Goal: Information Seeking & Learning: Learn about a topic

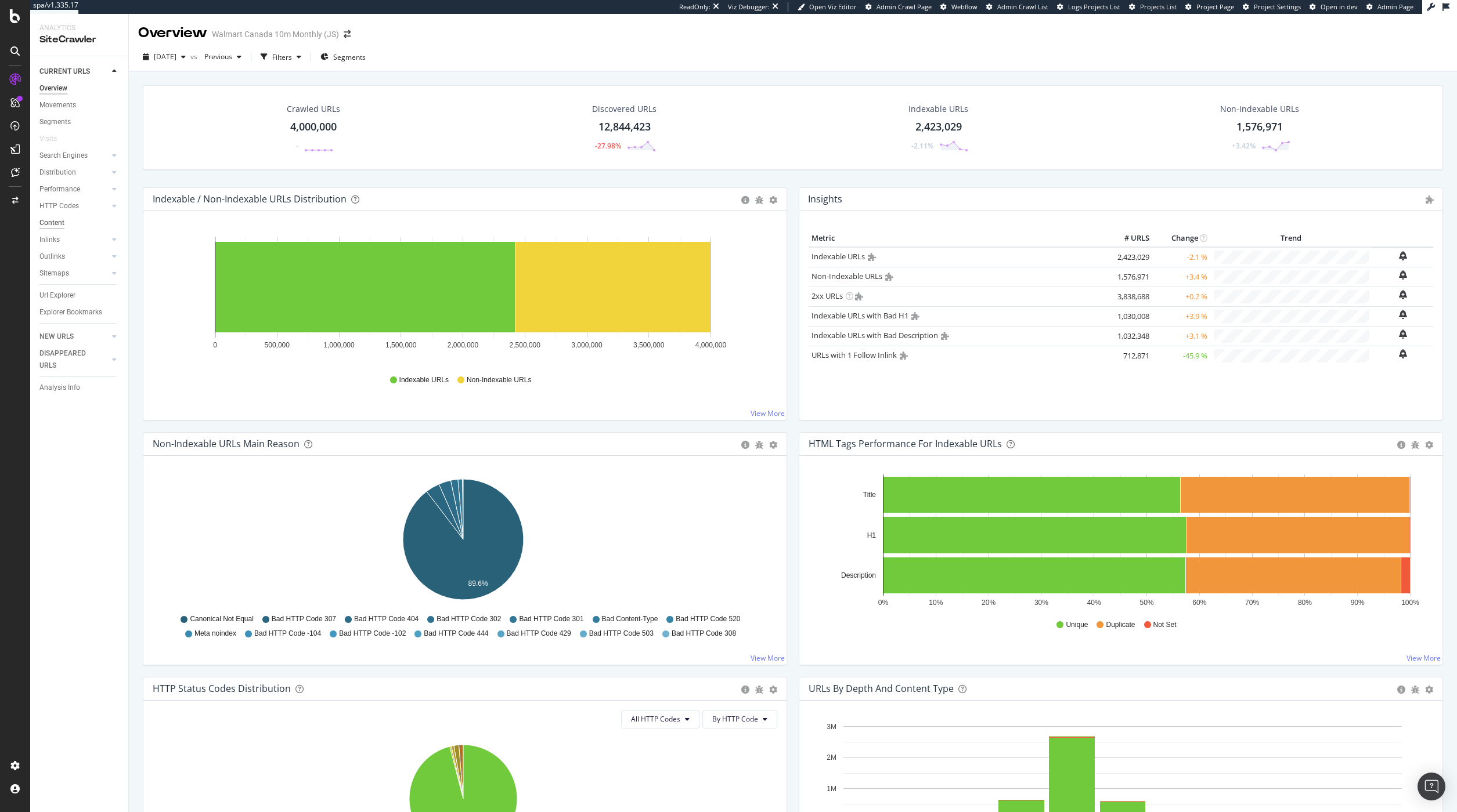
click at [51, 226] on div "Content" at bounding box center [51, 222] width 25 height 12
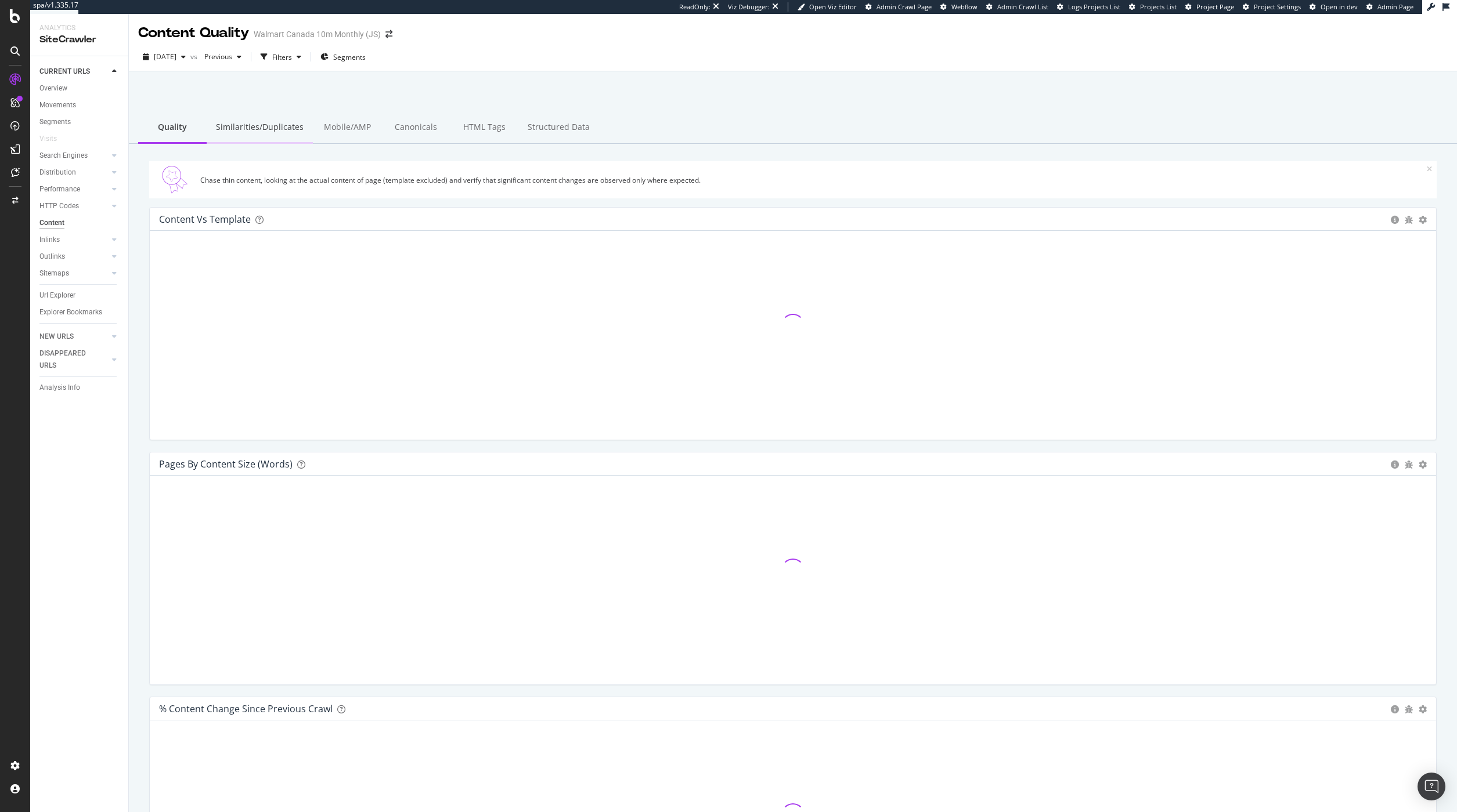
click at [266, 127] on div "Similarities/Duplicates" at bounding box center [260, 127] width 106 height 32
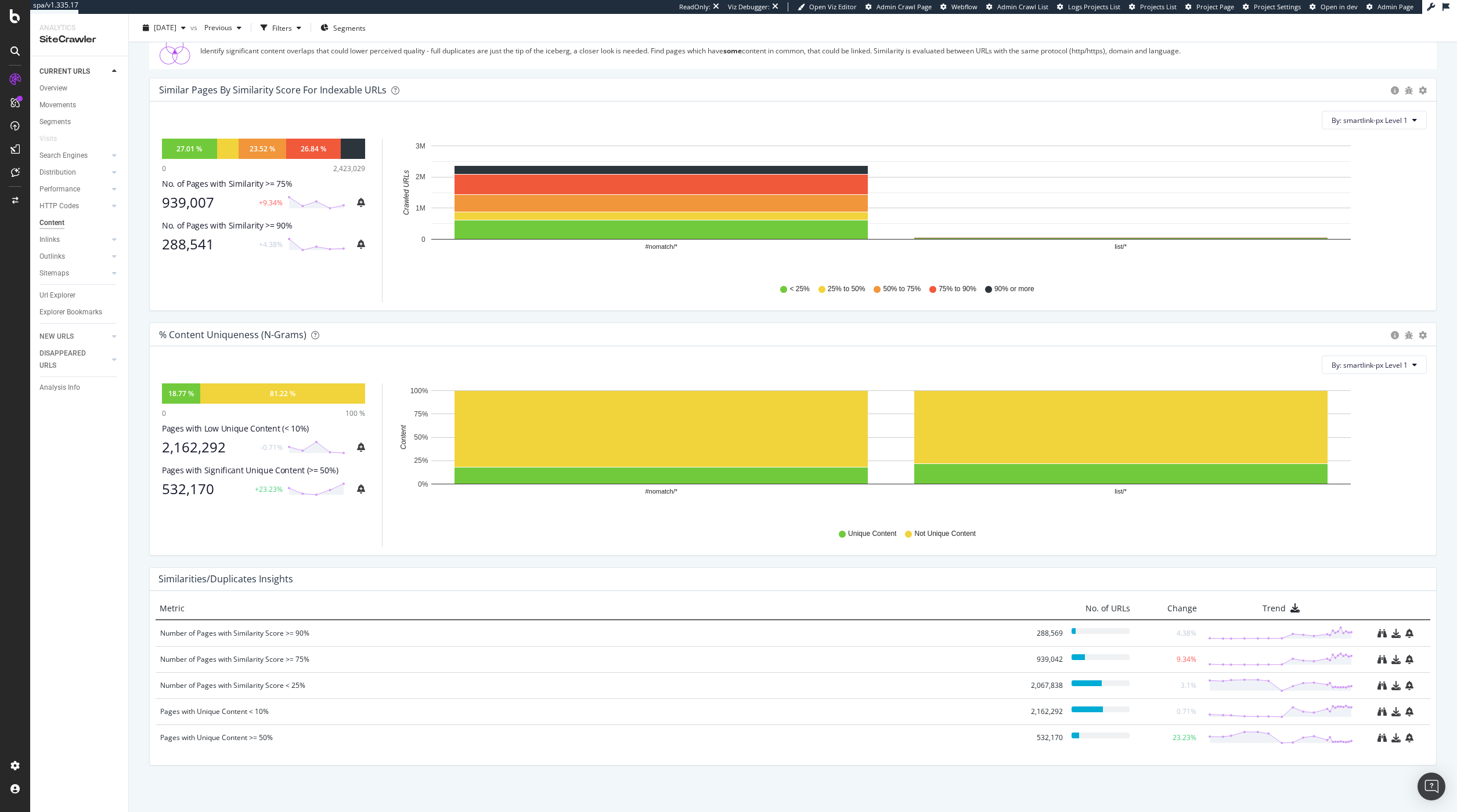
scroll to position [135, 0]
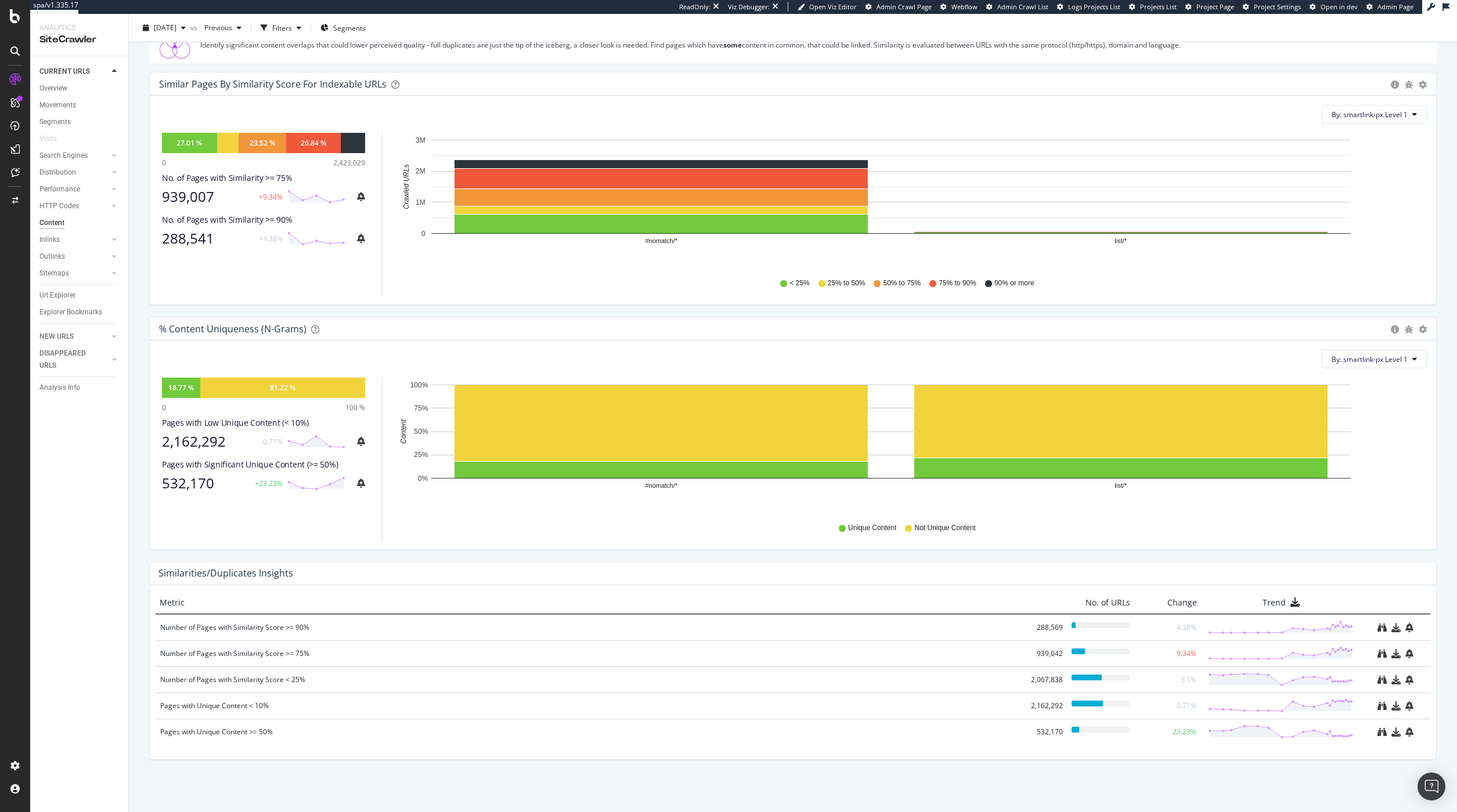
click at [701, 290] on div "< 25% 25% to 50% 50% to 75% 75% to 90% 90% or more" at bounding box center [911, 283] width 1019 height 27
click at [62, 295] on div "Url Explorer" at bounding box center [57, 295] width 36 height 12
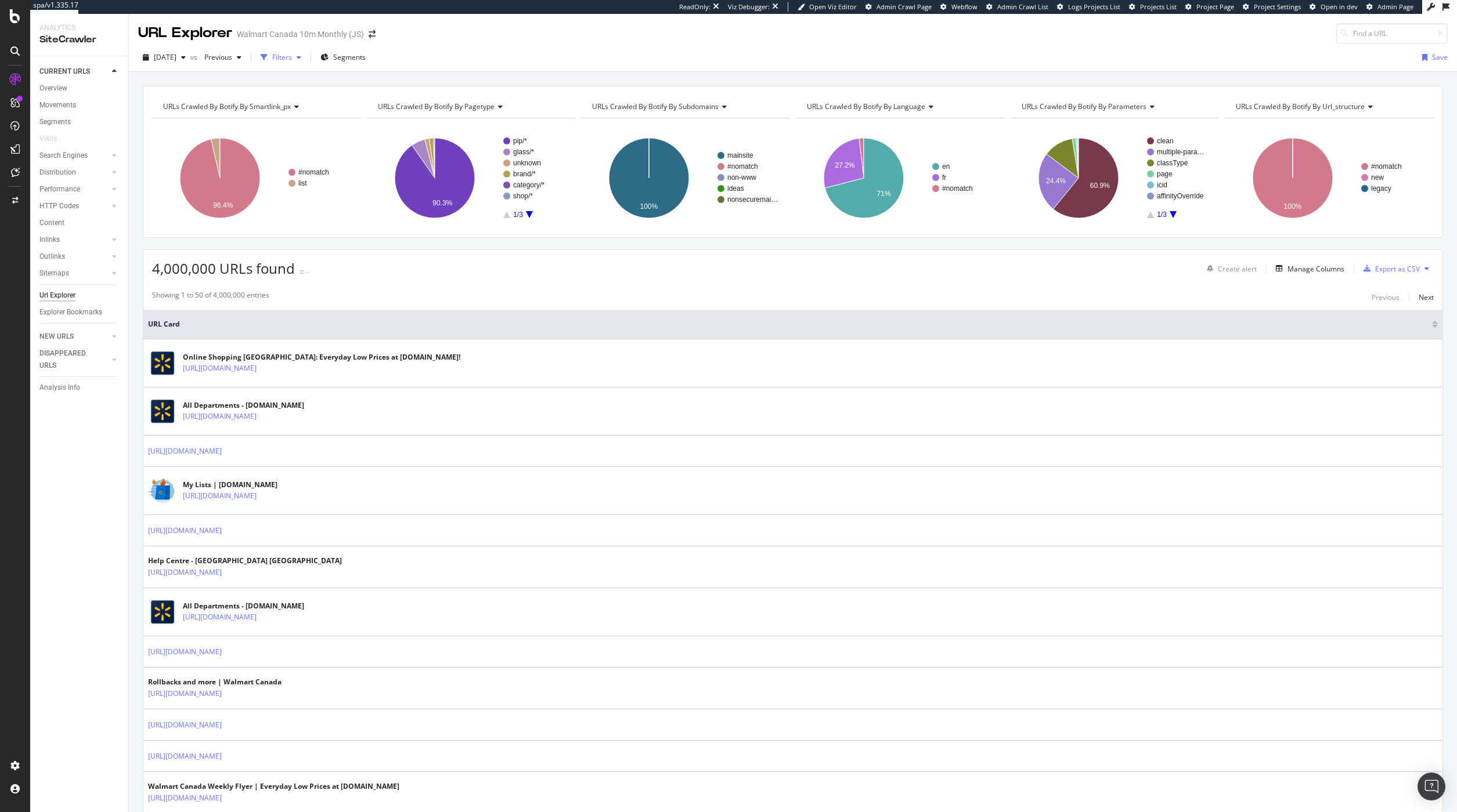
click at [301, 60] on icon "button" at bounding box center [299, 58] width 5 height 7
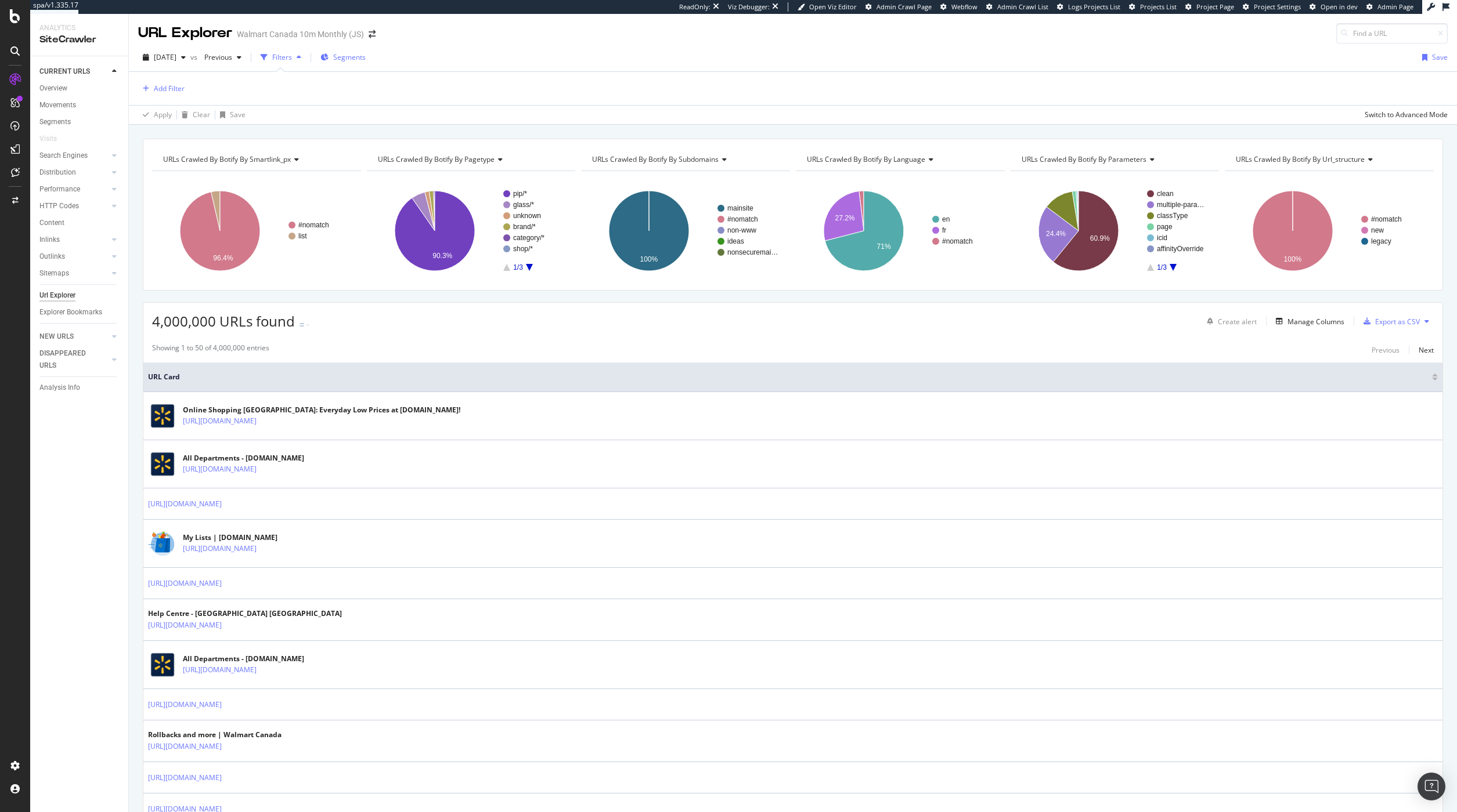
click at [365, 51] on div "Segments" at bounding box center [343, 57] width 45 height 17
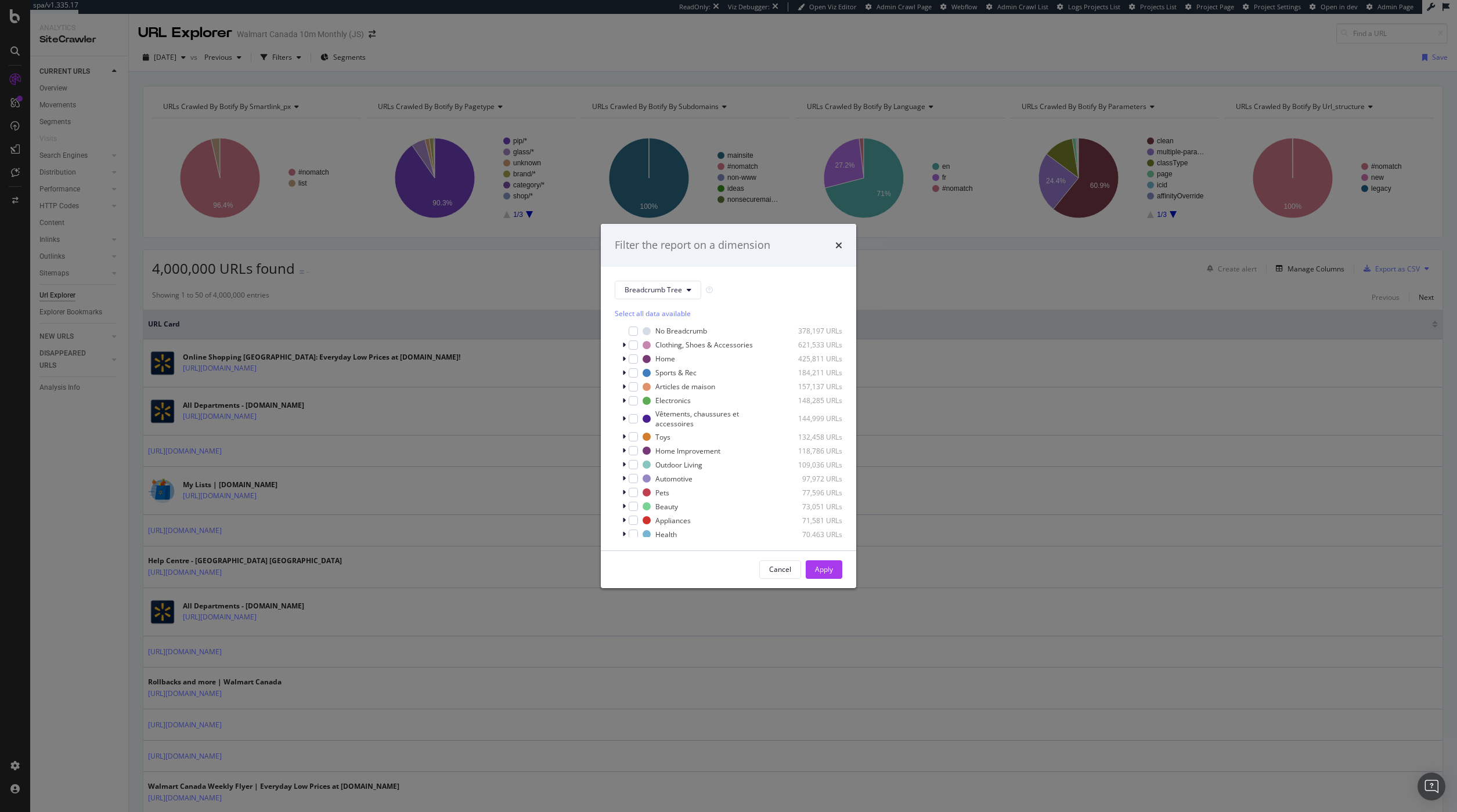
scroll to position [18, 0]
click at [693, 294] on button "Breadcrumb Tree" at bounding box center [658, 290] width 86 height 18
click at [678, 399] on span "language" at bounding box center [662, 395] width 75 height 10
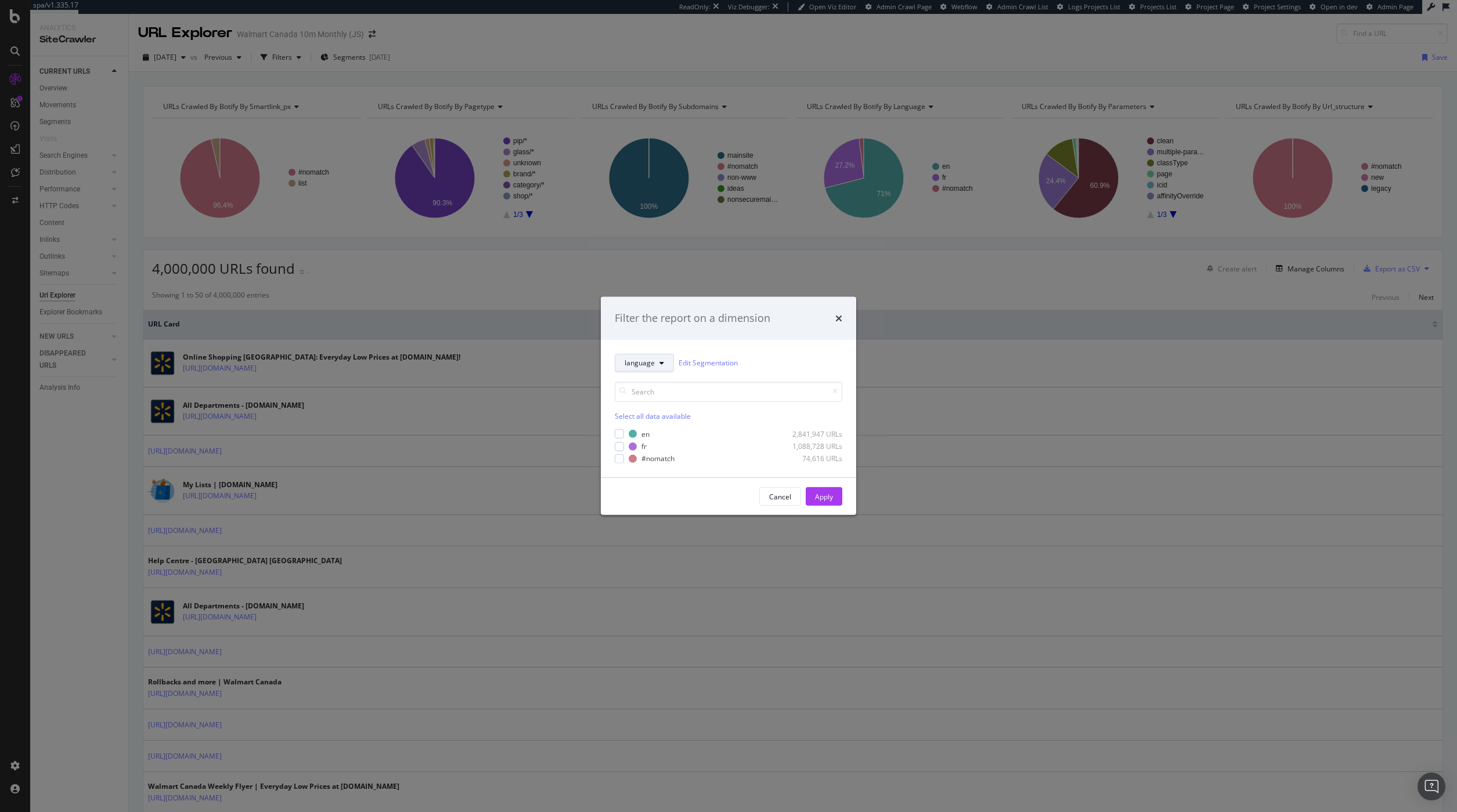
click at [640, 365] on span "language" at bounding box center [639, 363] width 30 height 10
click at [753, 407] on div "Select all data available" at bounding box center [728, 401] width 227 height 39
click at [774, 493] on div "Cancel" at bounding box center [780, 497] width 22 height 10
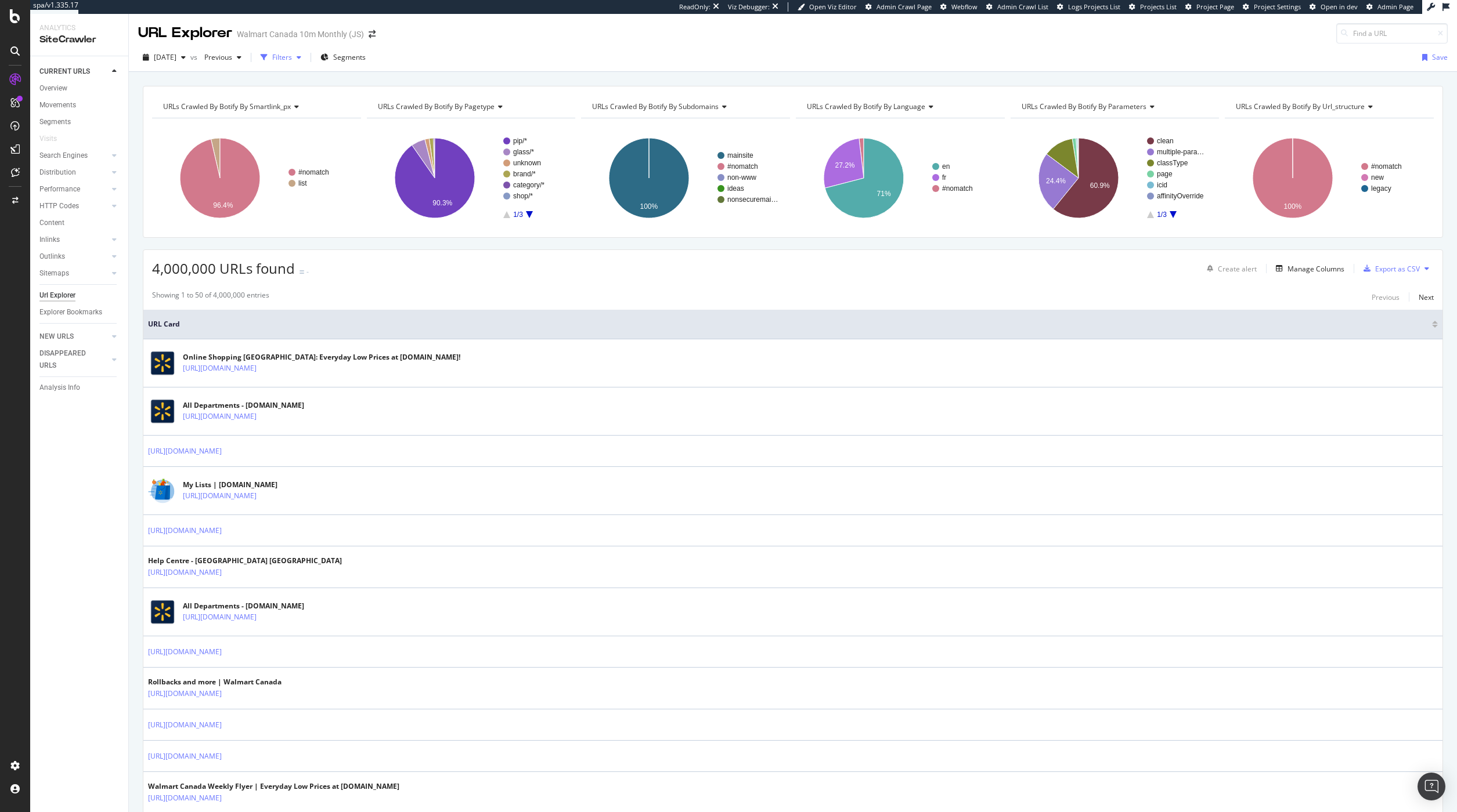
click at [292, 61] on div "Filters" at bounding box center [282, 57] width 20 height 10
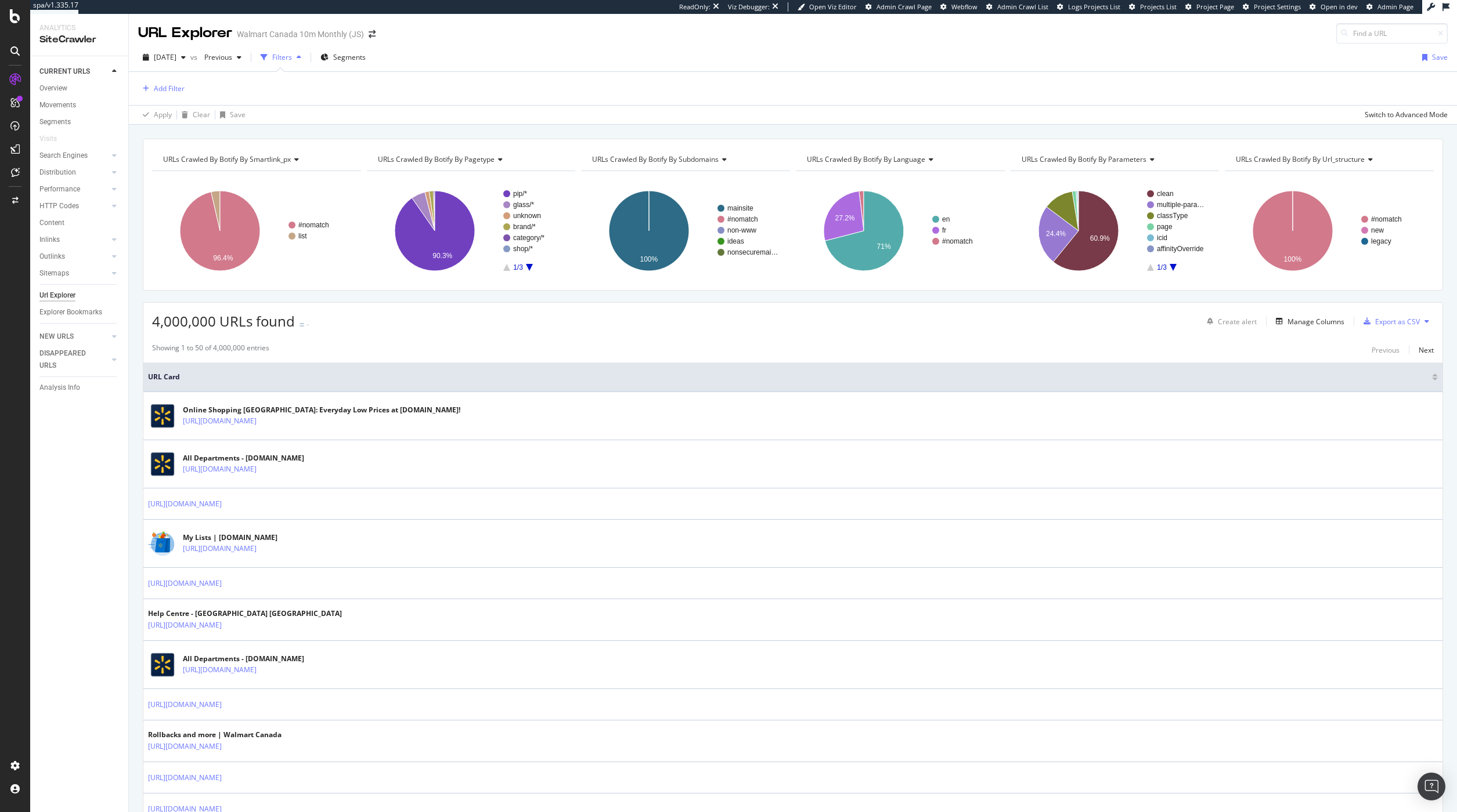
click at [292, 61] on div "Filters" at bounding box center [282, 57] width 20 height 10
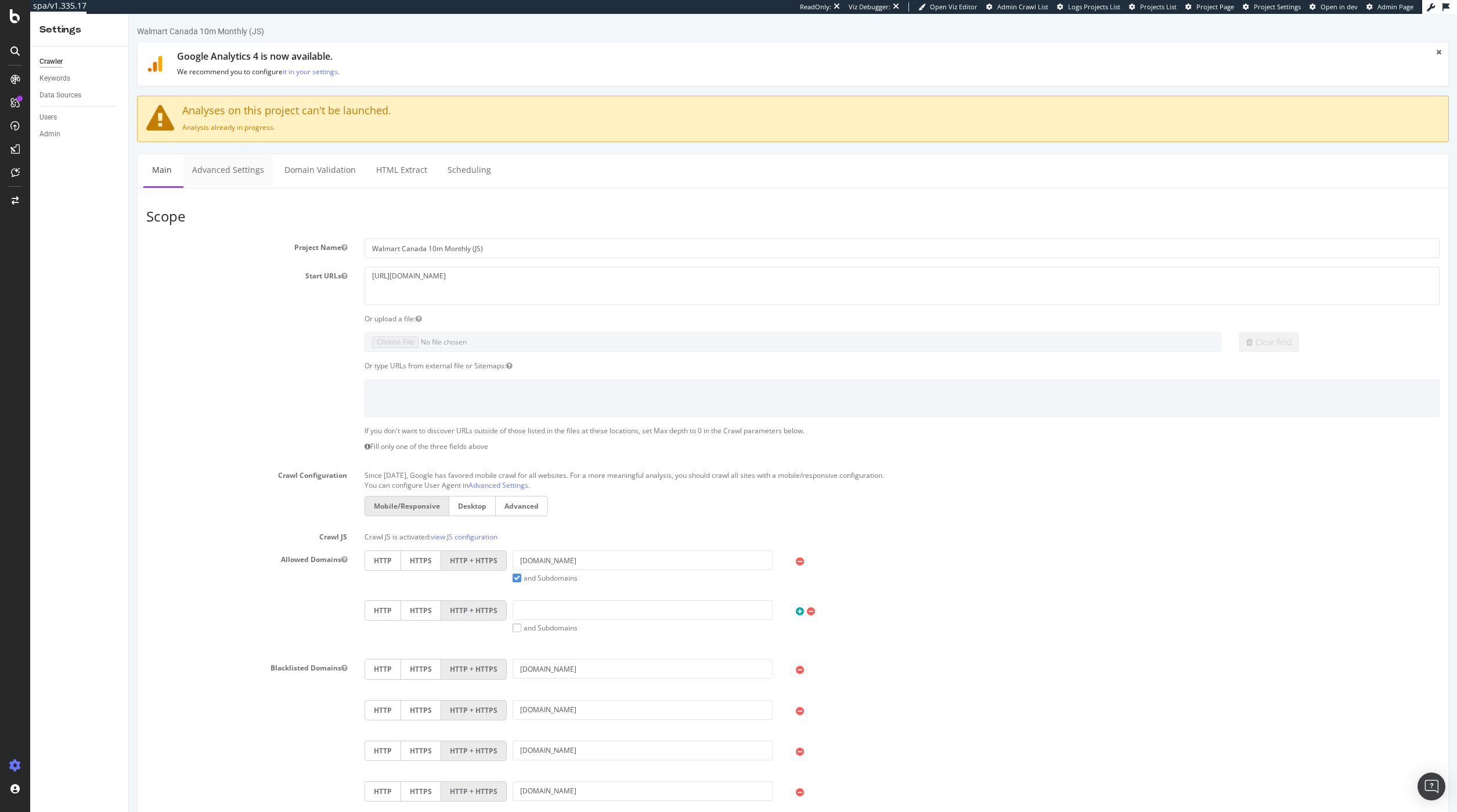
drag, startPoint x: 129, startPoint y: 14, endPoint x: 255, endPoint y: 170, distance: 200.5
click at [255, 170] on link "Advanced Settings" at bounding box center [228, 170] width 90 height 32
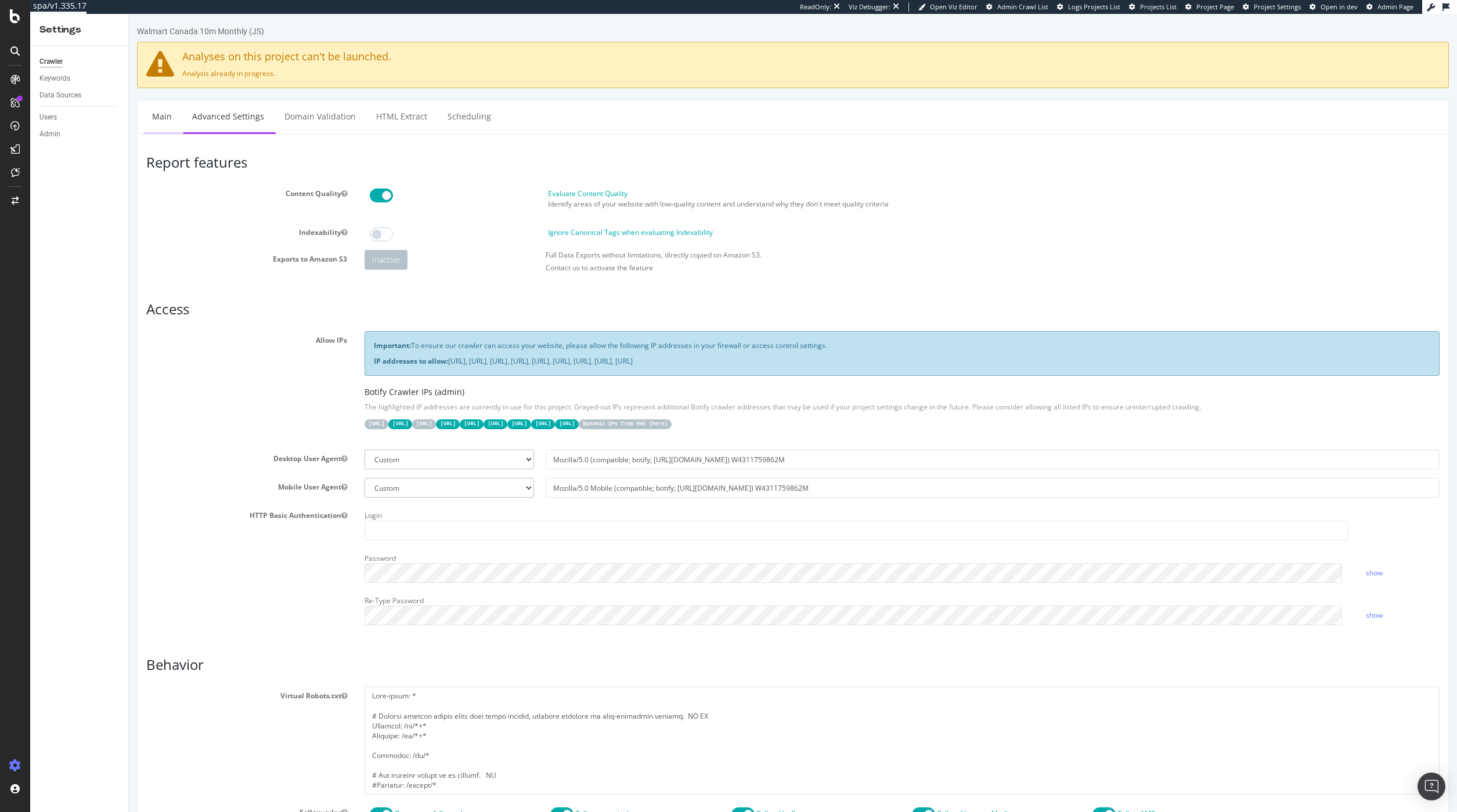
click at [168, 110] on link "Main" at bounding box center [162, 116] width 38 height 32
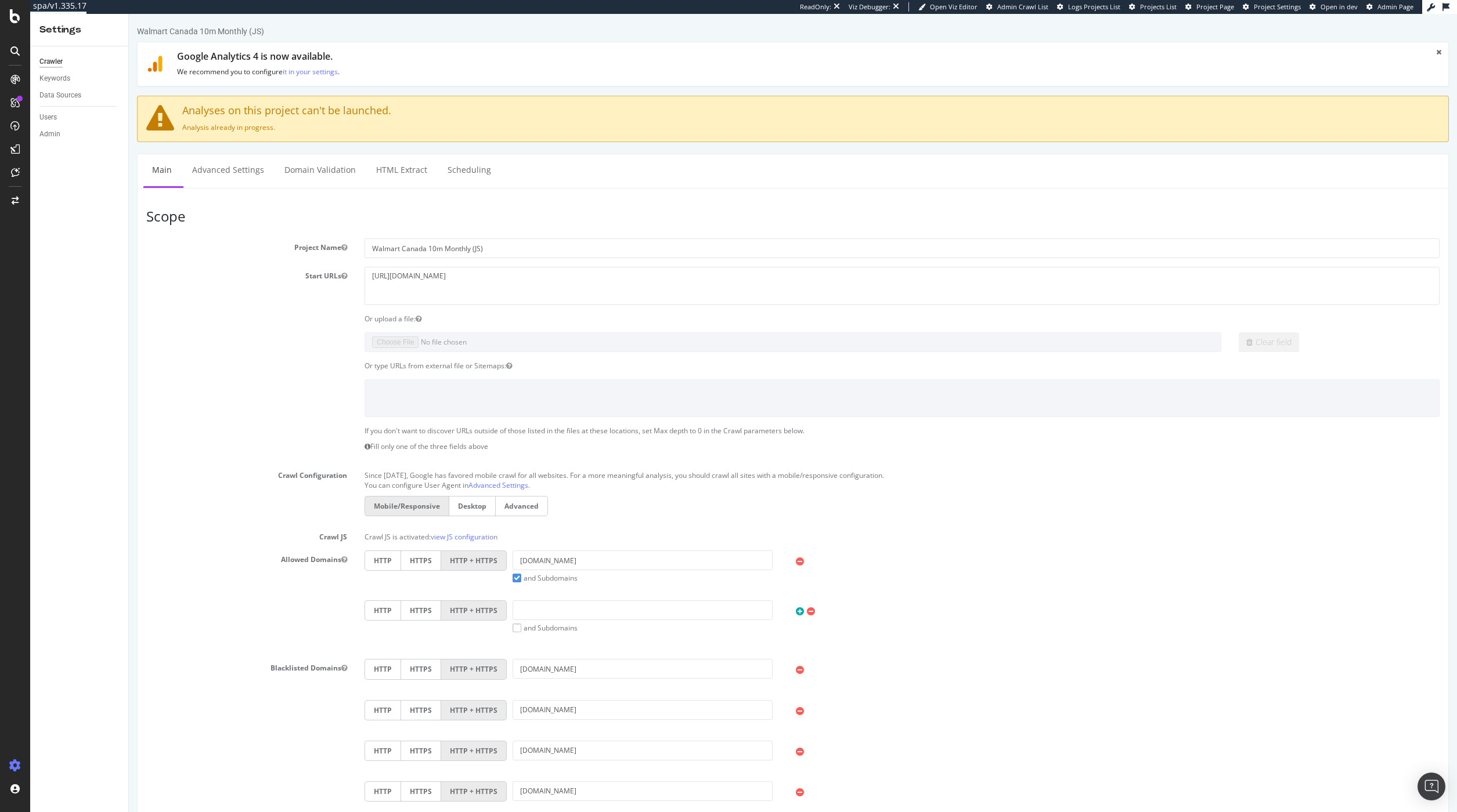
click at [244, 360] on section "Project Name Walmart Canada 10m Monthly (JS) Start URLs https://www.walmart.ca/…" at bounding box center [793, 652] width 1293 height 826
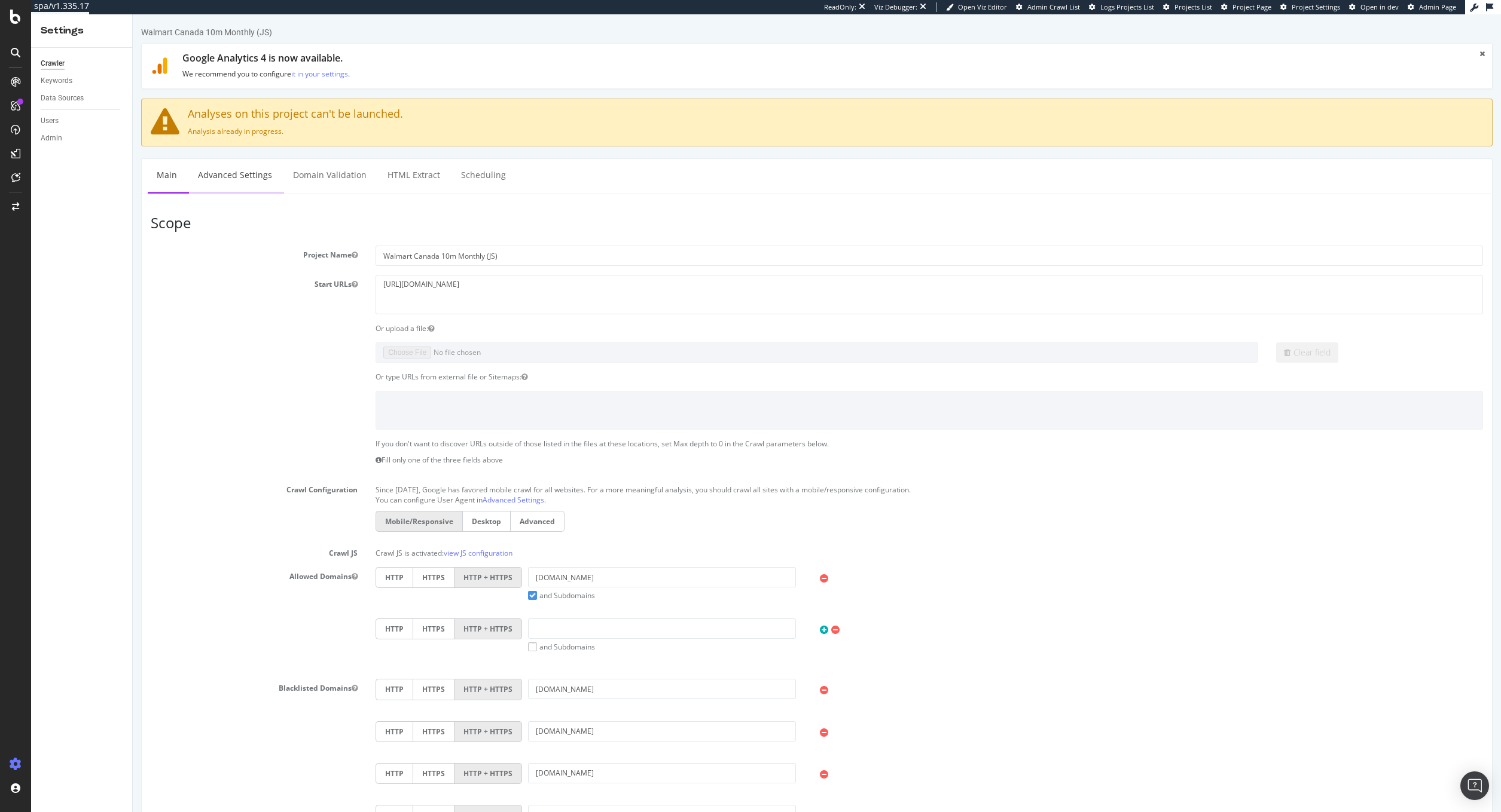
click at [261, 175] on link "Advanced Settings" at bounding box center [235, 175] width 92 height 33
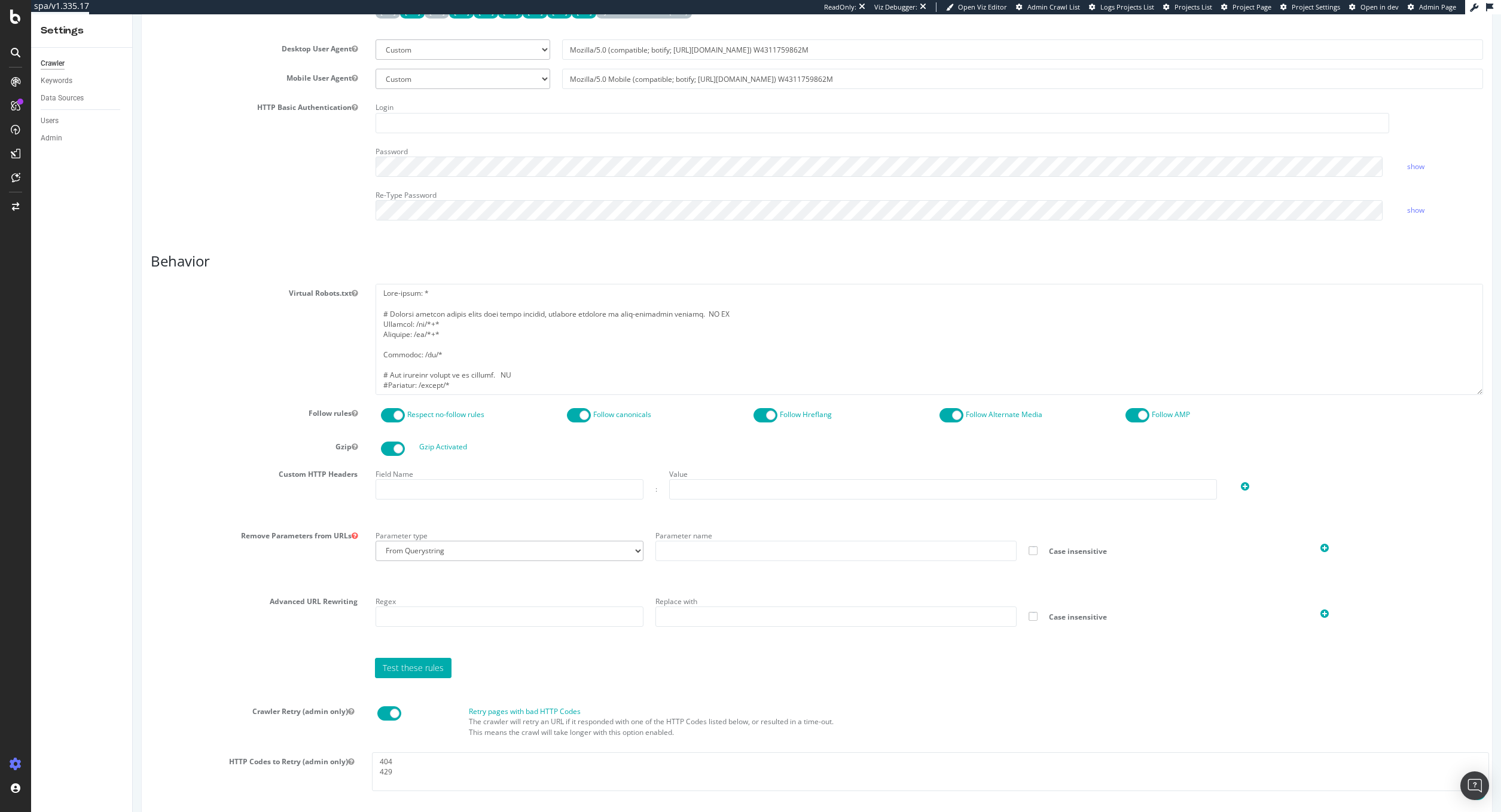
scroll to position [691, 0]
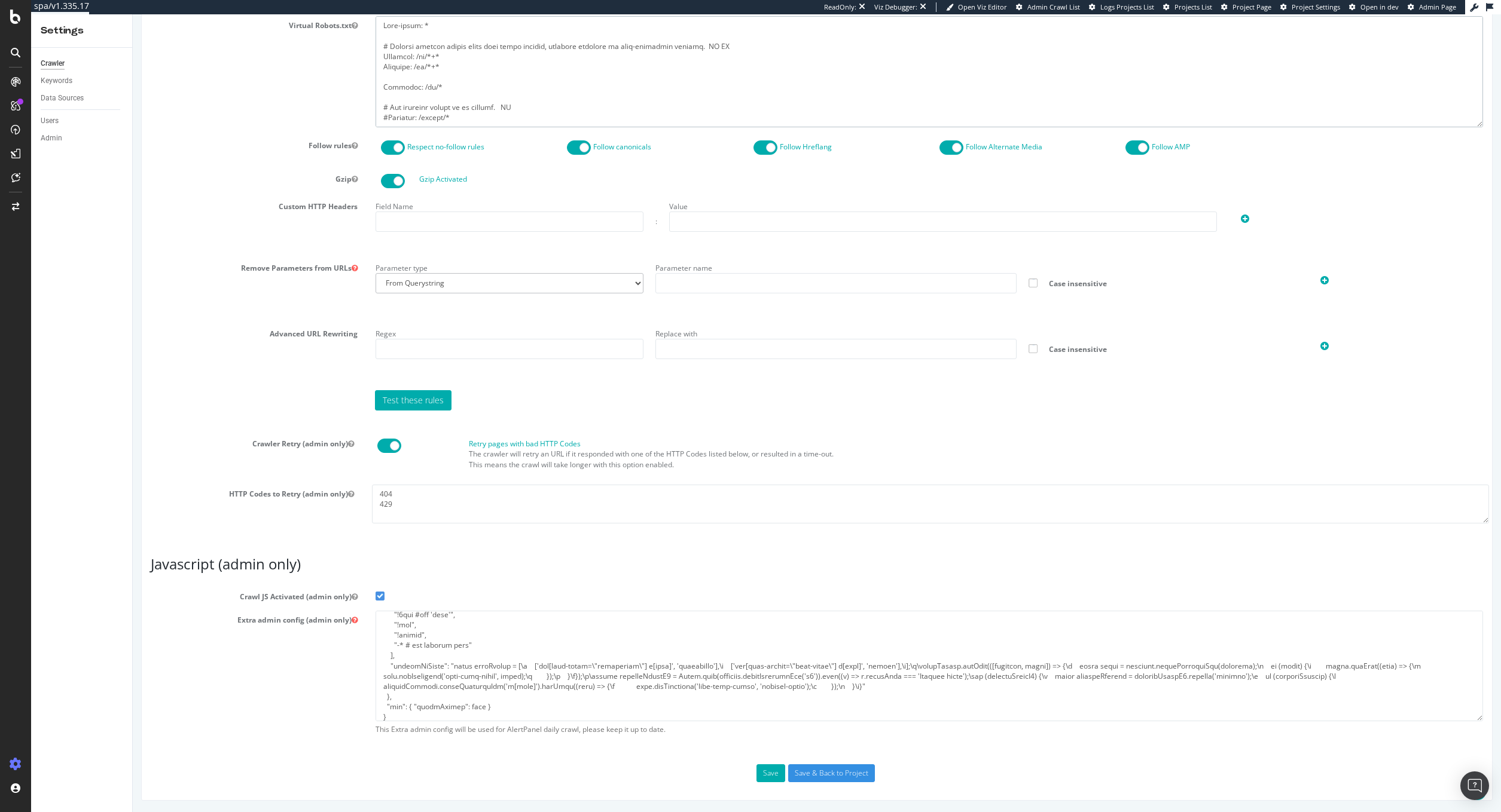
click at [1235, 43] on textarea at bounding box center [929, 71] width 1108 height 110
click at [1242, 9] on span "Project Page" at bounding box center [1252, 8] width 39 height 9
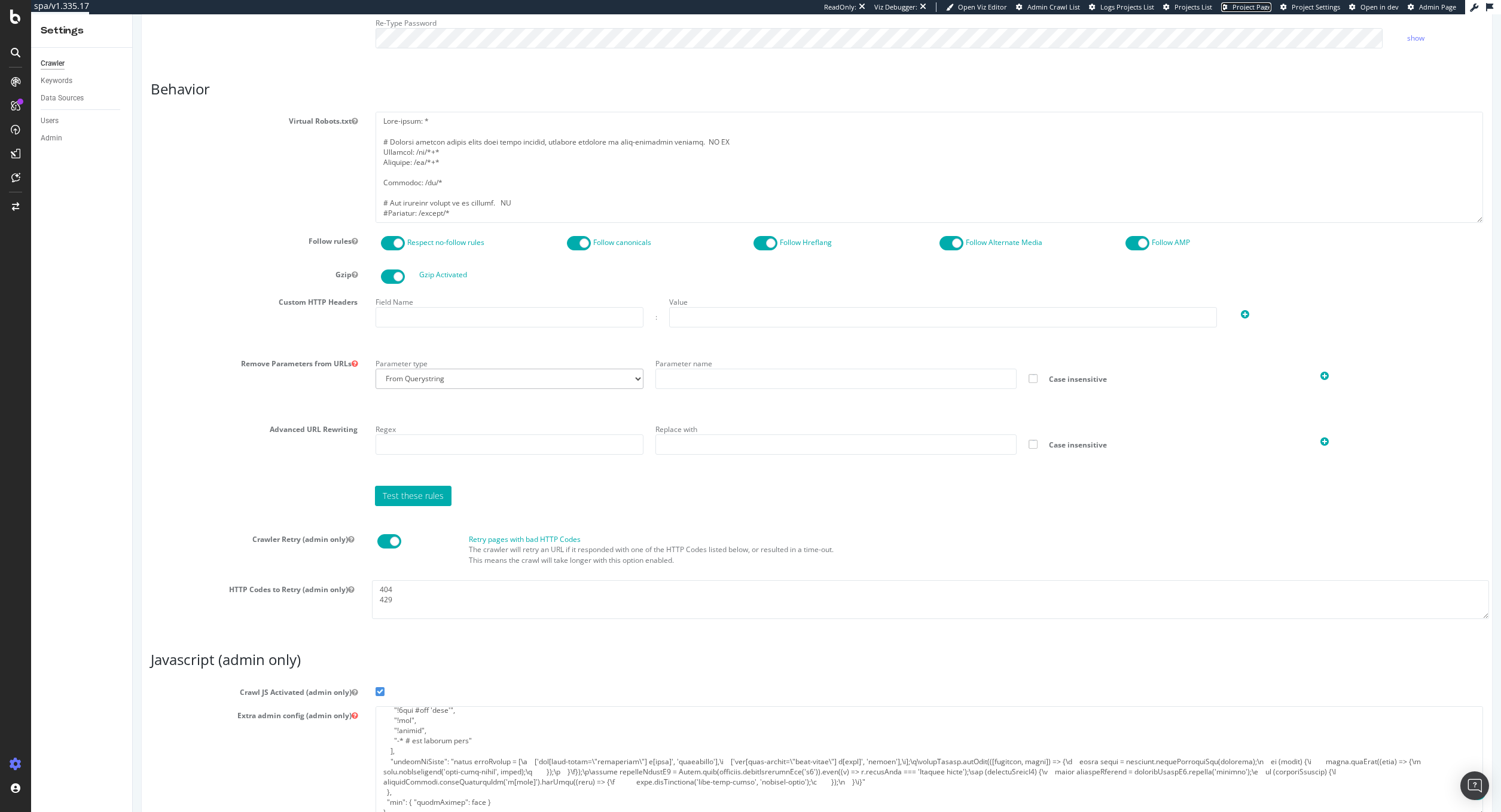
scroll to position [213, 0]
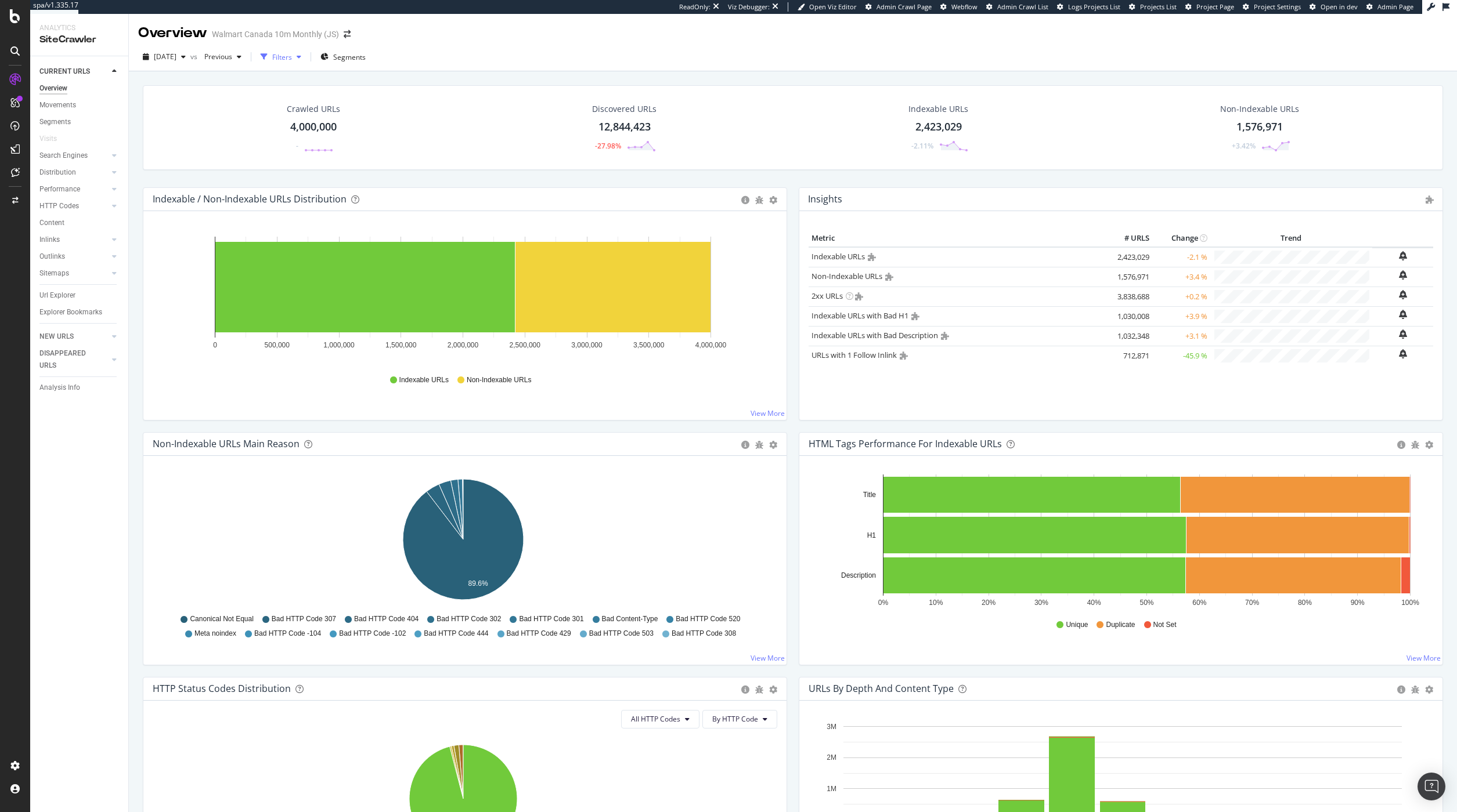
click at [306, 52] on div "Filters" at bounding box center [281, 57] width 50 height 17
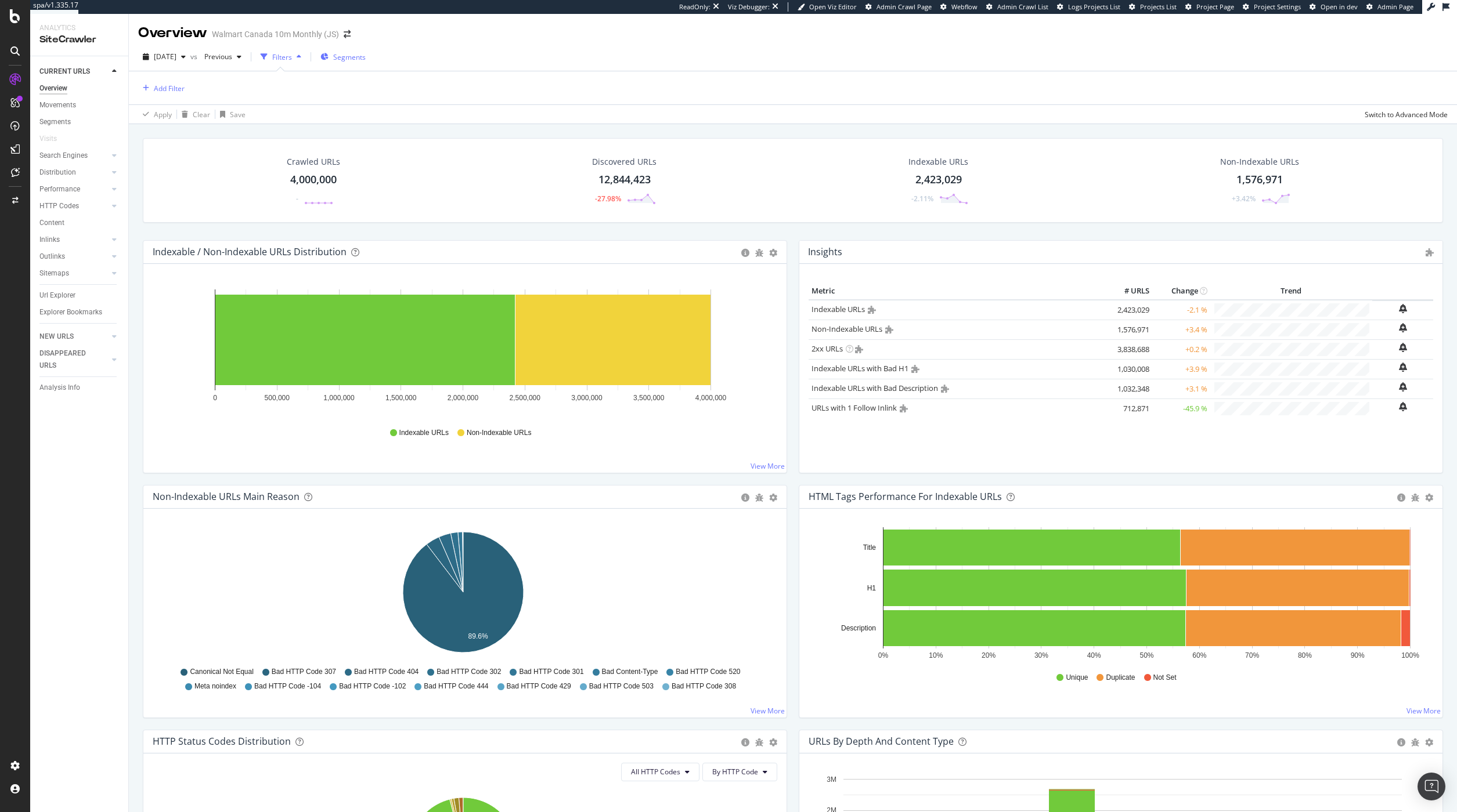
click at [364, 58] on span "Segments" at bounding box center [349, 57] width 32 height 10
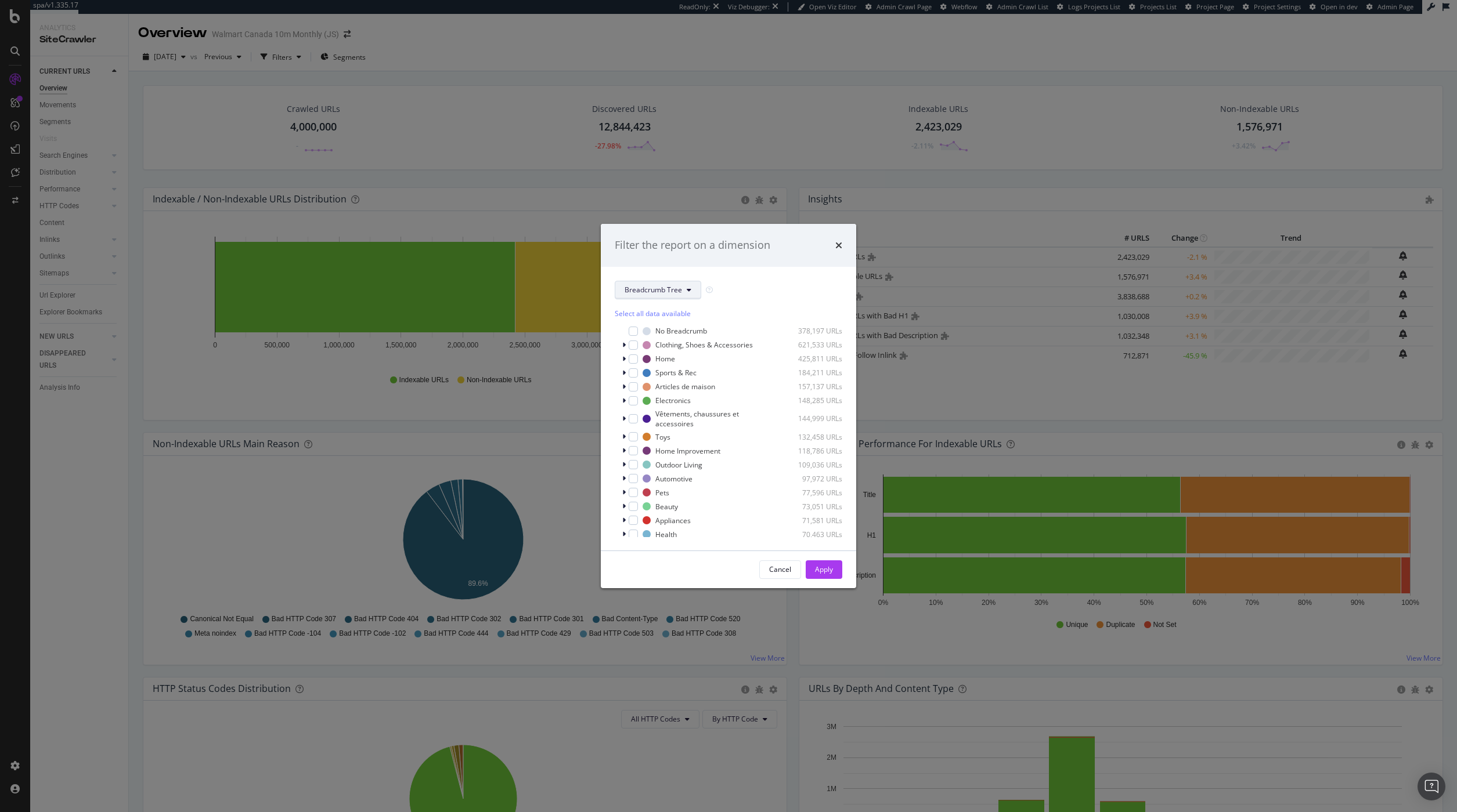
click at [651, 294] on span "Breadcrumb Tree" at bounding box center [653, 289] width 58 height 10
click at [655, 404] on div "language" at bounding box center [662, 395] width 93 height 16
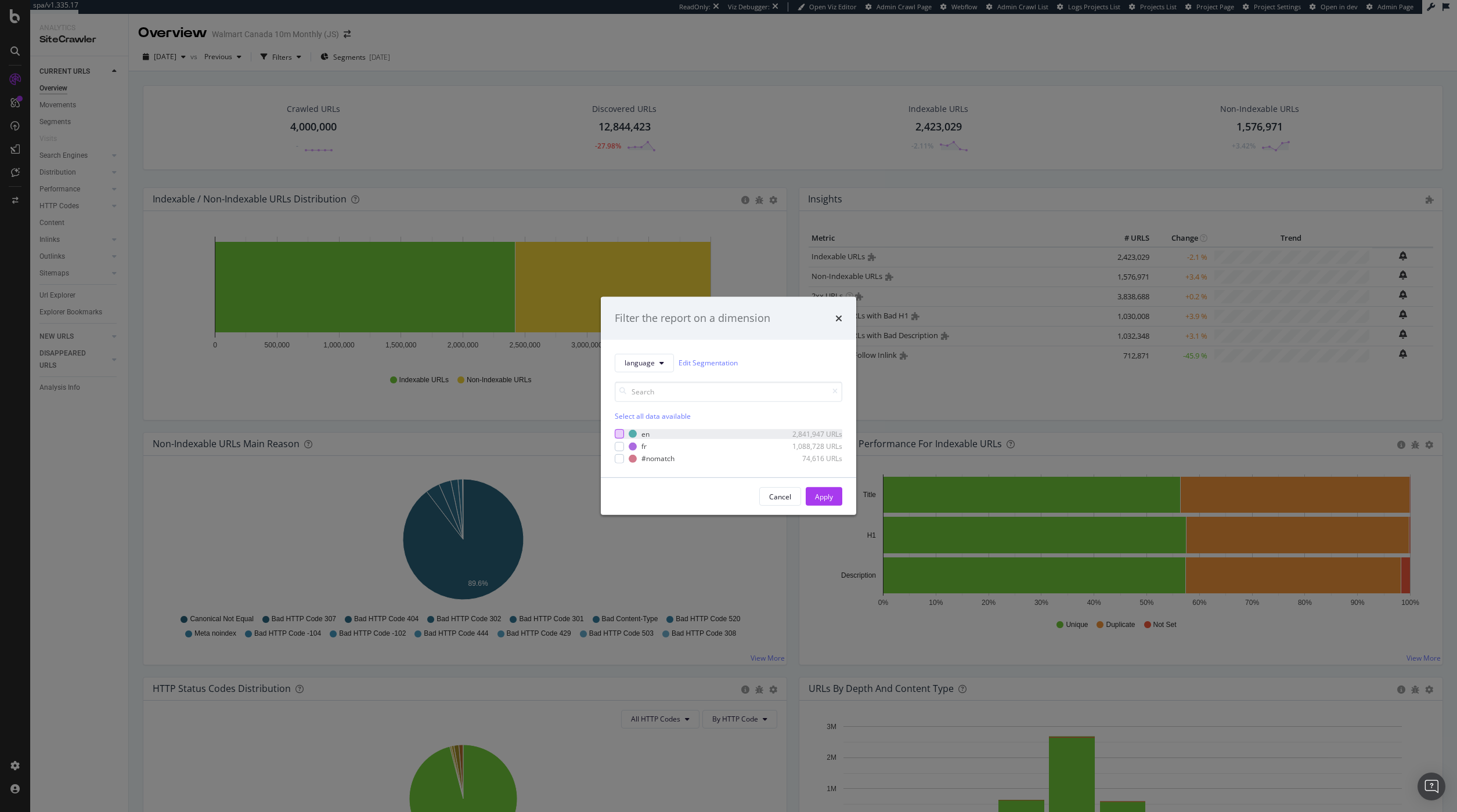
click at [619, 432] on div "modal" at bounding box center [619, 434] width 9 height 9
click at [814, 493] on button "Apply" at bounding box center [824, 496] width 37 height 18
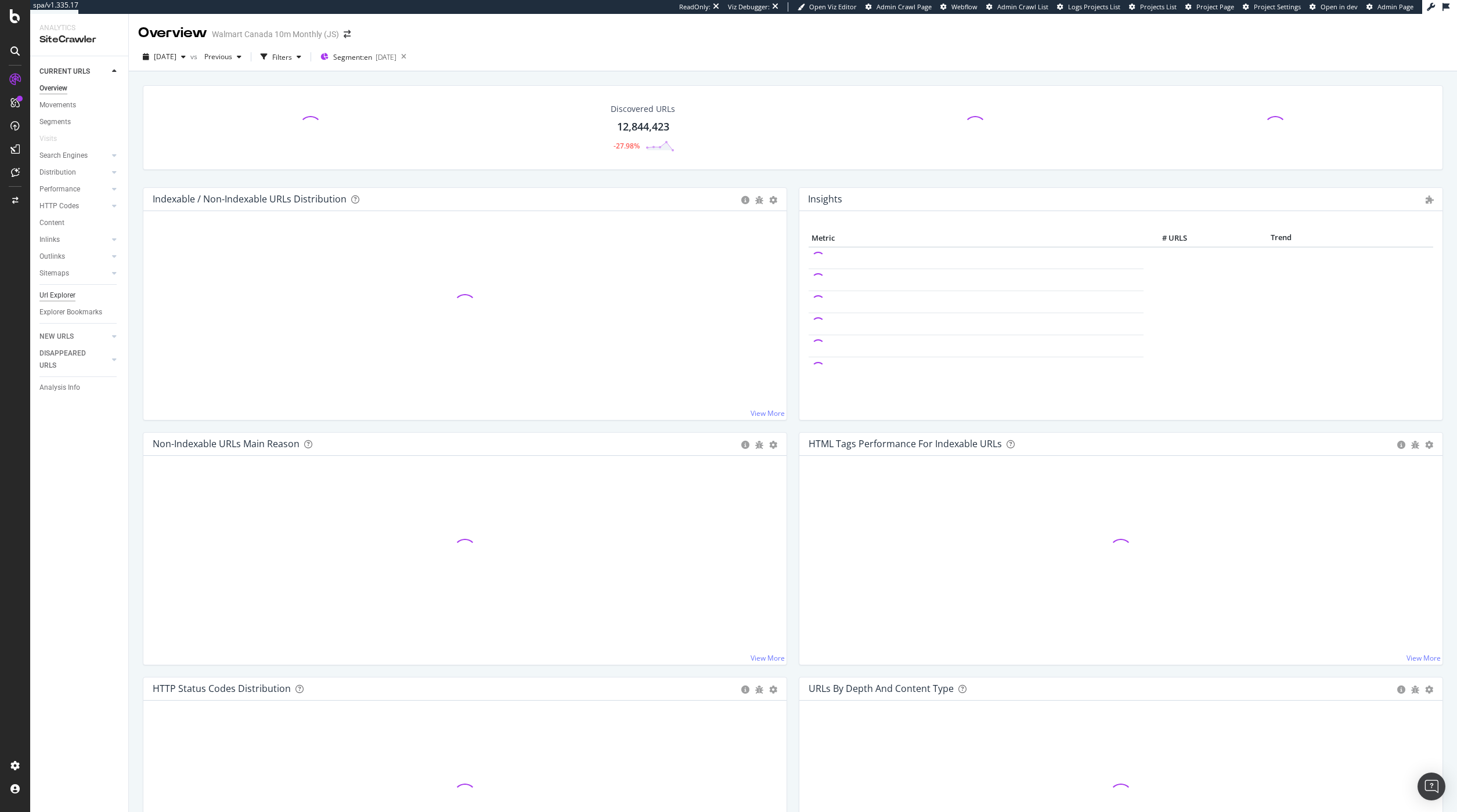
click at [47, 298] on div "Url Explorer" at bounding box center [57, 295] width 36 height 12
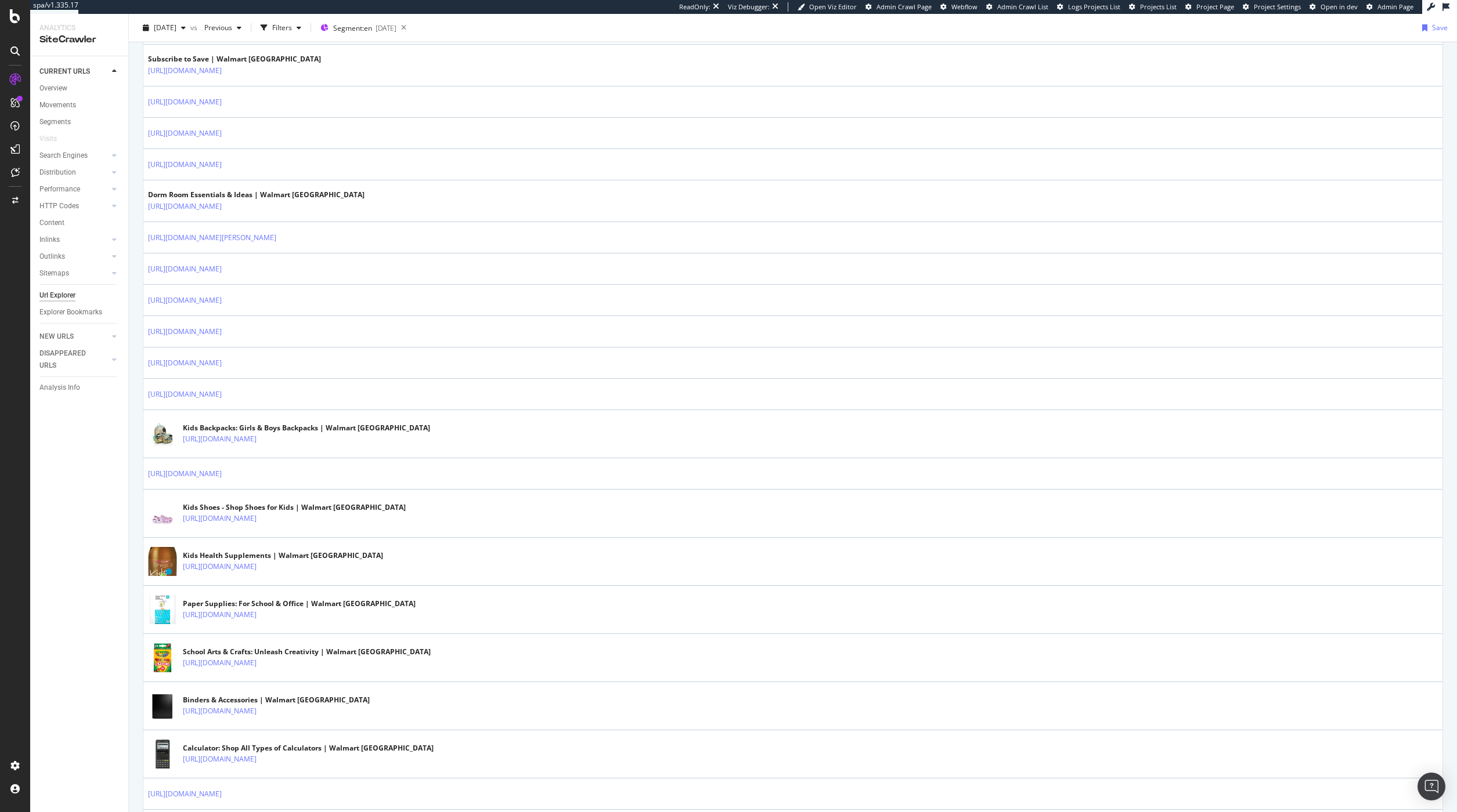
scroll to position [1362, 0]
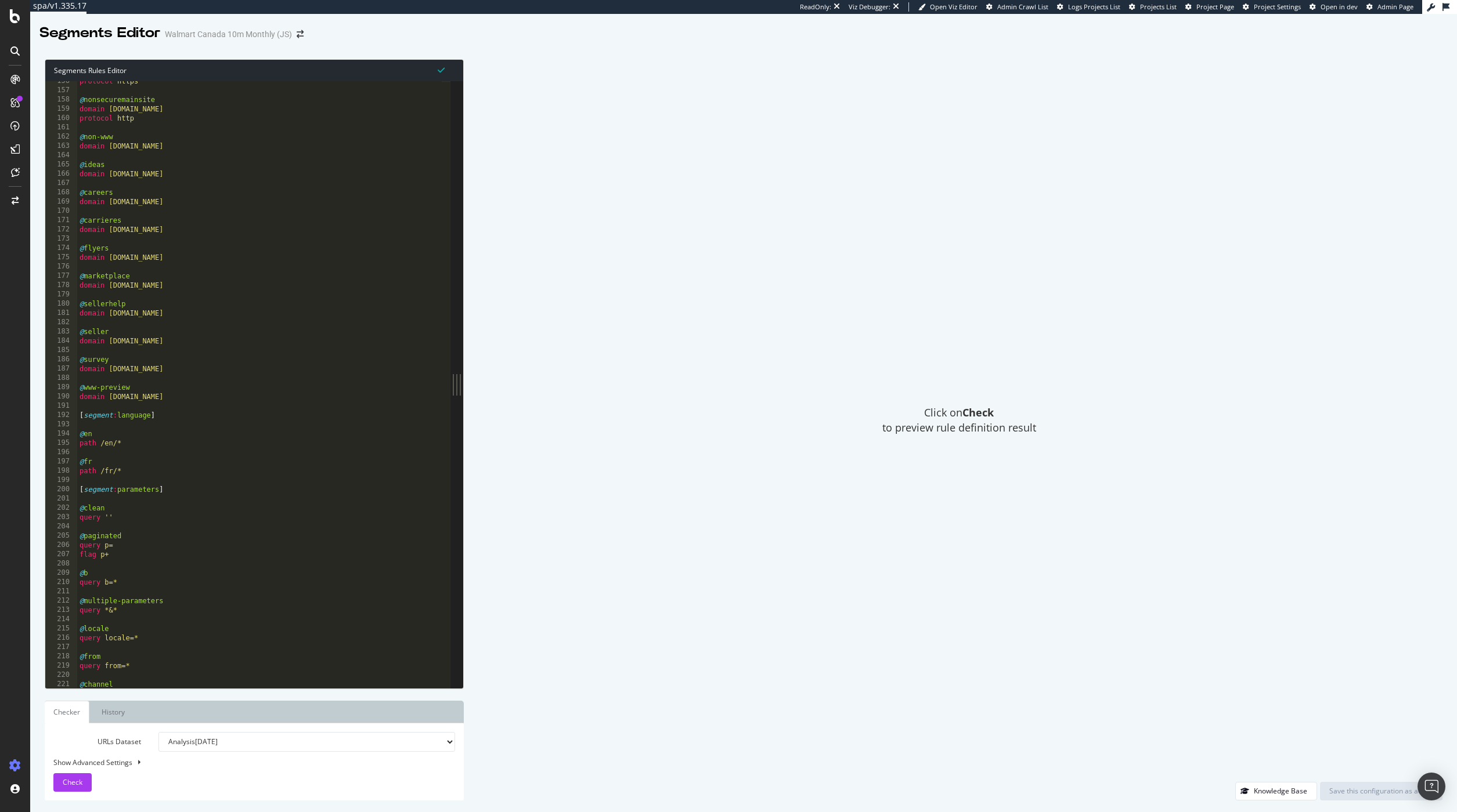
scroll to position [1435, 0]
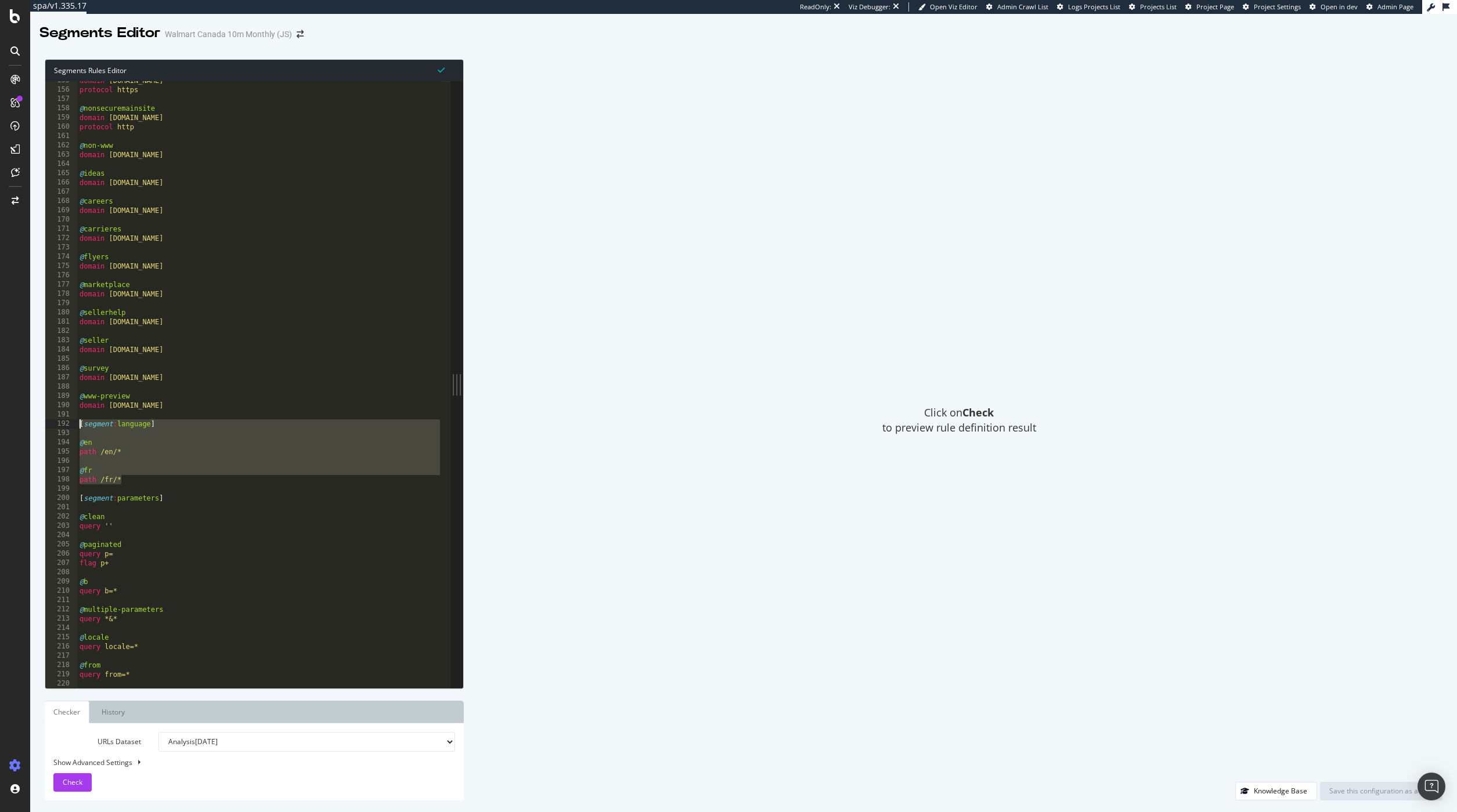
drag, startPoint x: 136, startPoint y: 484, endPoint x: 47, endPoint y: 423, distance: 107.9
click at [47, 423] on div "path /fr/* 155 156 157 158 159 160 161 162 163 164 165 166 167 168 169 170 171 …" at bounding box center [247, 384] width 405 height 607
type textarea "[segment:language]"
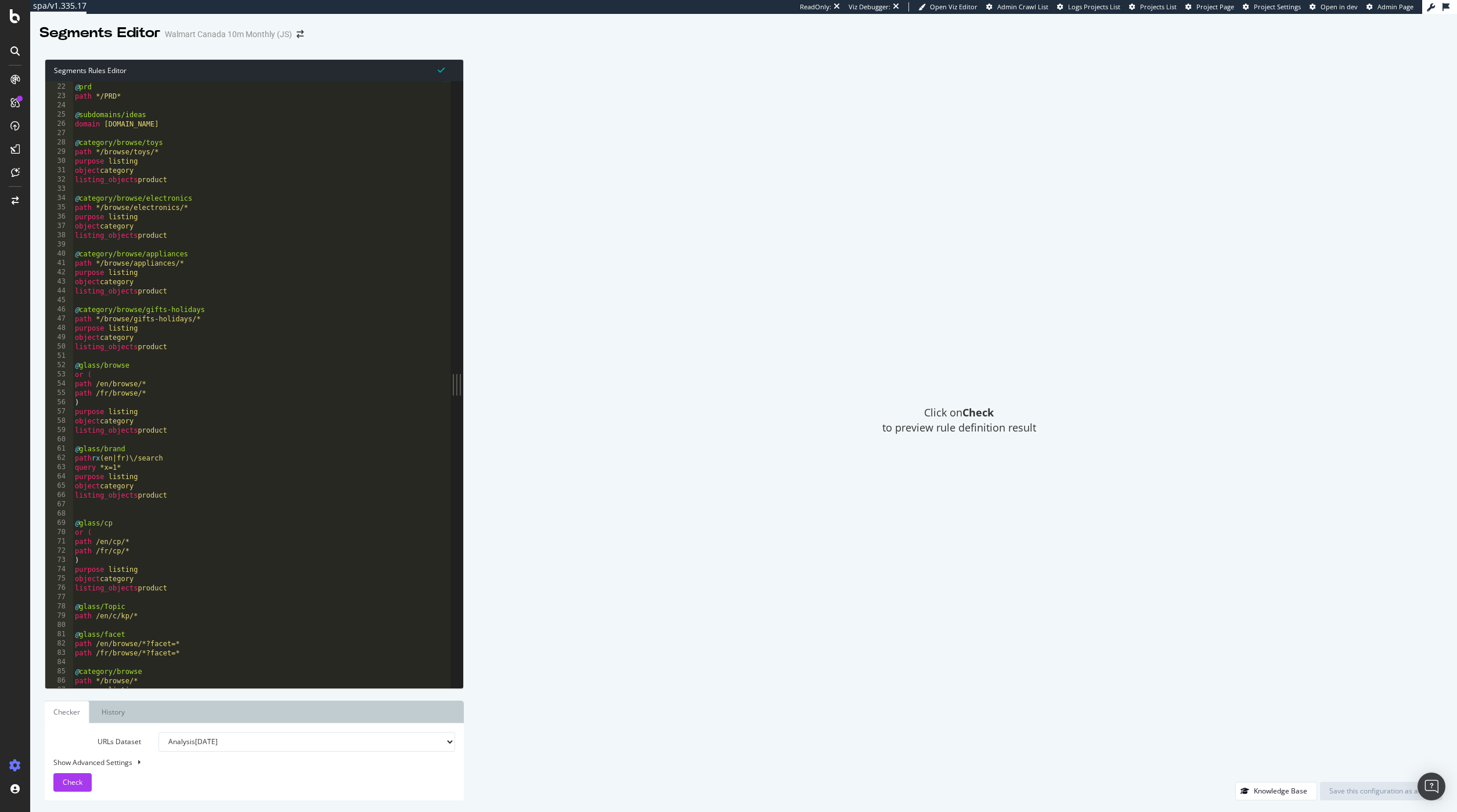
scroll to position [0, 0]
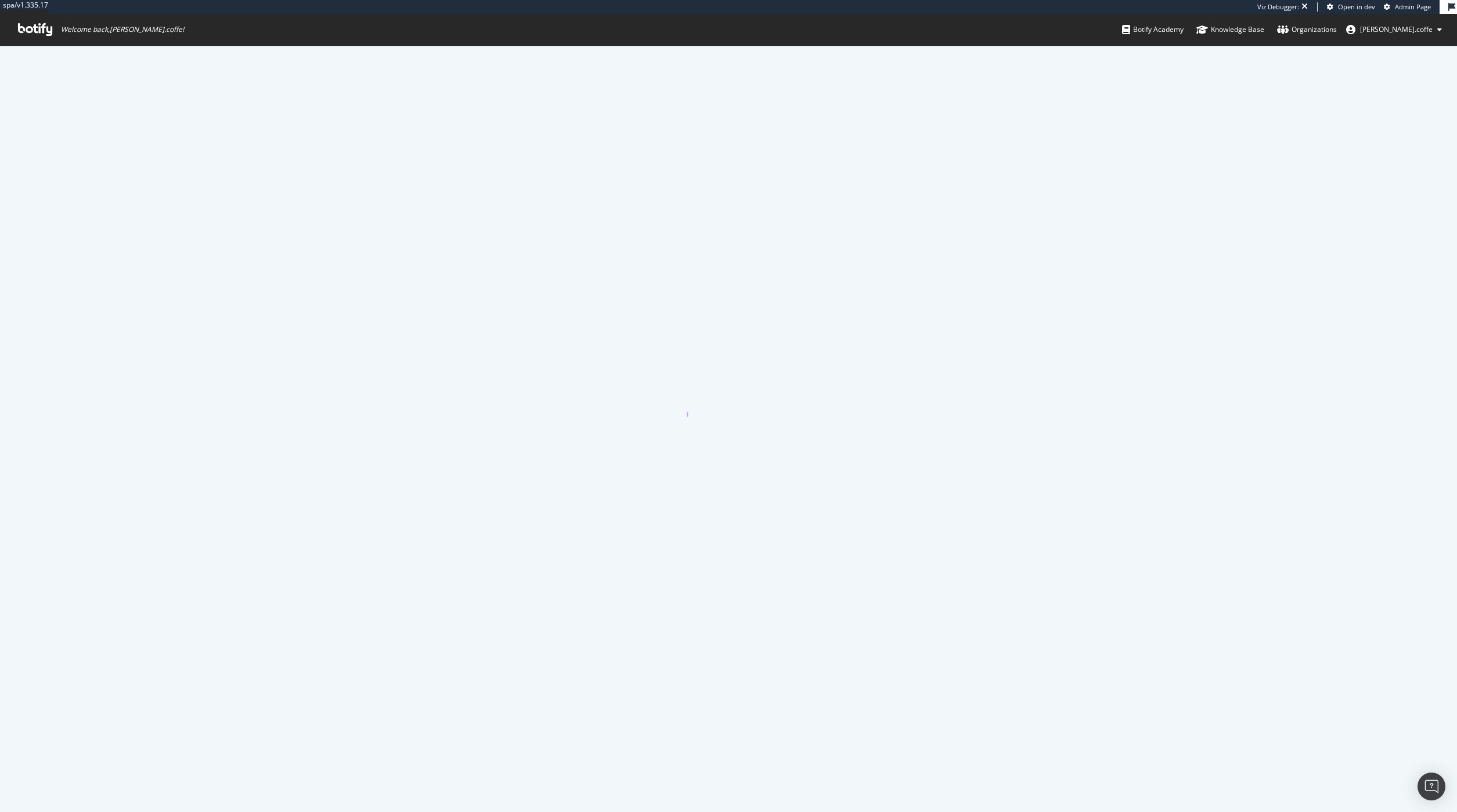
drag, startPoint x: 562, startPoint y: 298, endPoint x: 611, endPoint y: 285, distance: 50.7
click at [563, 298] on div at bounding box center [728, 428] width 1457 height 767
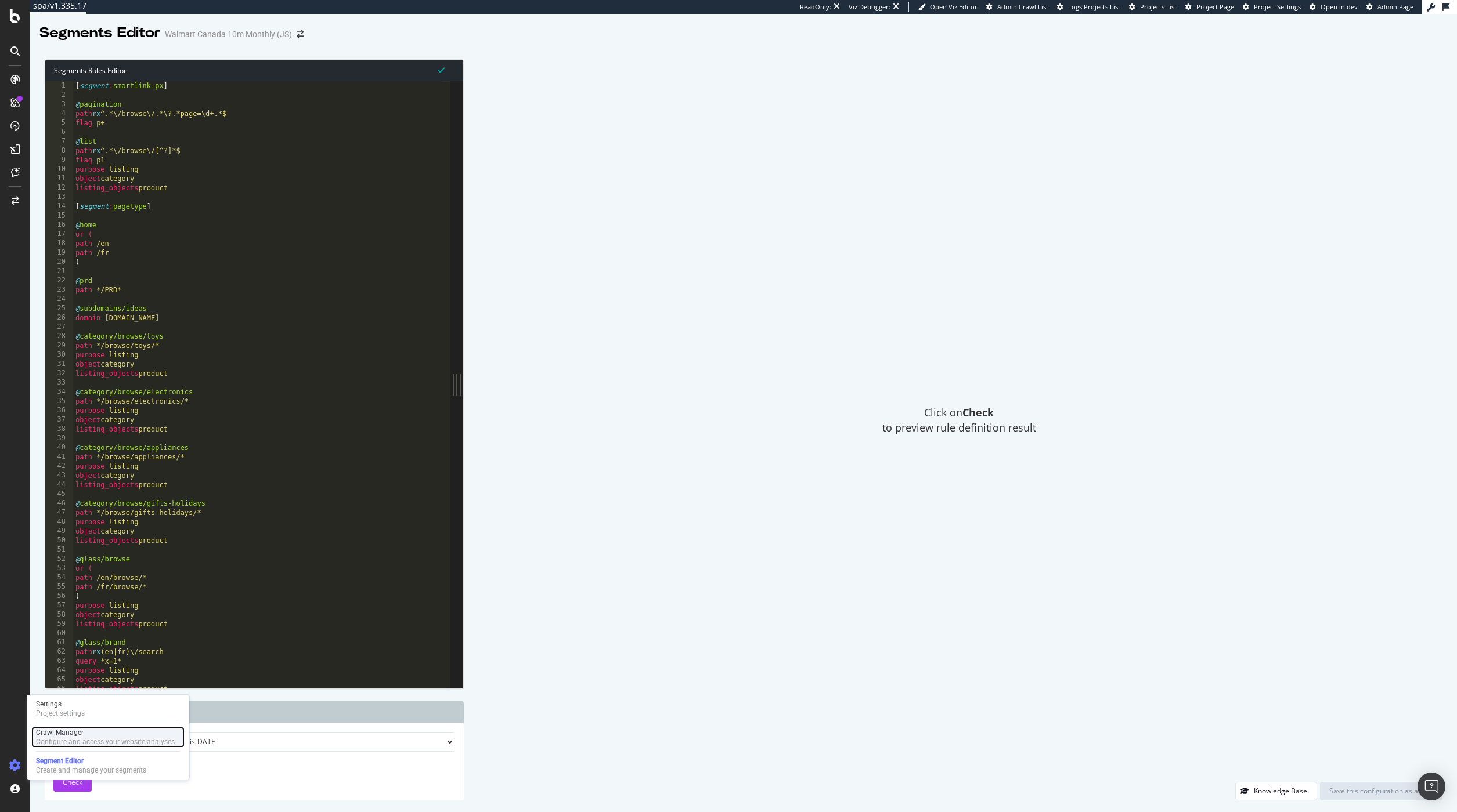
click at [44, 744] on div "Configure and access your website analyses" at bounding box center [105, 742] width 139 height 9
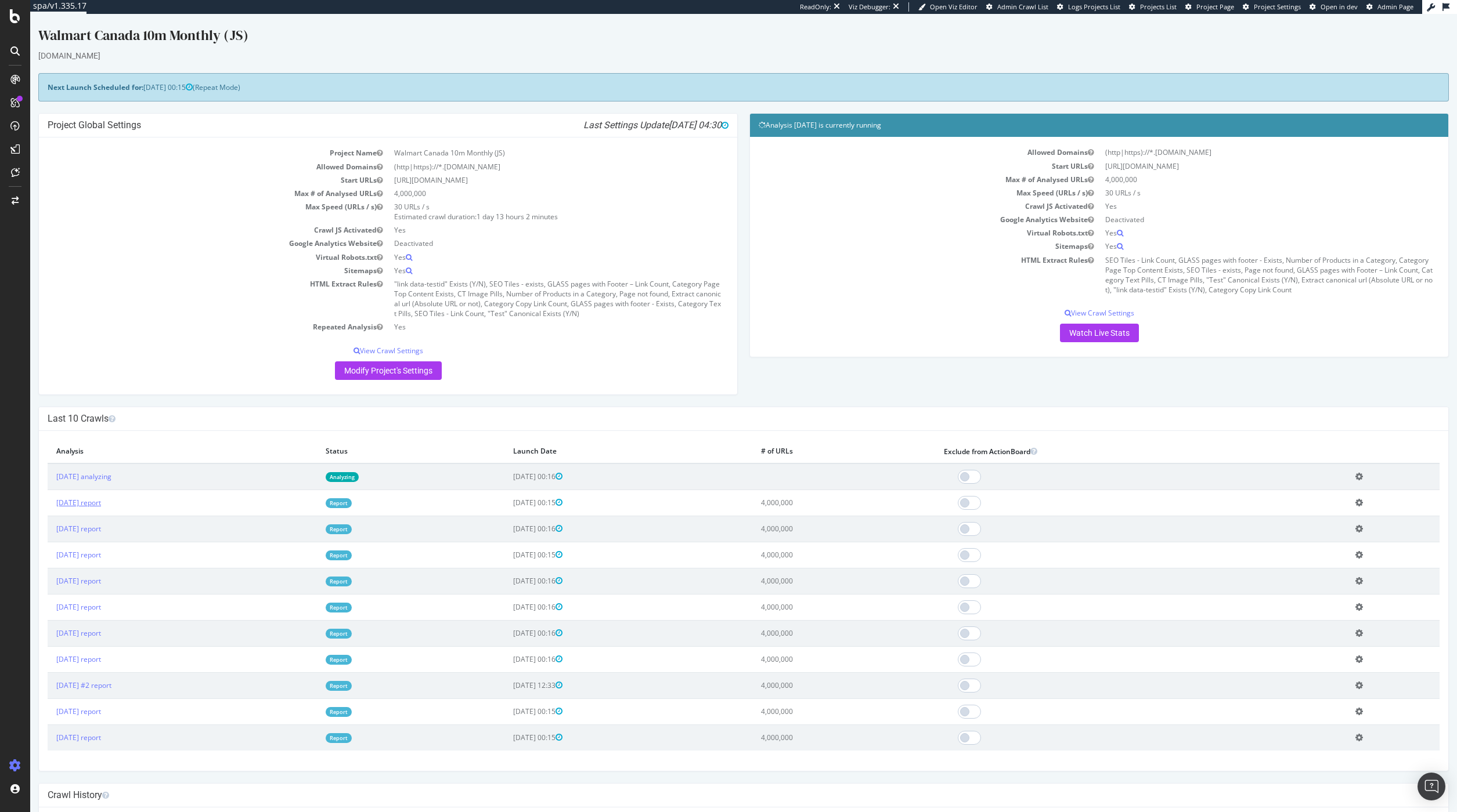
click at [88, 504] on link "[DATE] report" at bounding box center [78, 503] width 45 height 10
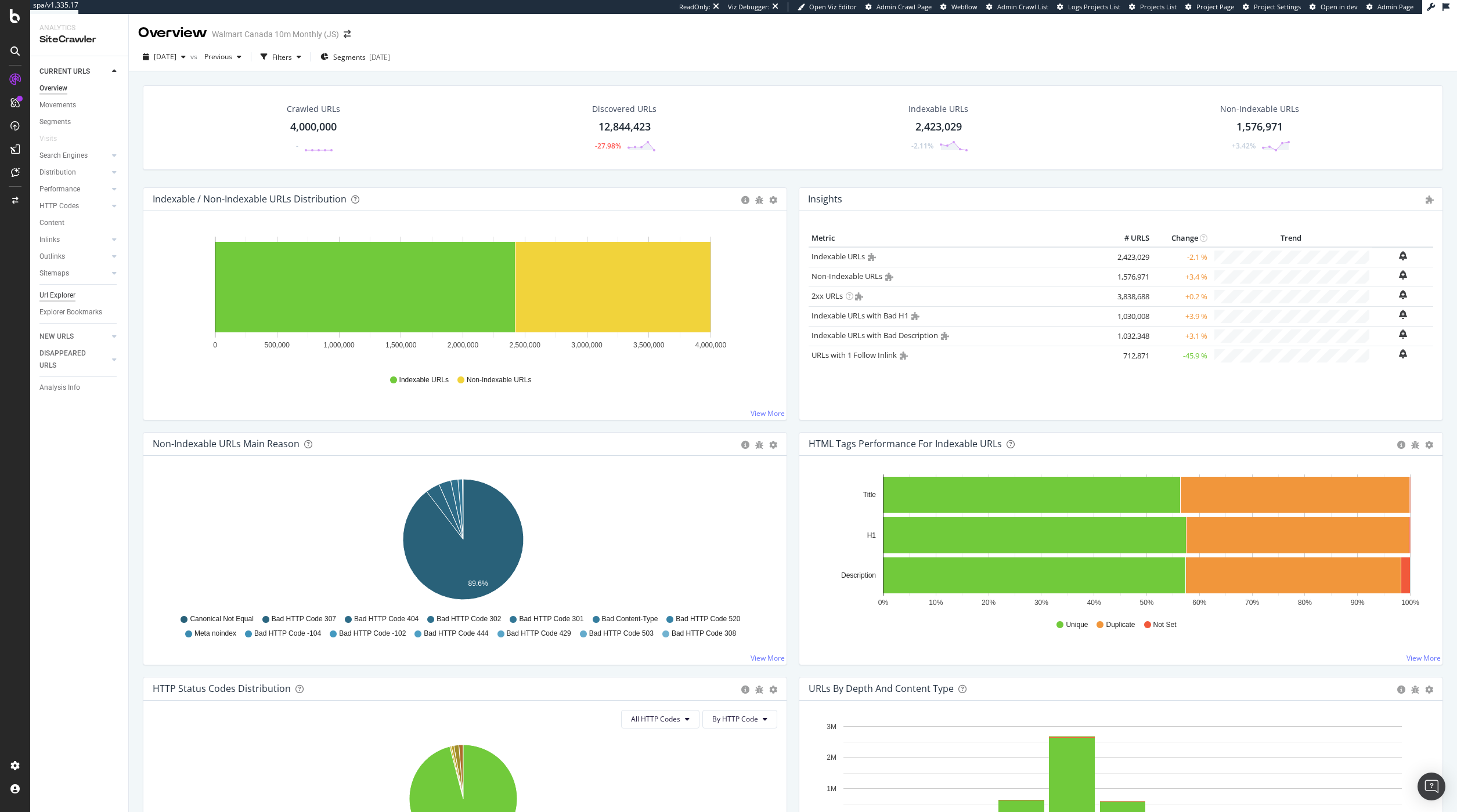
click at [49, 300] on div "Url Explorer" at bounding box center [57, 295] width 36 height 12
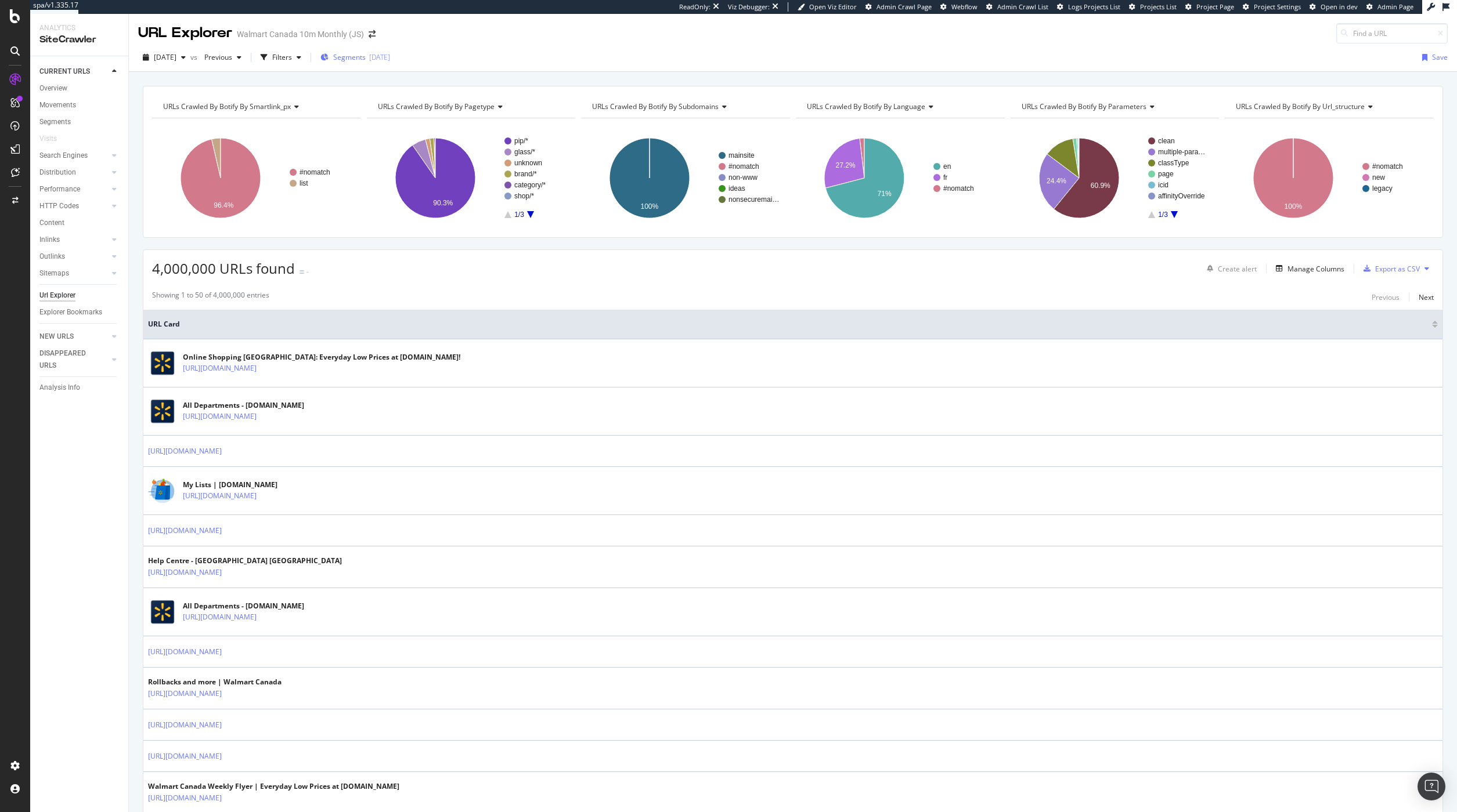
click at [390, 53] on div "[DATE]" at bounding box center [379, 57] width 21 height 10
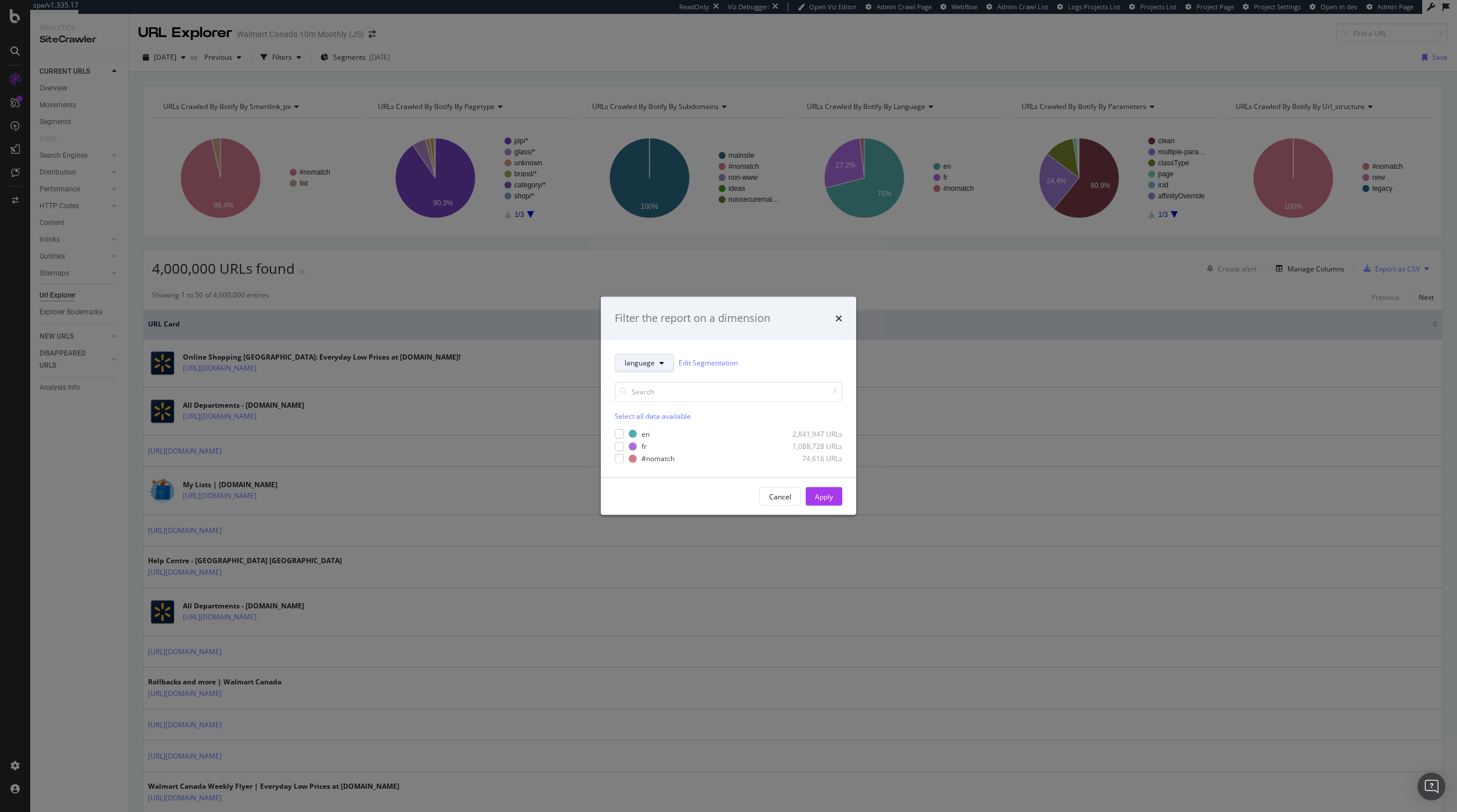
click at [670, 361] on button "language" at bounding box center [644, 363] width 60 height 18
click at [774, 502] on div "Cancel" at bounding box center [780, 497] width 22 height 10
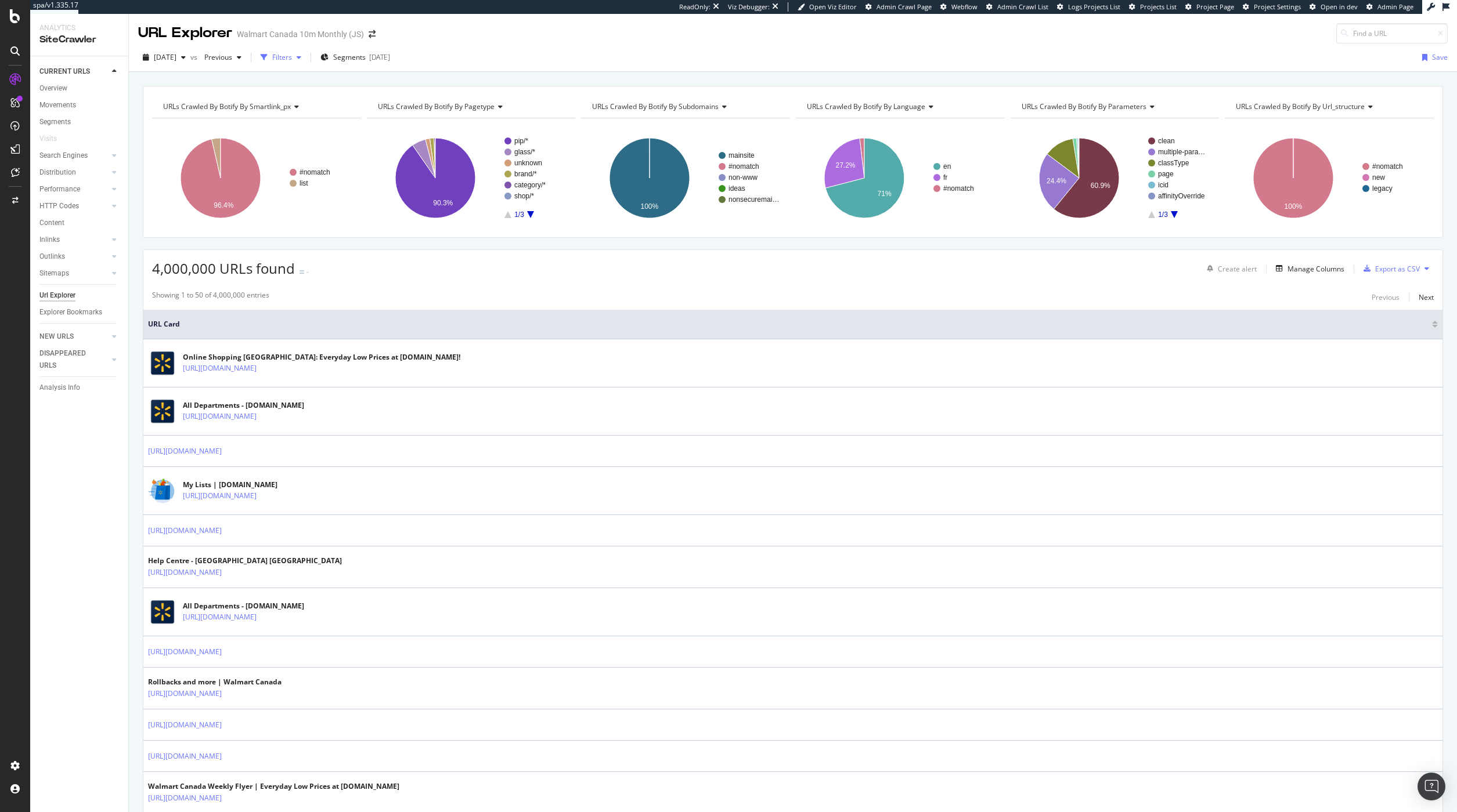
click at [292, 55] on div "Filters" at bounding box center [282, 57] width 20 height 10
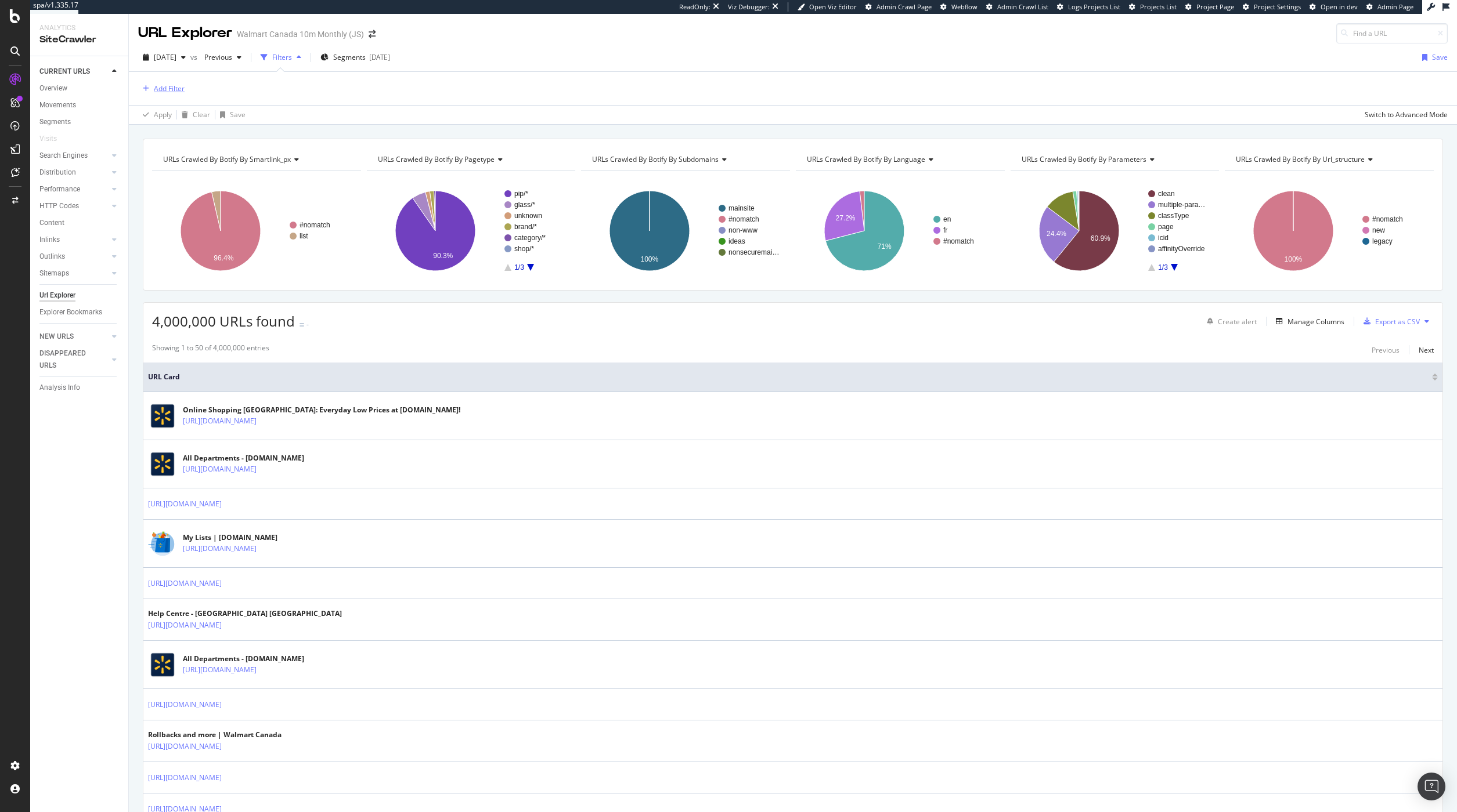
click at [179, 88] on div "Add Filter" at bounding box center [169, 88] width 31 height 10
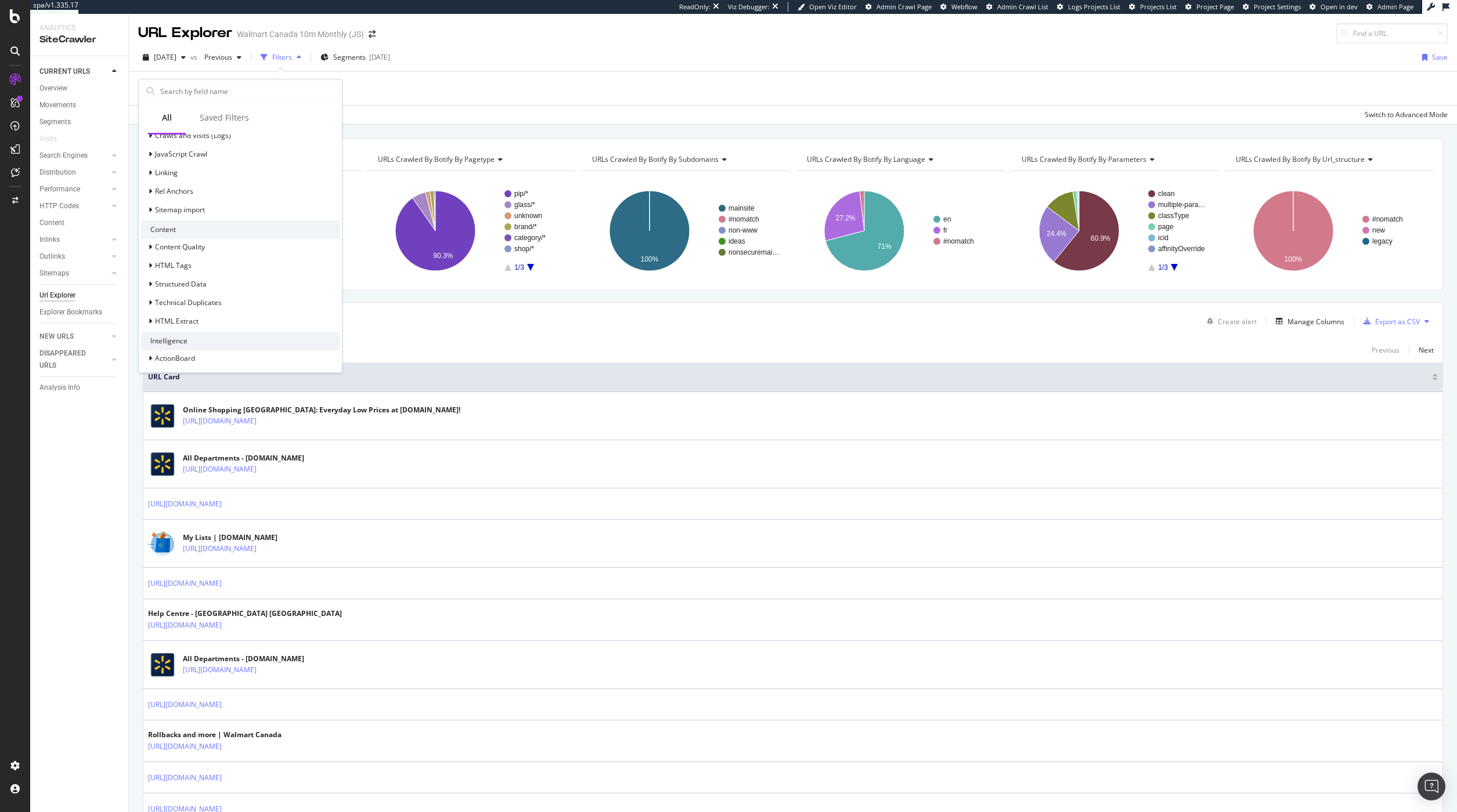
scroll to position [276, 0]
click at [153, 263] on div at bounding box center [152, 262] width 7 height 12
click at [157, 328] on icon at bounding box center [158, 325] width 4 height 7
click at [149, 321] on icon at bounding box center [150, 319] width 4 height 7
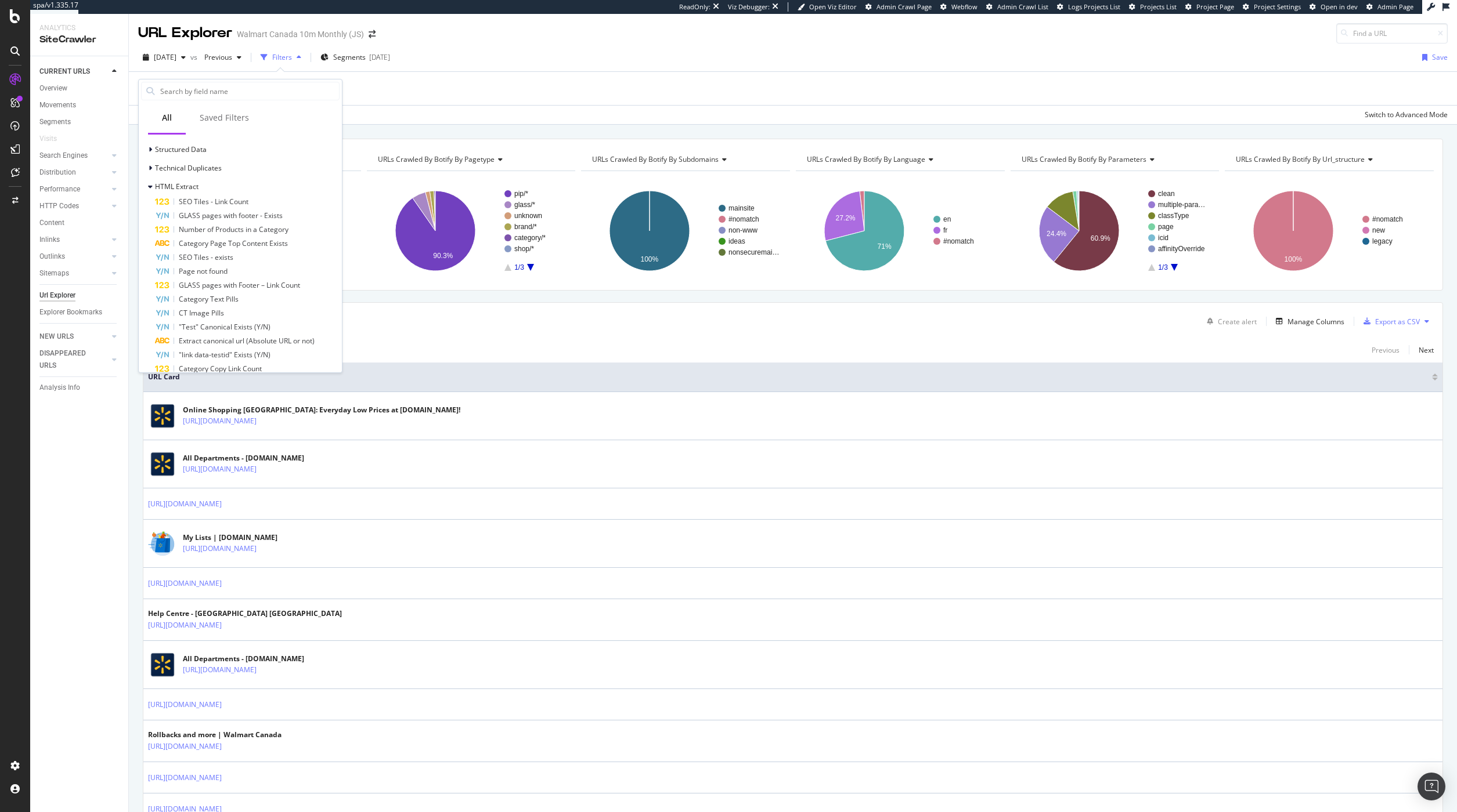
scroll to position [646, 0]
click at [226, 93] on input "text" at bounding box center [249, 91] width 180 height 17
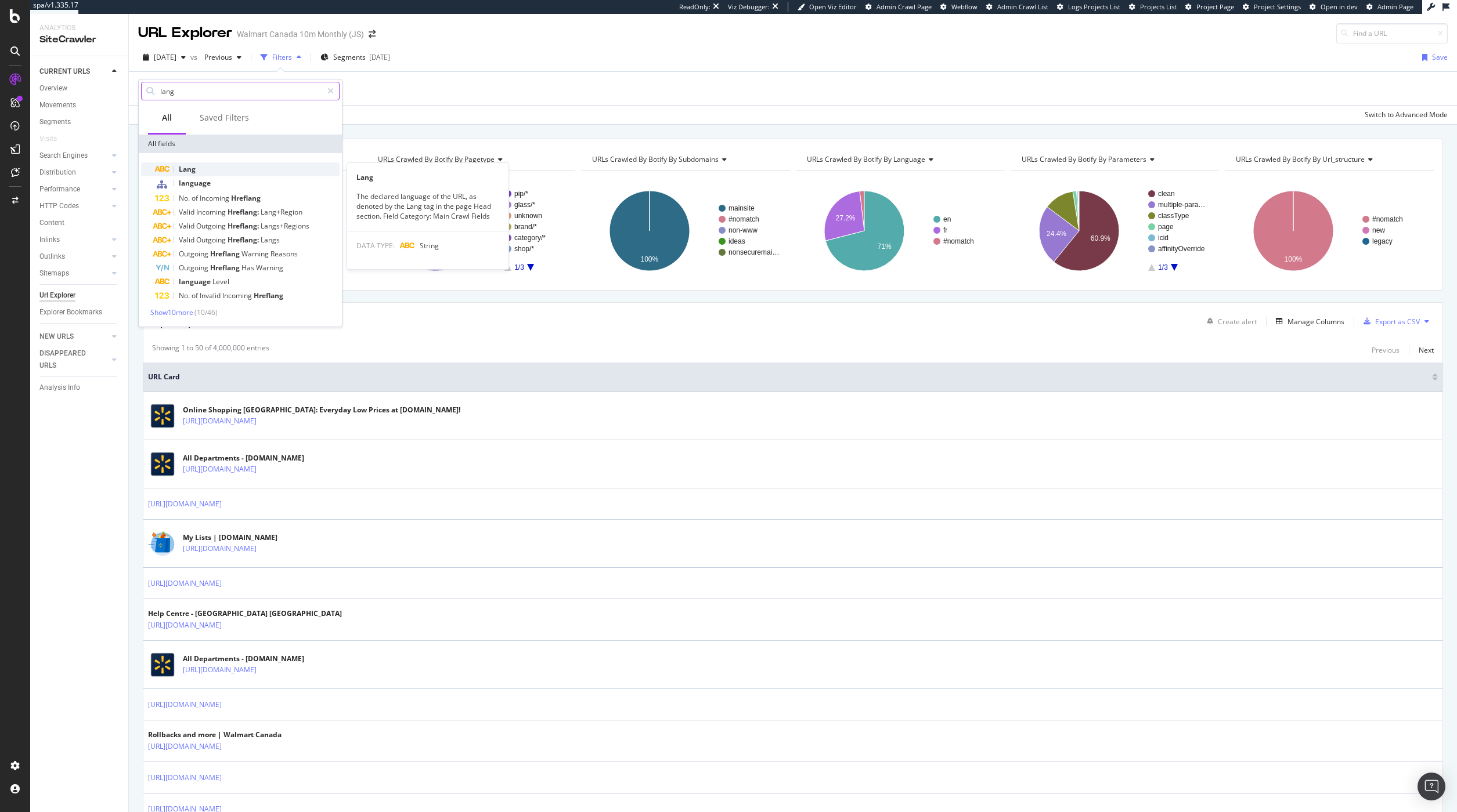
type input "lang"
click at [211, 168] on div "Lang" at bounding box center [247, 168] width 185 height 14
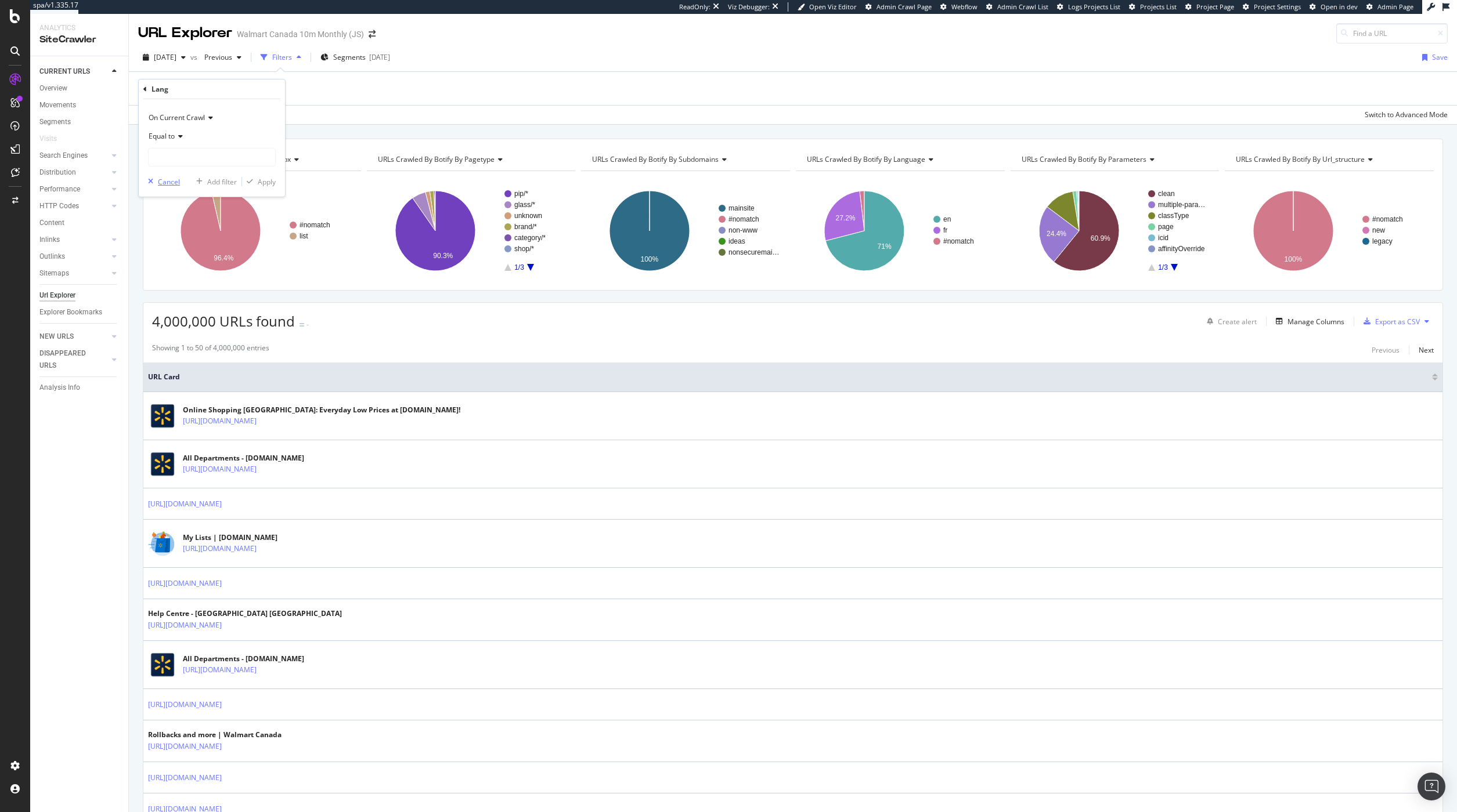
click at [157, 184] on div "button" at bounding box center [151, 182] width 15 height 7
click at [1319, 322] on div "Manage Columns" at bounding box center [1316, 321] width 57 height 10
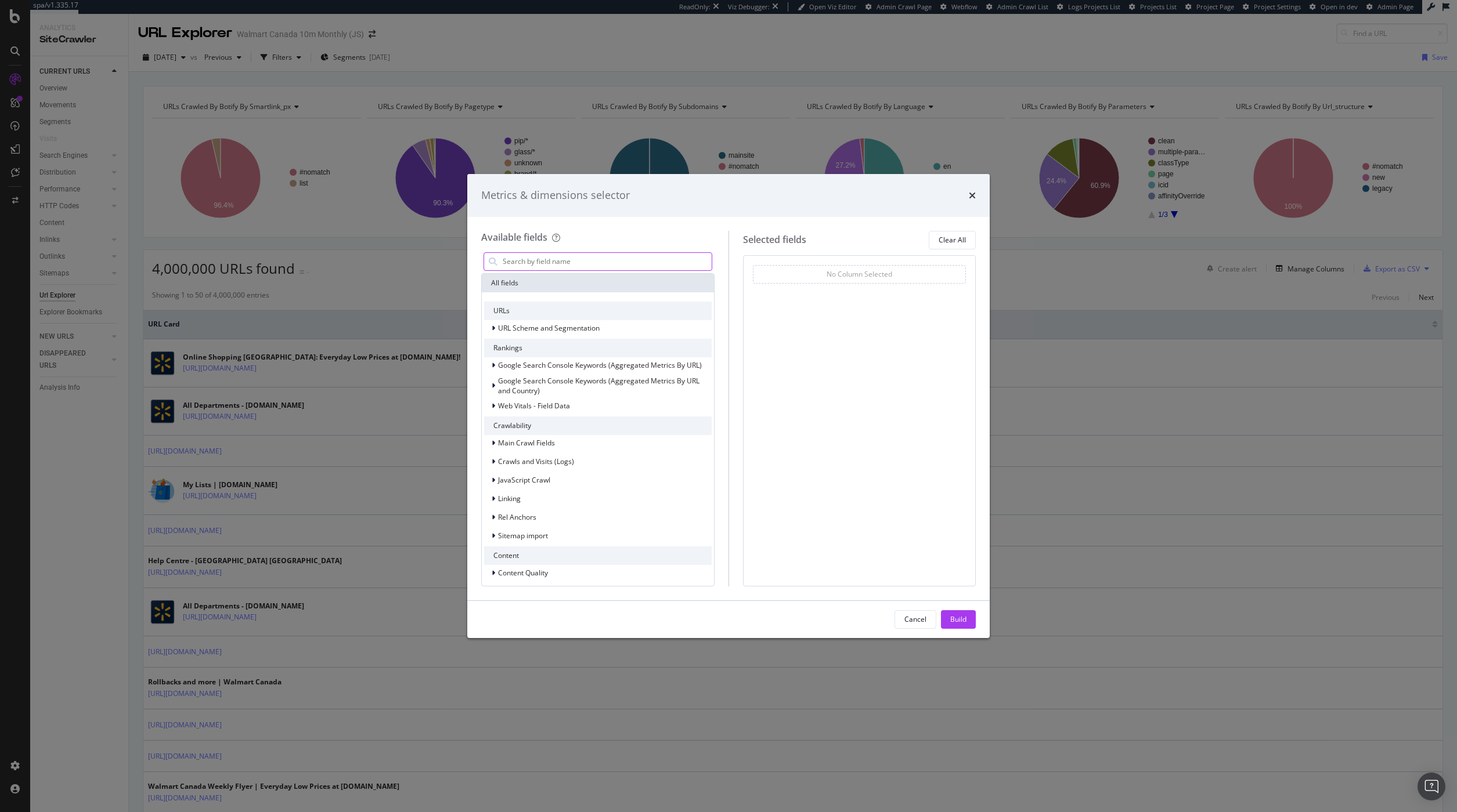
click at [643, 265] on input "modal" at bounding box center [606, 261] width 210 height 17
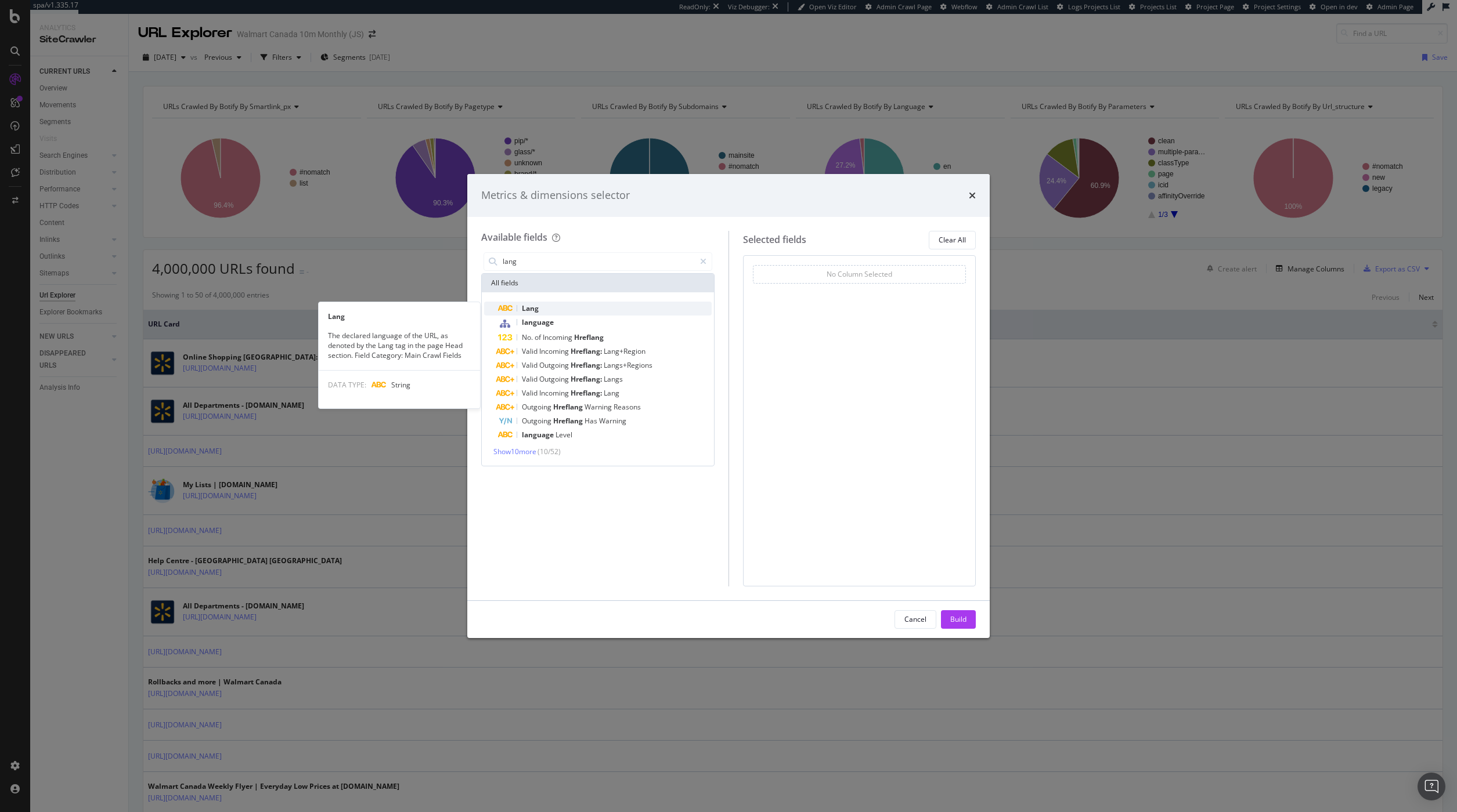
type input "lang"
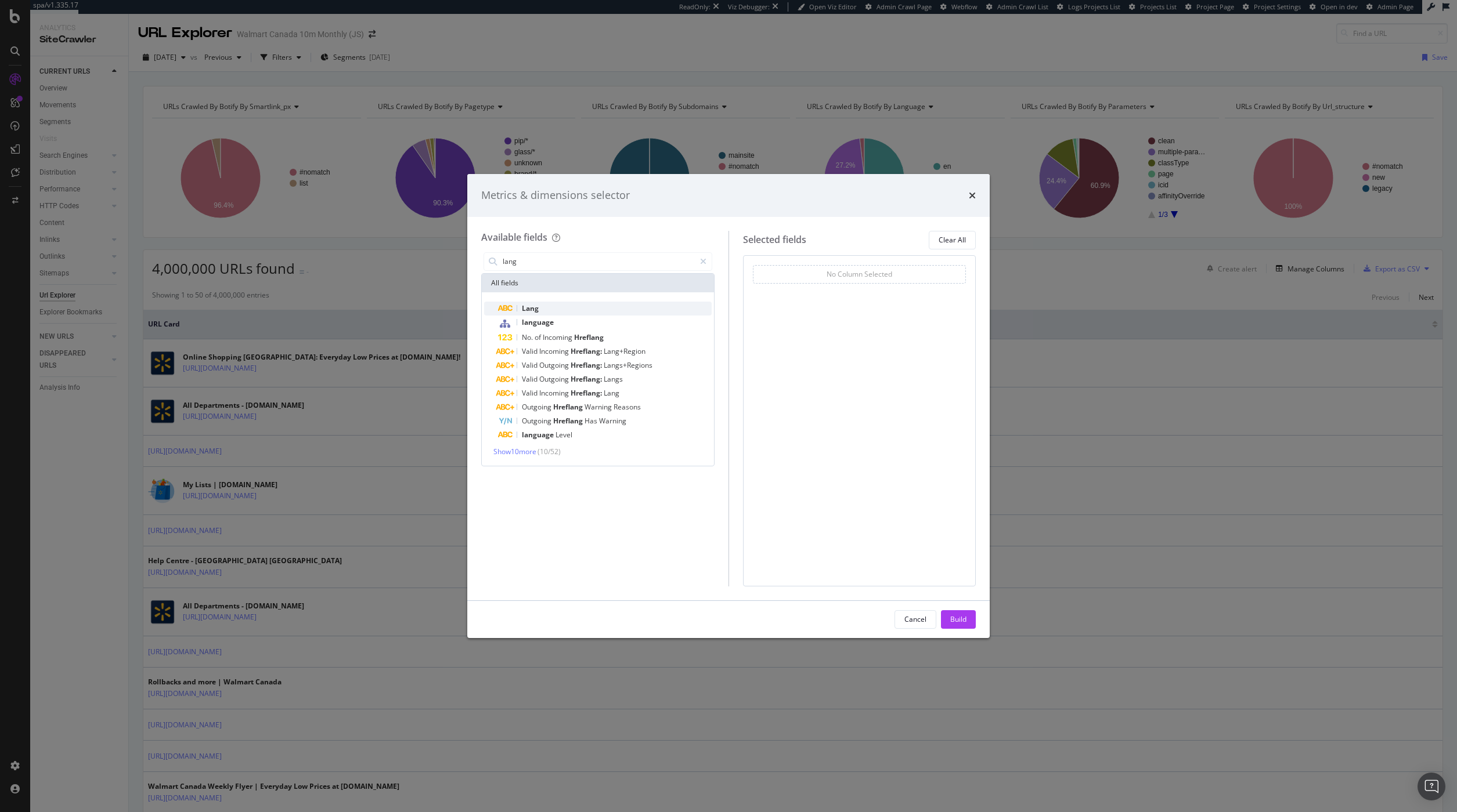
click at [528, 310] on span "Lang" at bounding box center [530, 309] width 16 height 10
click at [951, 613] on div "Build" at bounding box center [959, 620] width 16 height 17
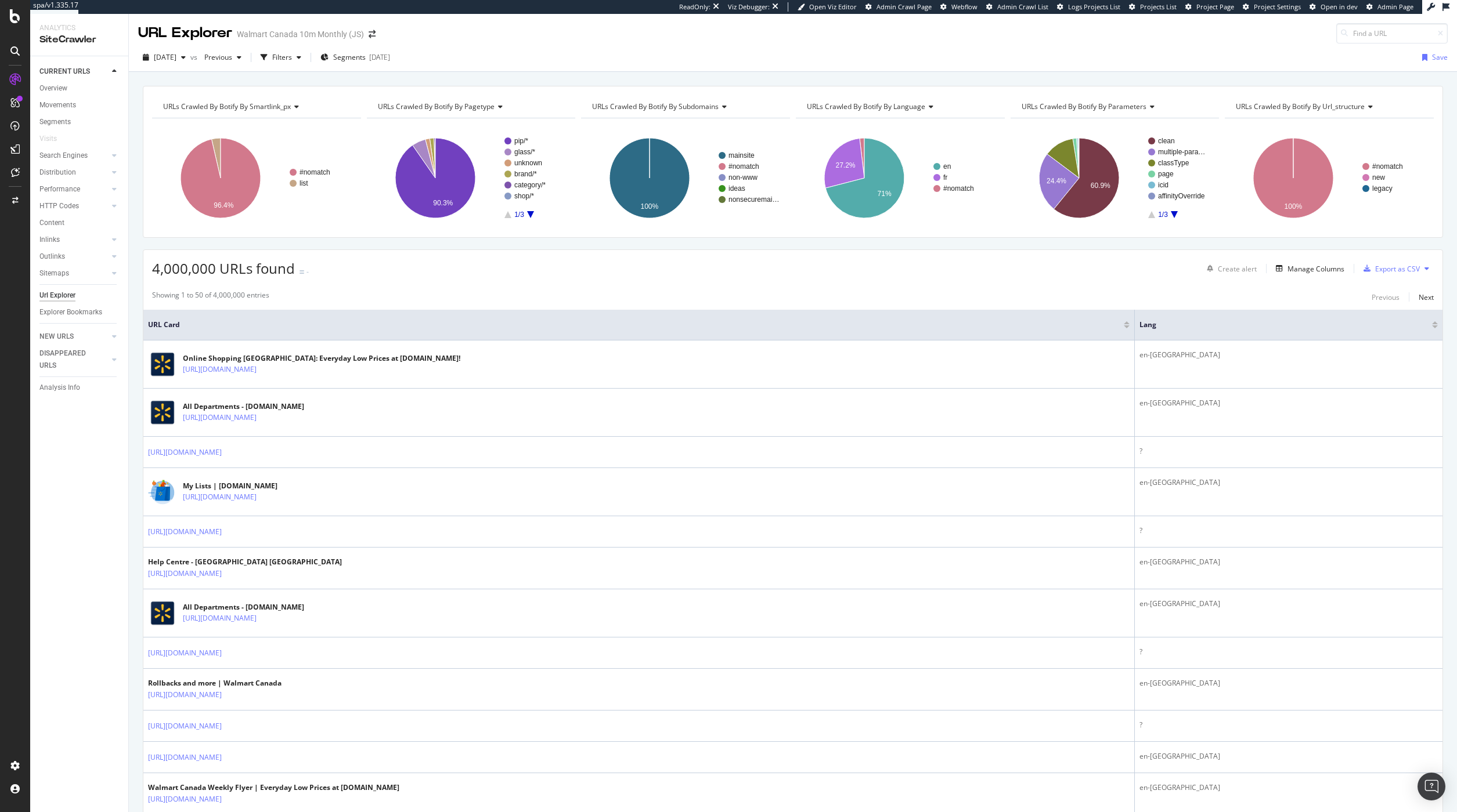
click at [924, 103] on div "URLs Crawled By Botify By language" at bounding box center [899, 106] width 190 height 18
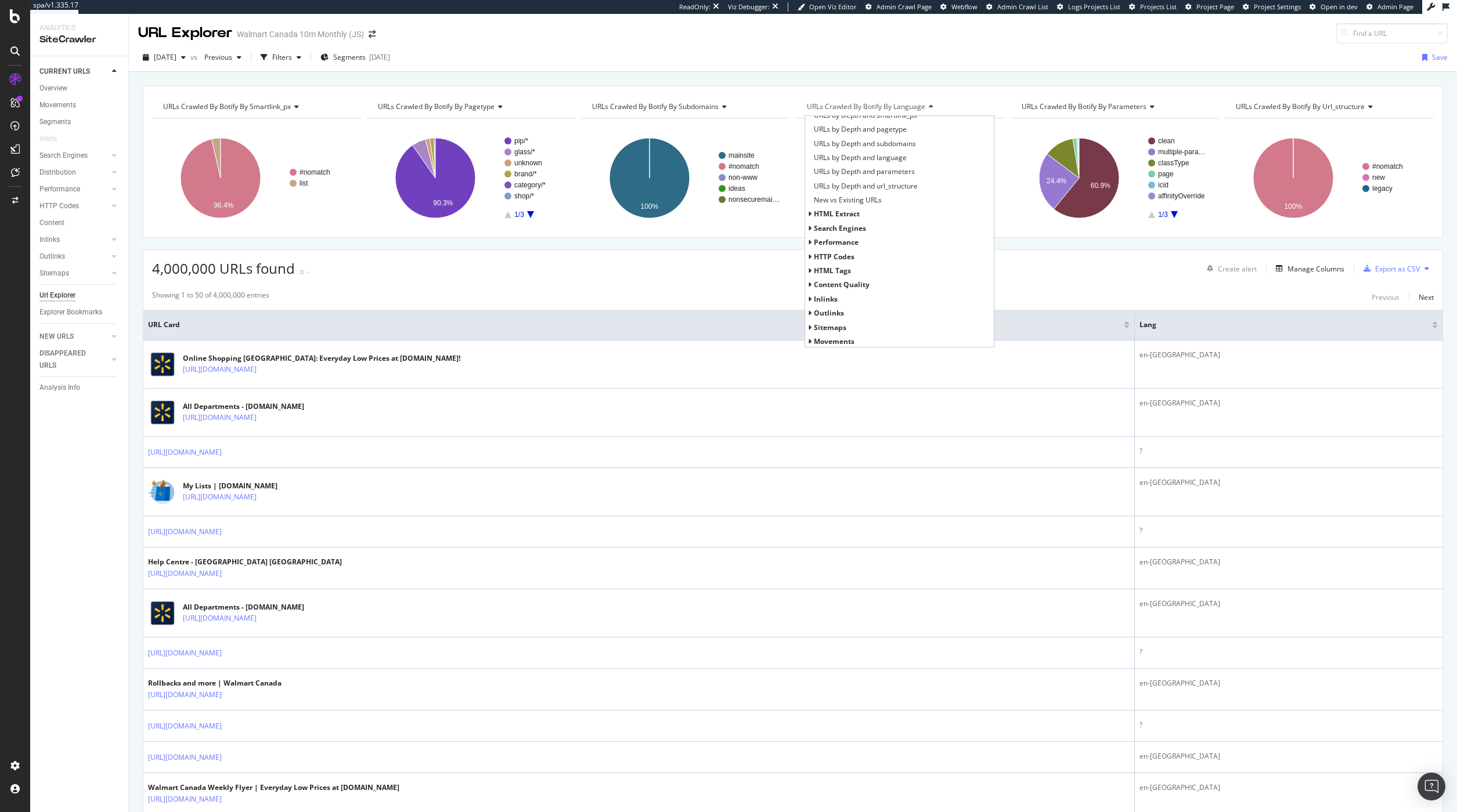
scroll to position [236, 0]
click at [808, 267] on icon at bounding box center [810, 269] width 4 height 7
click at [808, 282] on icon at bounding box center [810, 283] width 4 height 7
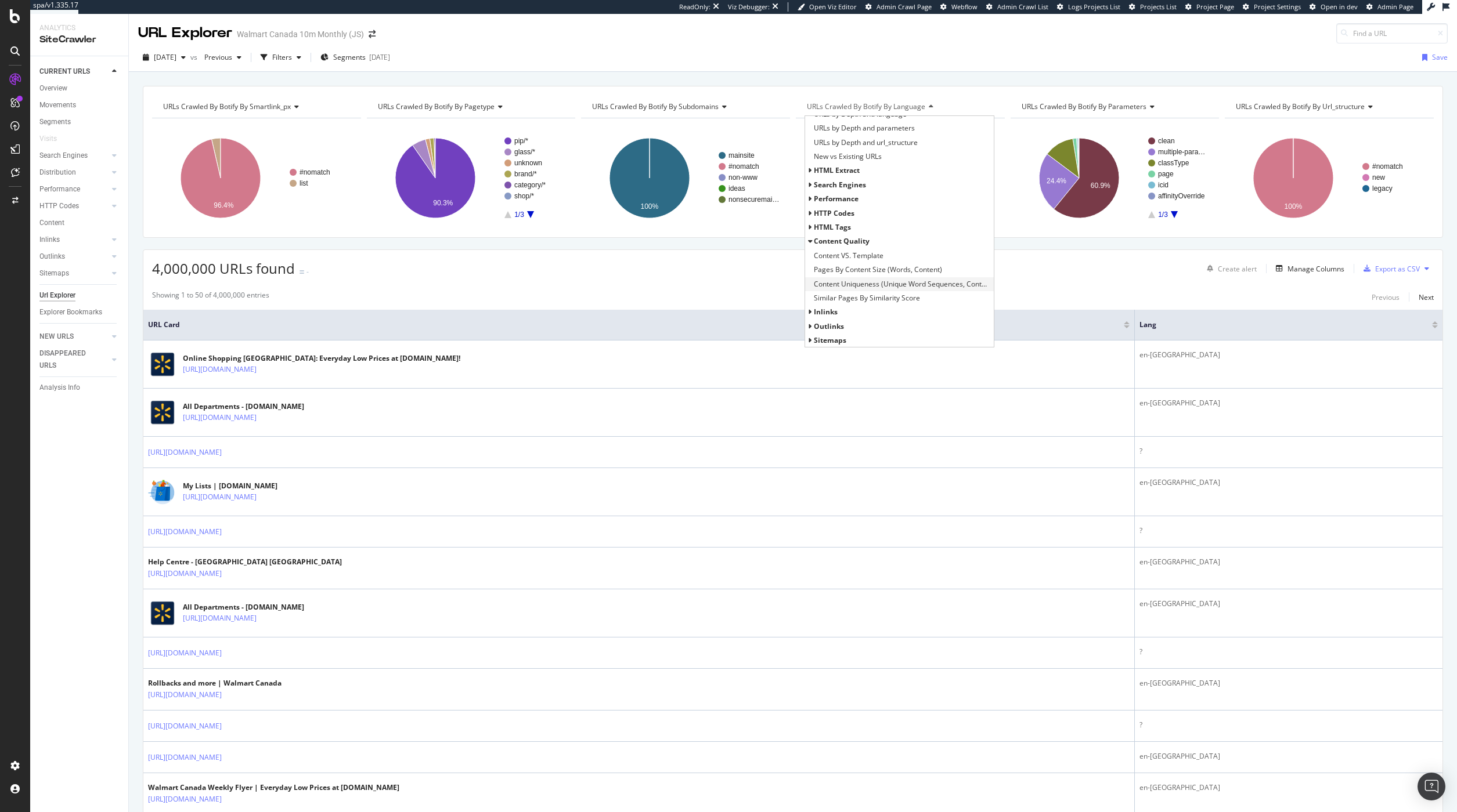
click at [930, 287] on span "Content Uniqueness (Unique Word Sequences, Content)" at bounding box center [902, 284] width 177 height 12
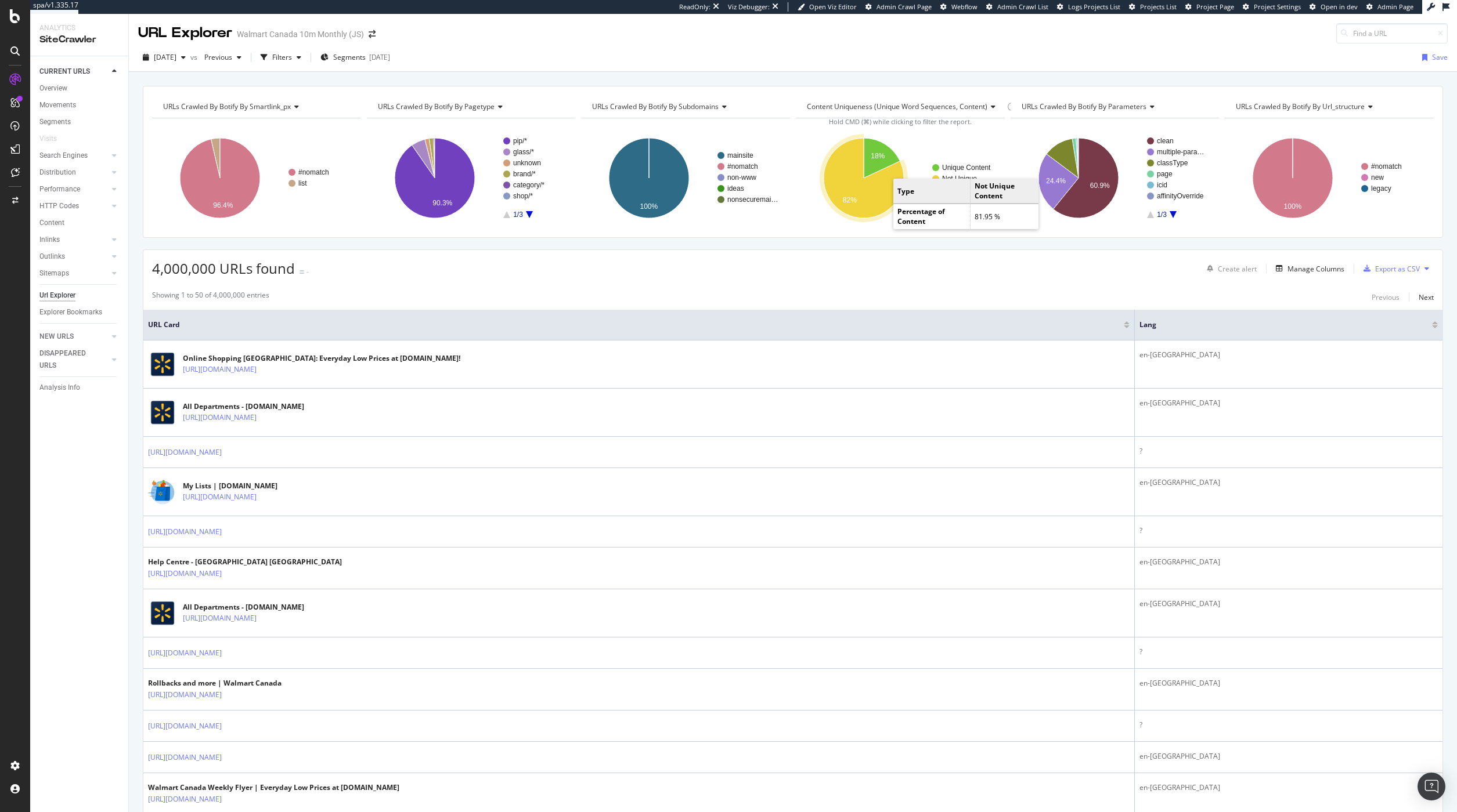
click at [880, 200] on icon "A chart." at bounding box center [864, 178] width 80 height 80
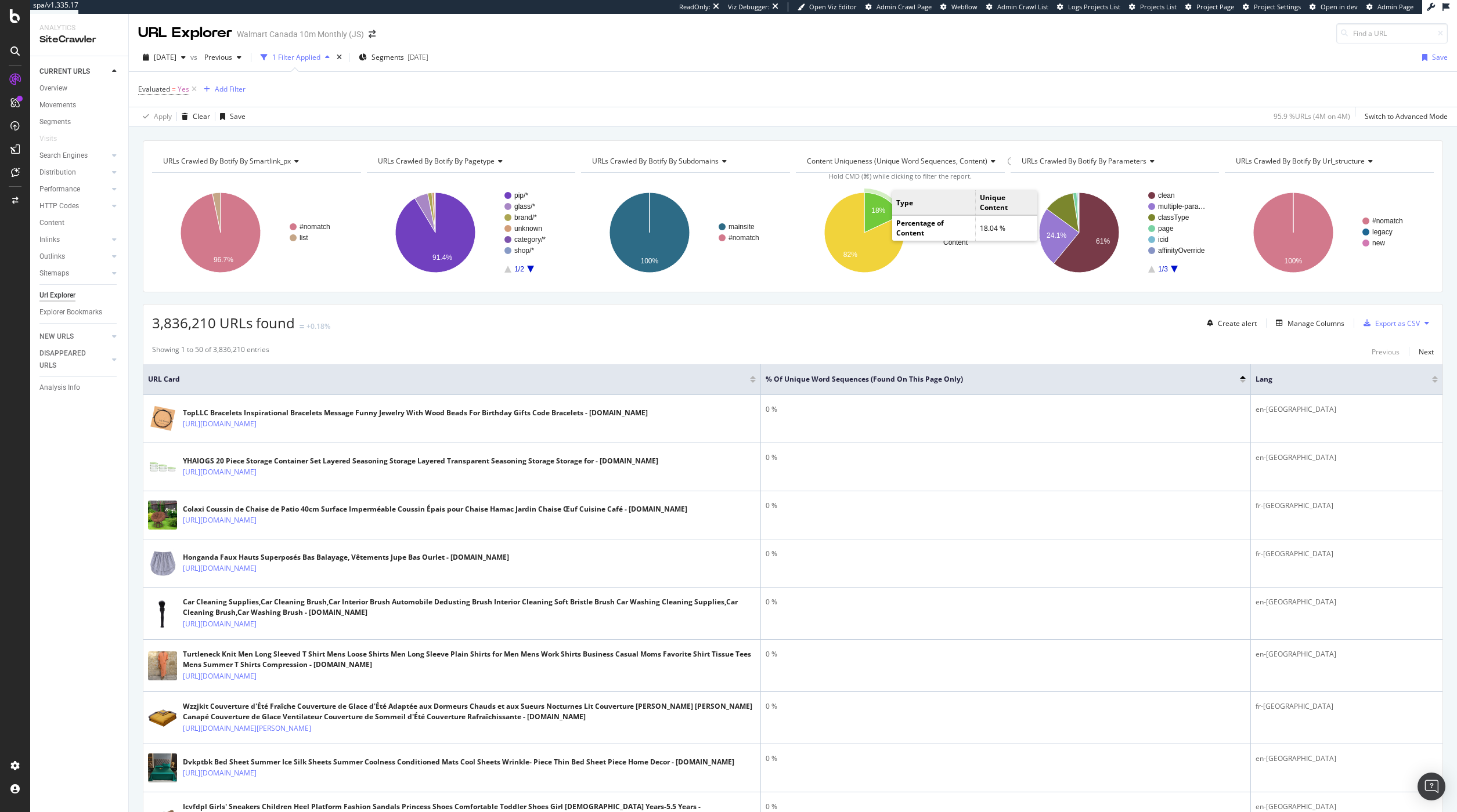
click at [879, 215] on text "18%" at bounding box center [878, 211] width 14 height 8
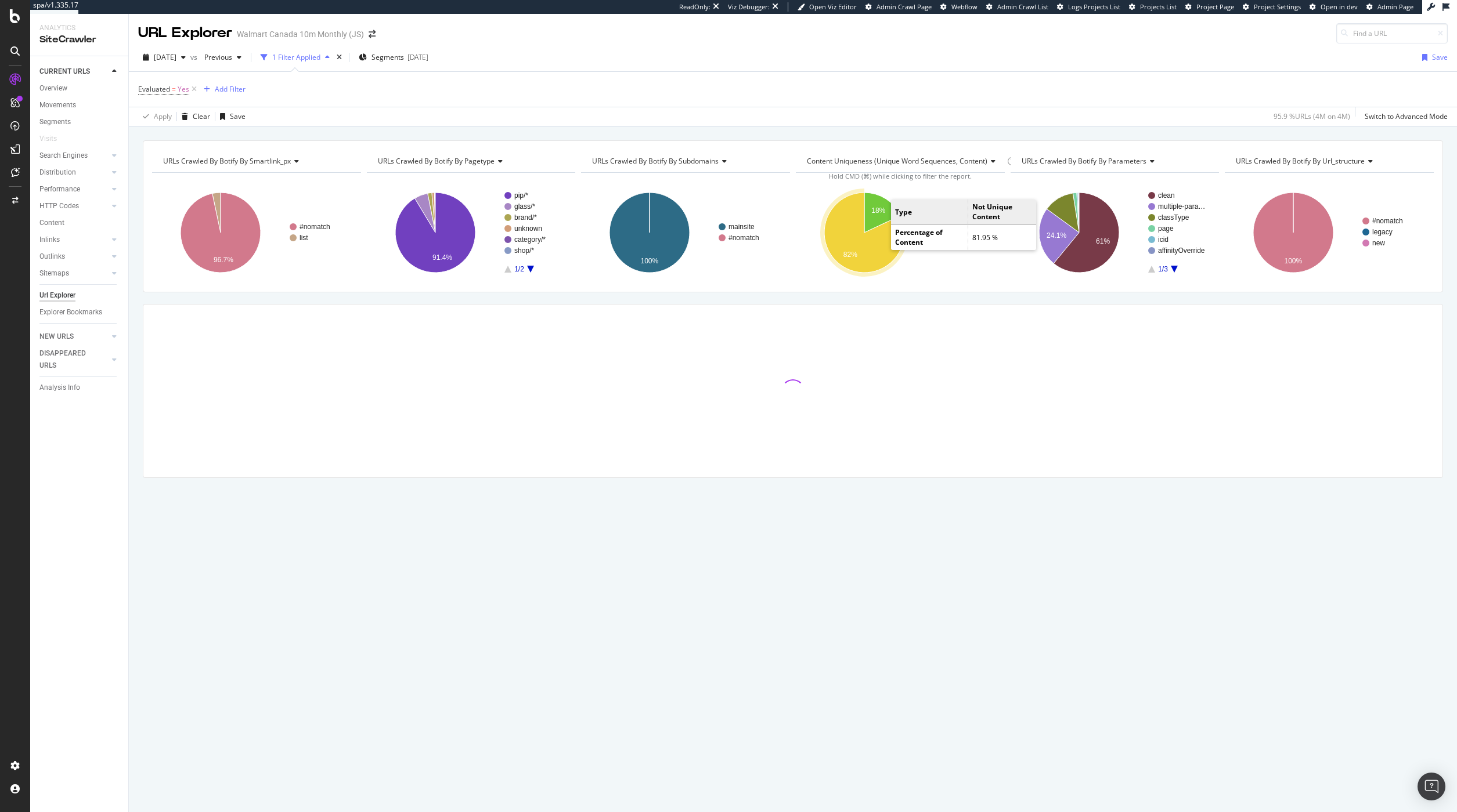
click at [877, 244] on icon "A chart." at bounding box center [864, 232] width 80 height 80
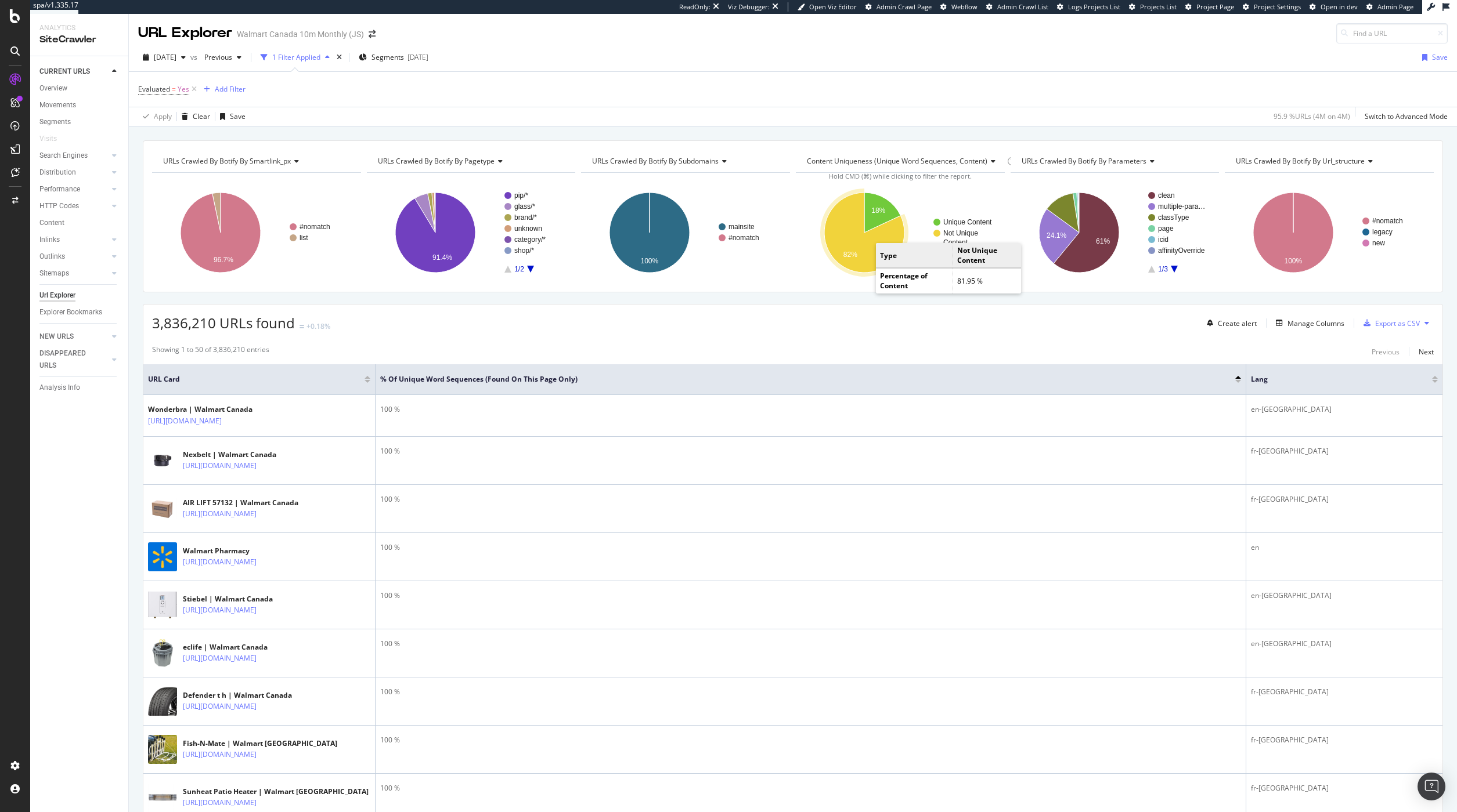
click at [859, 257] on icon "A chart." at bounding box center [864, 232] width 80 height 80
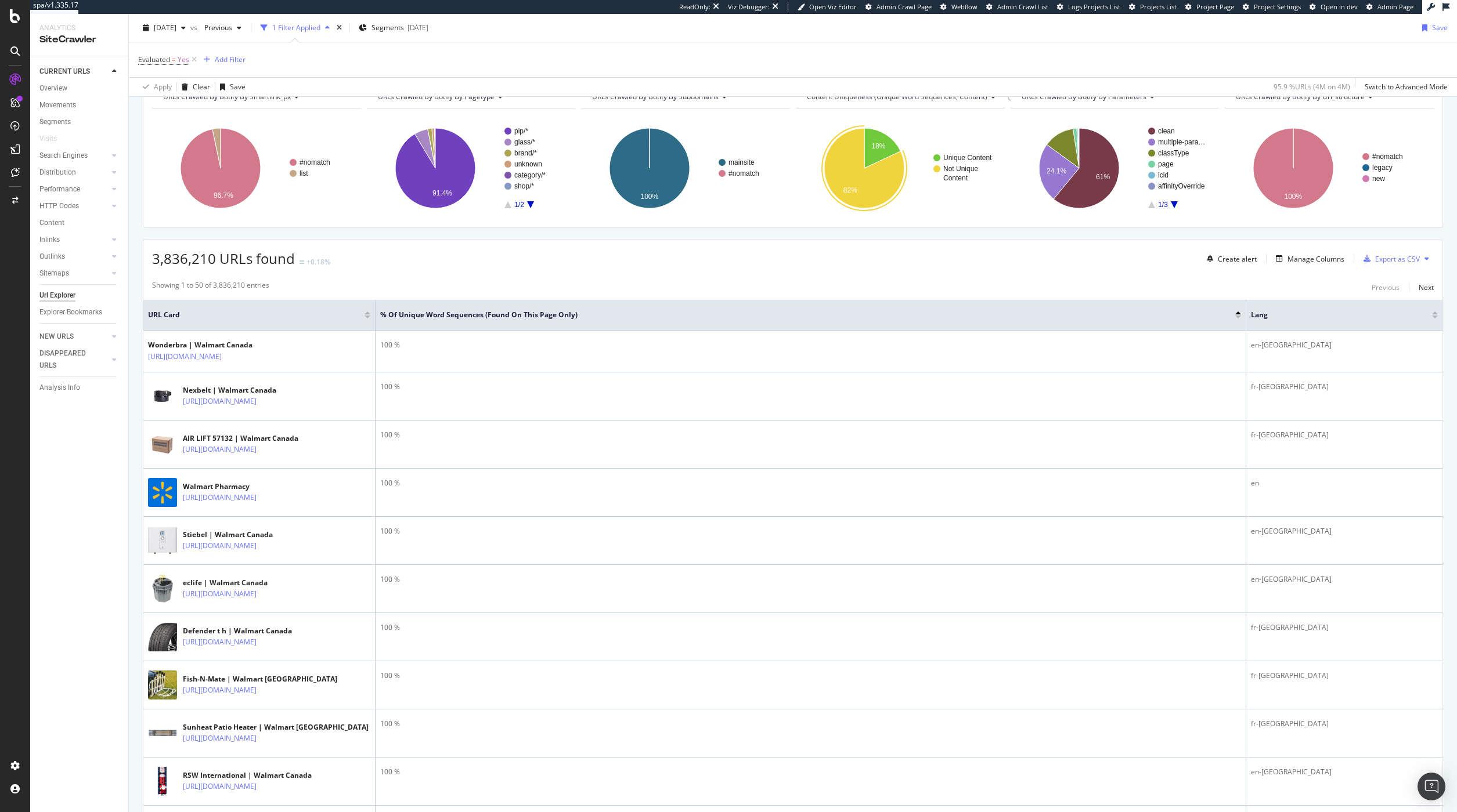
scroll to position [62, 0]
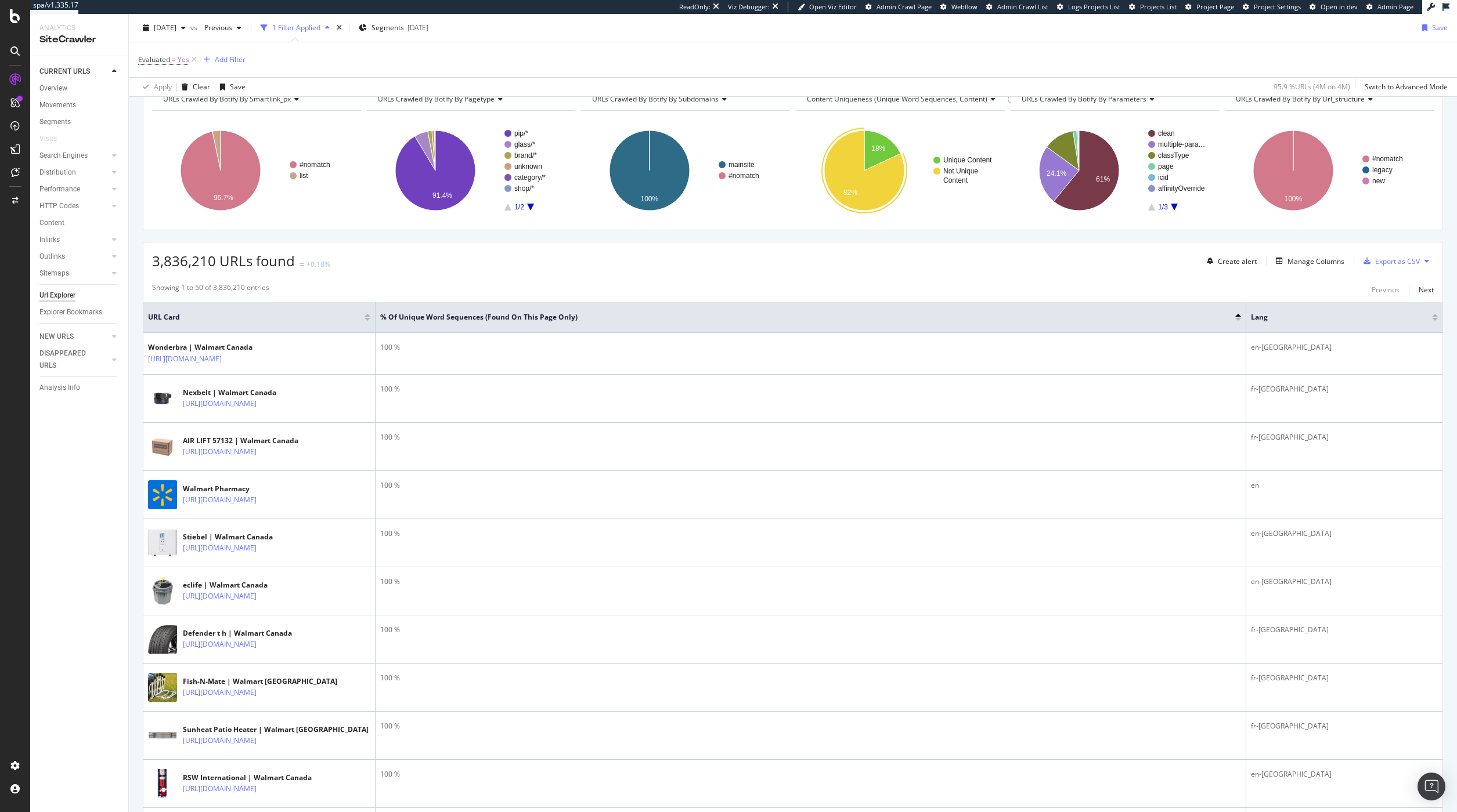
click at [1239, 319] on div at bounding box center [1238, 319] width 5 height 3
click at [1239, 316] on div at bounding box center [1238, 315] width 5 height 3
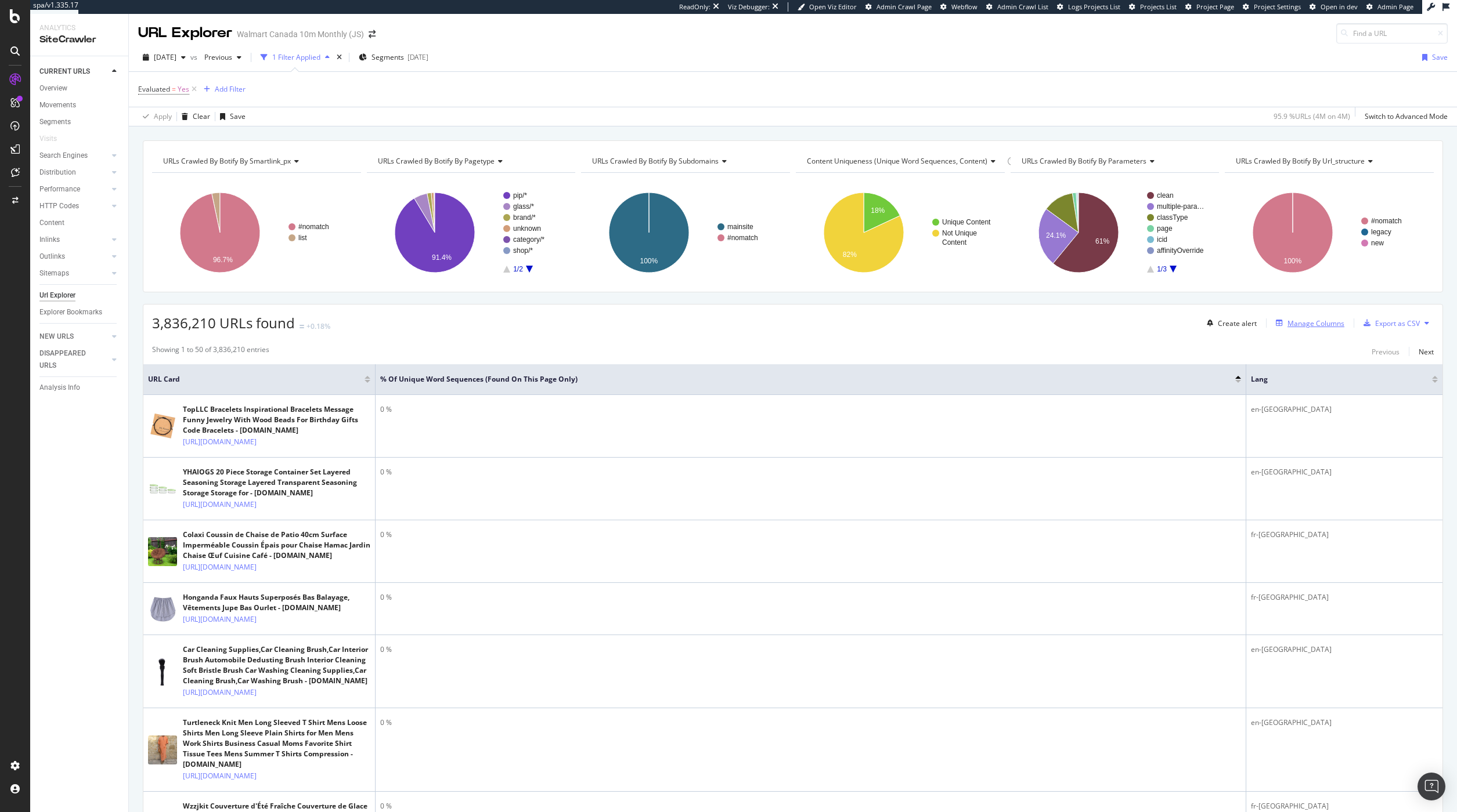
click at [1313, 322] on div "Manage Columns" at bounding box center [1316, 323] width 57 height 10
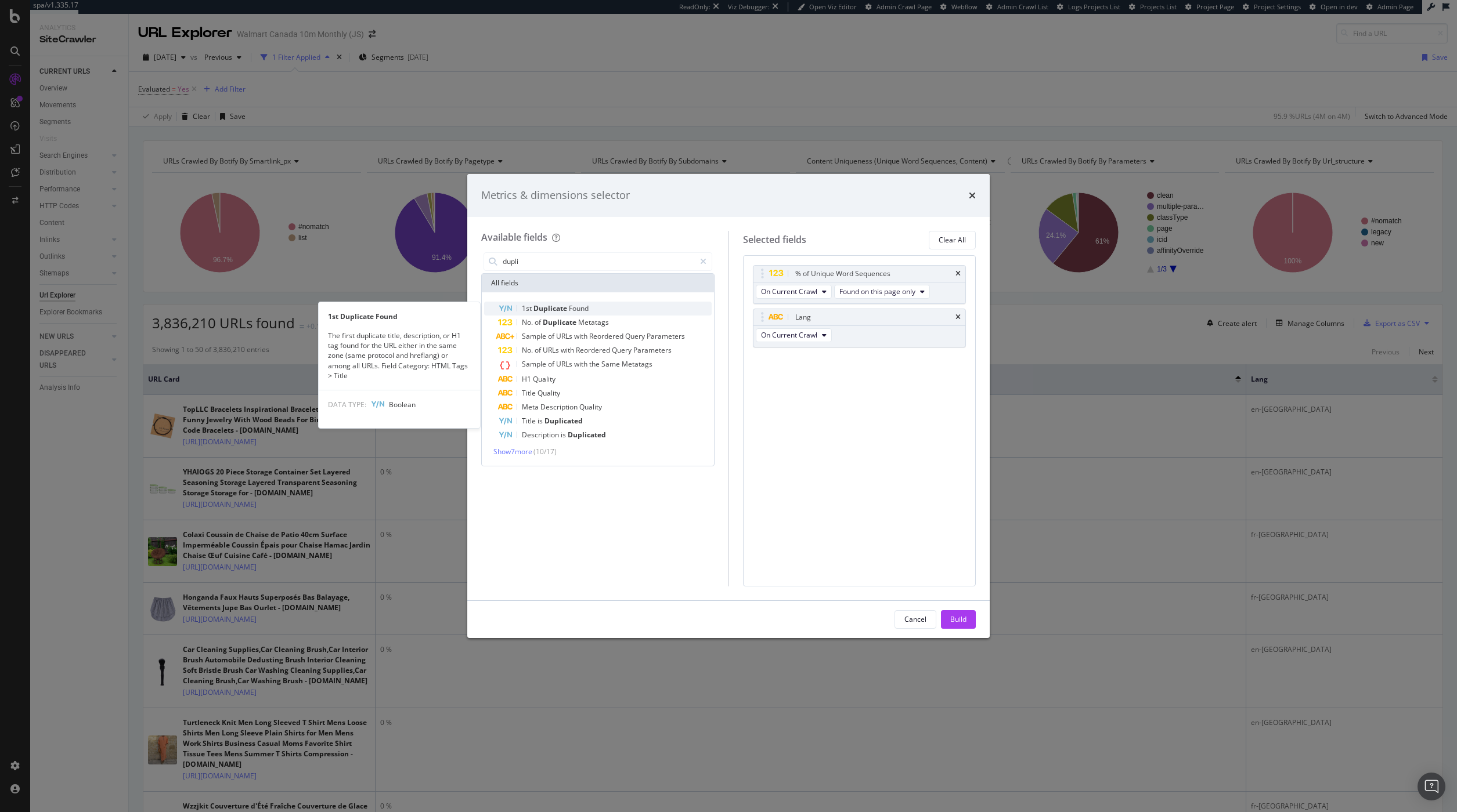
type input "dupli"
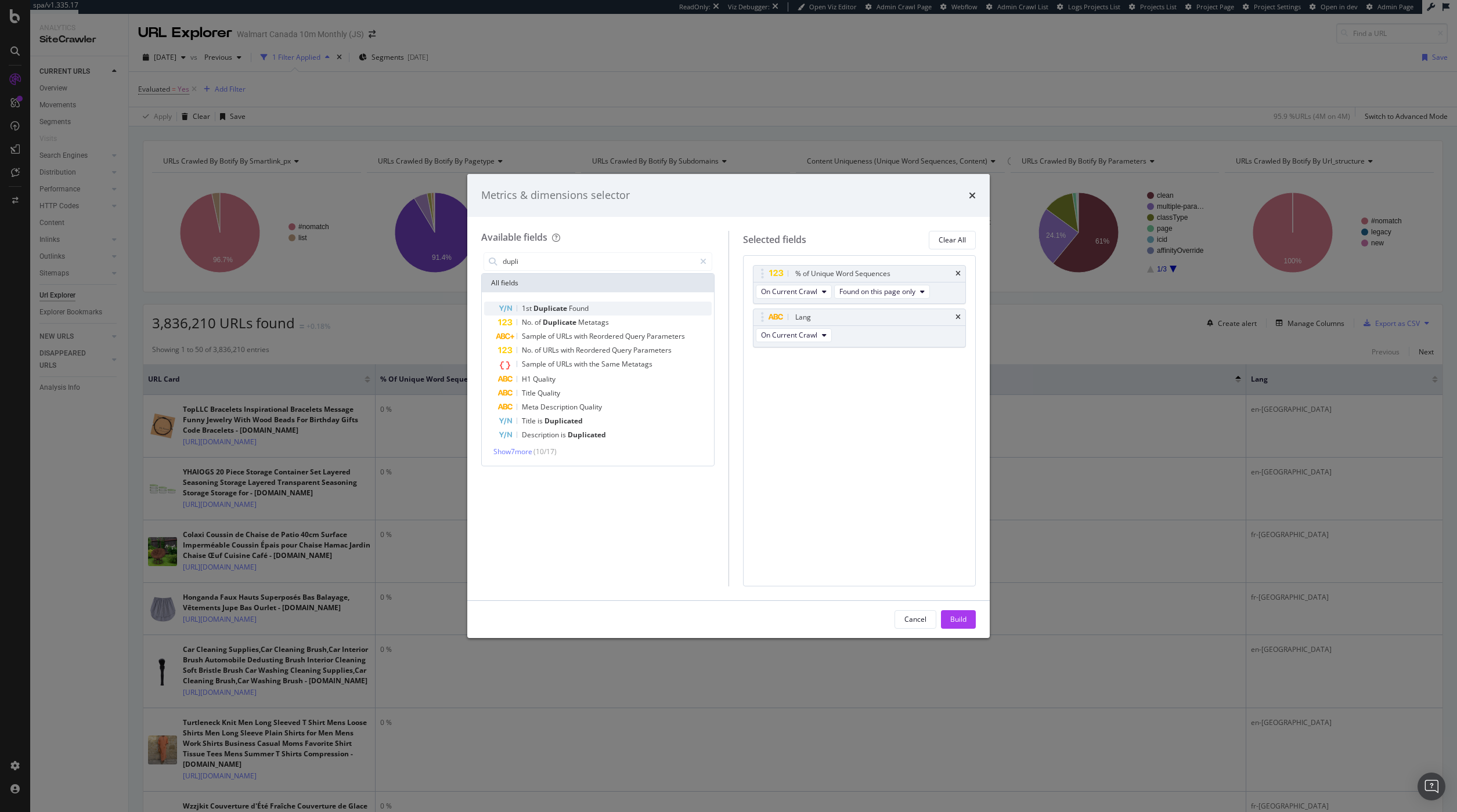
click at [576, 310] on span "Found" at bounding box center [579, 309] width 20 height 10
click at [966, 623] on div "Build" at bounding box center [959, 619] width 16 height 10
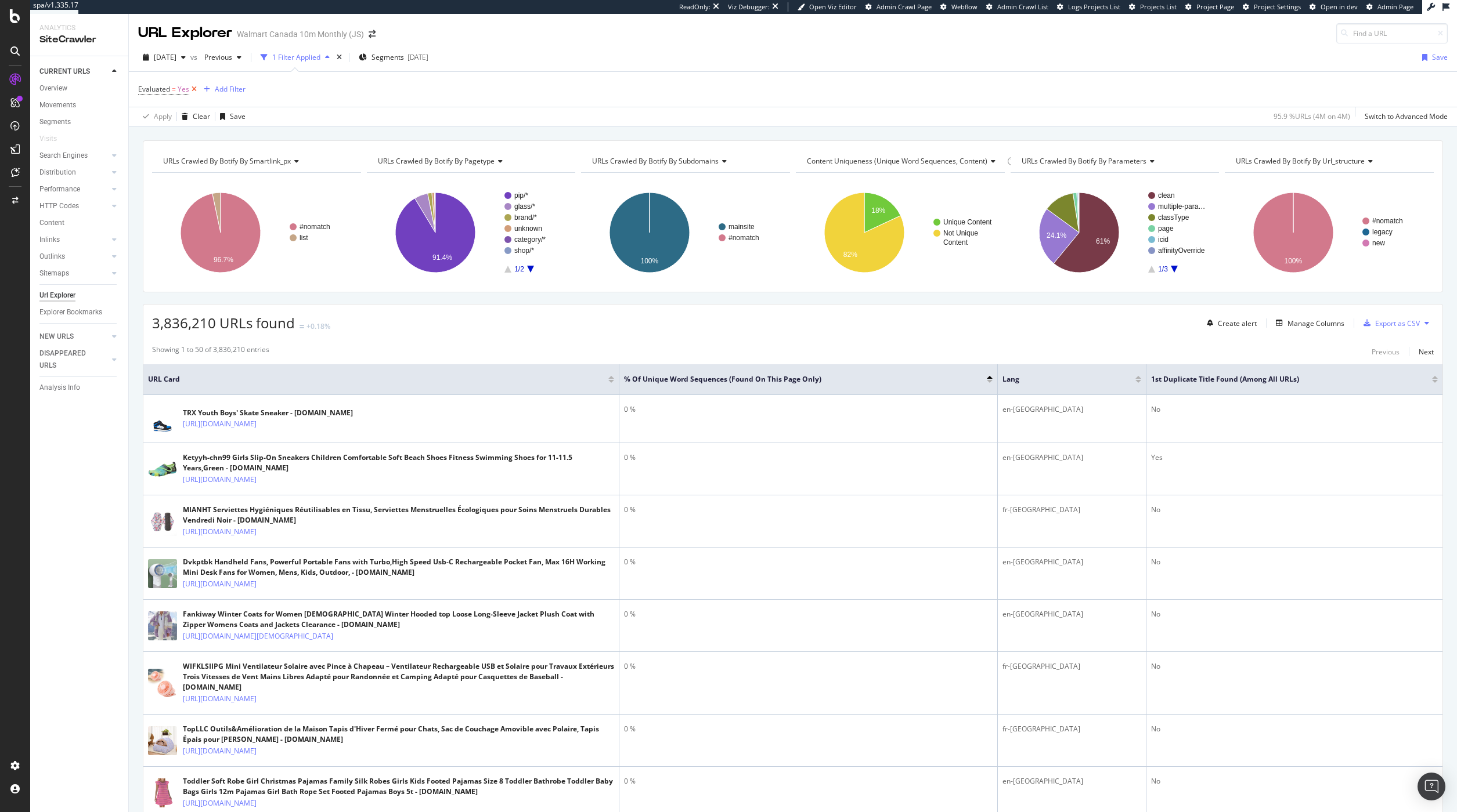
click at [196, 90] on icon at bounding box center [194, 89] width 10 height 12
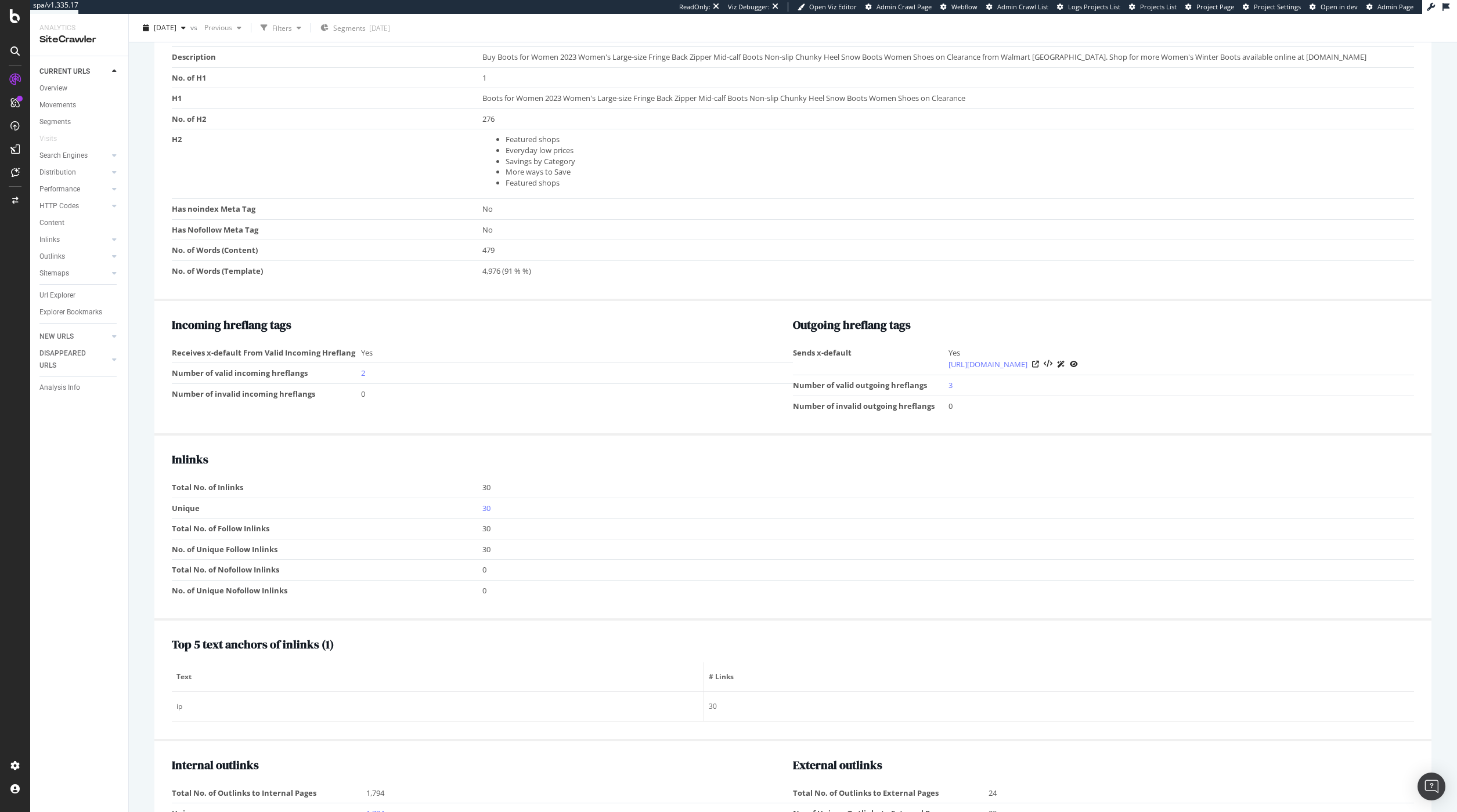
scroll to position [1056, 0]
click at [824, 349] on td "Sends x-default" at bounding box center [871, 357] width 156 height 32
drag, startPoint x: 933, startPoint y: 341, endPoint x: 1144, endPoint y: 341, distance: 211.0
click at [1144, 341] on tr "Sends x-default Yes [URL][DOMAIN_NAME]" at bounding box center [1104, 357] width 621 height 32
drag, startPoint x: 1264, startPoint y: 410, endPoint x: 1261, endPoint y: 363, distance: 47.1
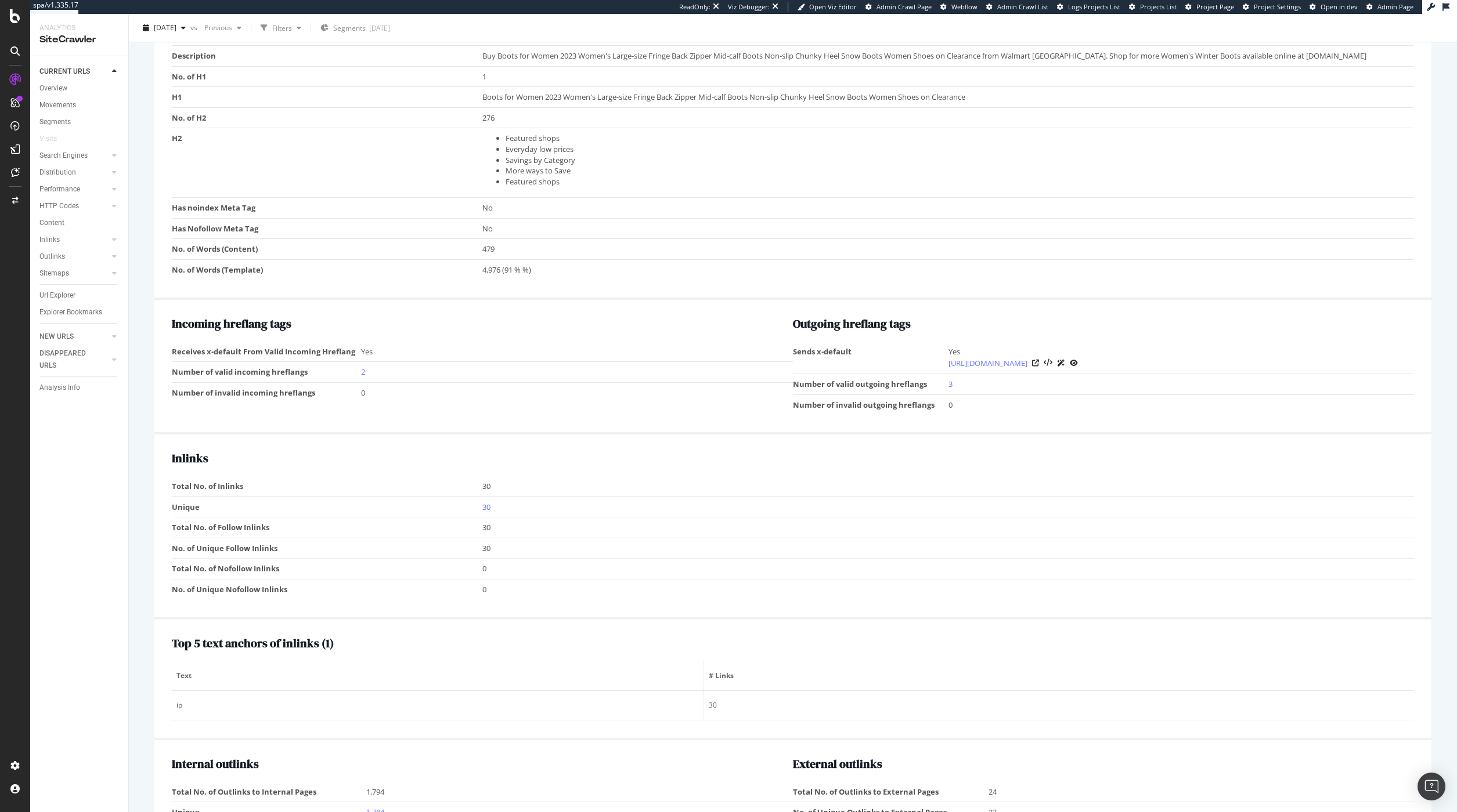
click at [1264, 410] on div "Incoming hreflang tags Receives x-default From Valid Incoming Hreflang Yes Numb…" at bounding box center [793, 368] width 1278 height 135
copy tr "Yes [URL][DOMAIN_NAME]"
drag, startPoint x: 922, startPoint y: 343, endPoint x: 1240, endPoint y: 352, distance: 318.1
click at [1240, 352] on tr "Sends x-default Yes [URL][DOMAIN_NAME]" at bounding box center [1104, 357] width 621 height 32
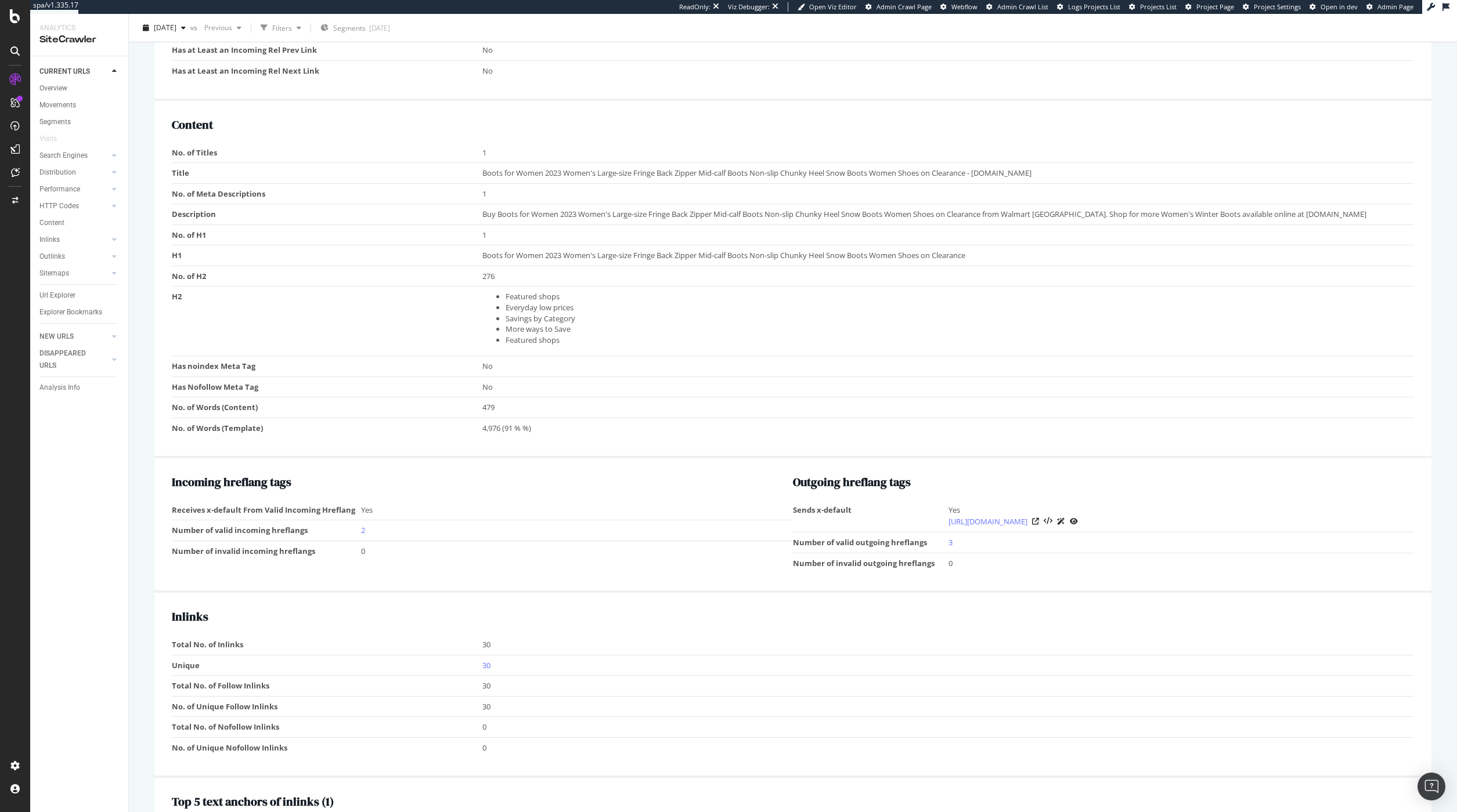
scroll to position [0, 0]
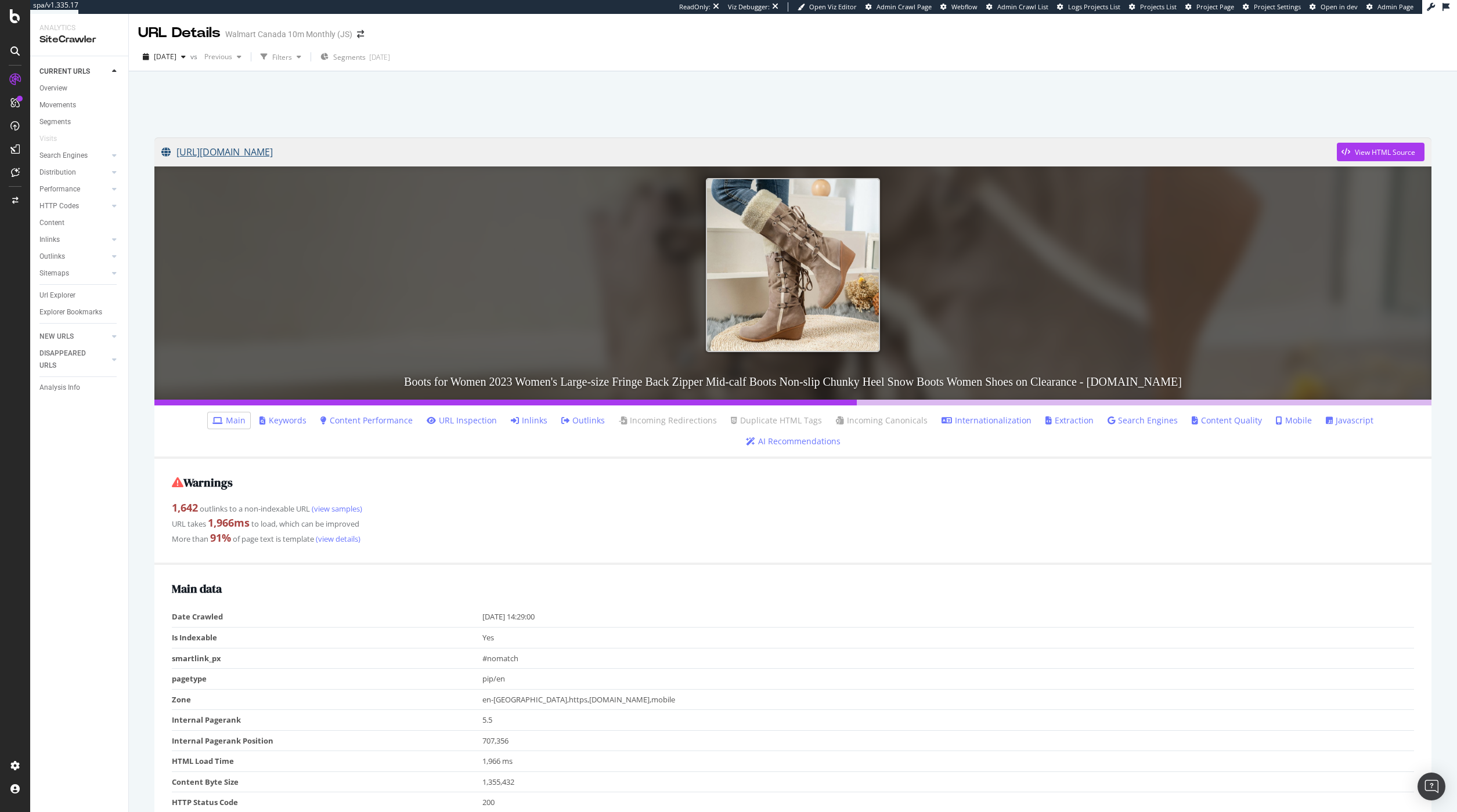
copy div "[URL][DOMAIN_NAME]"
drag, startPoint x: 168, startPoint y: 112, endPoint x: 1036, endPoint y: 149, distance: 868.8
click at [1036, 149] on div "[URL][DOMAIN_NAME] View HTML Source Boots for Women 2023 Women's Large-size Fri…" at bounding box center [793, 471] width 1328 height 798
copy div "[URL][DOMAIN_NAME]"
click at [1114, 226] on div at bounding box center [792, 284] width 1288 height 245
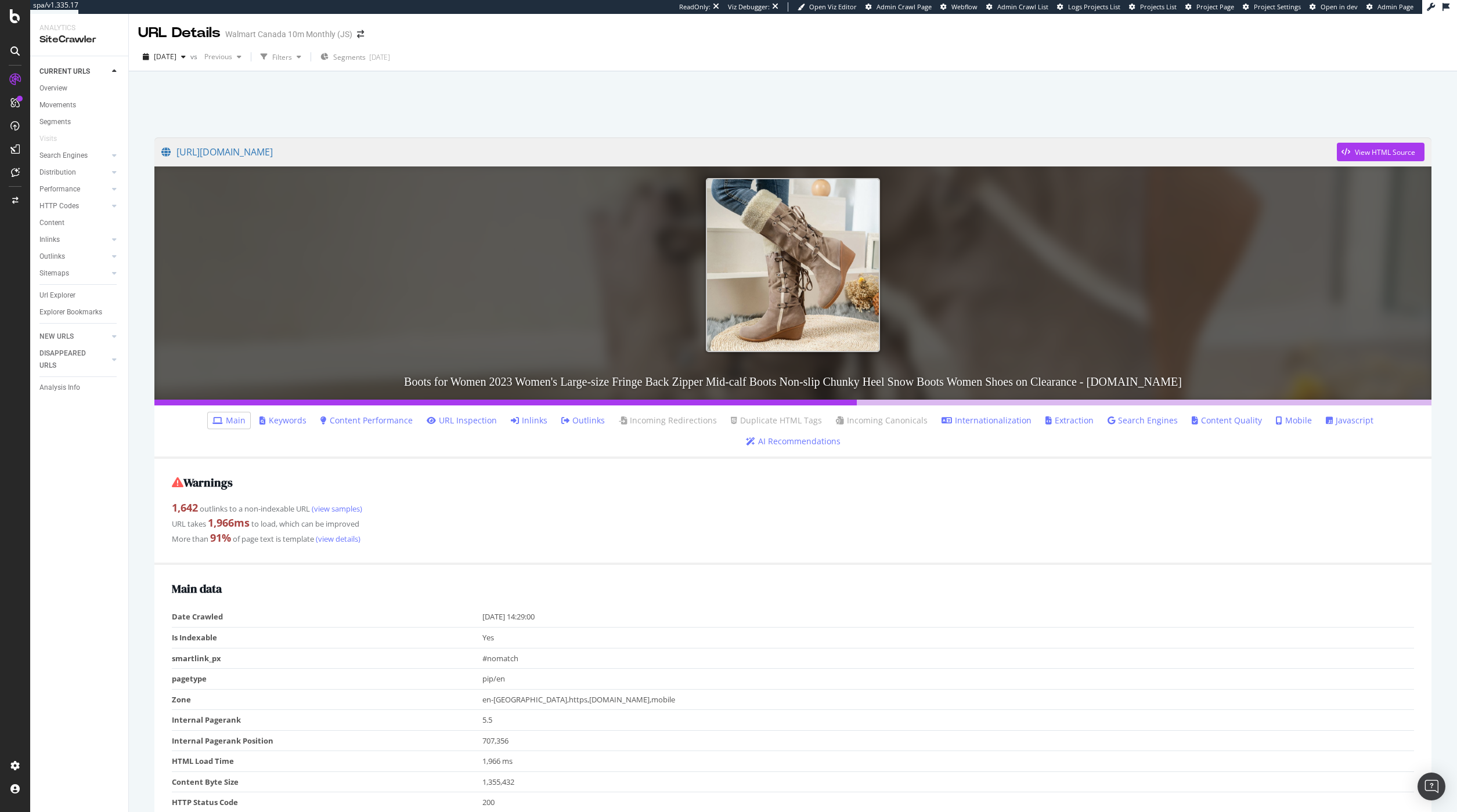
click at [322, 421] on link "Content Performance" at bounding box center [366, 420] width 92 height 12
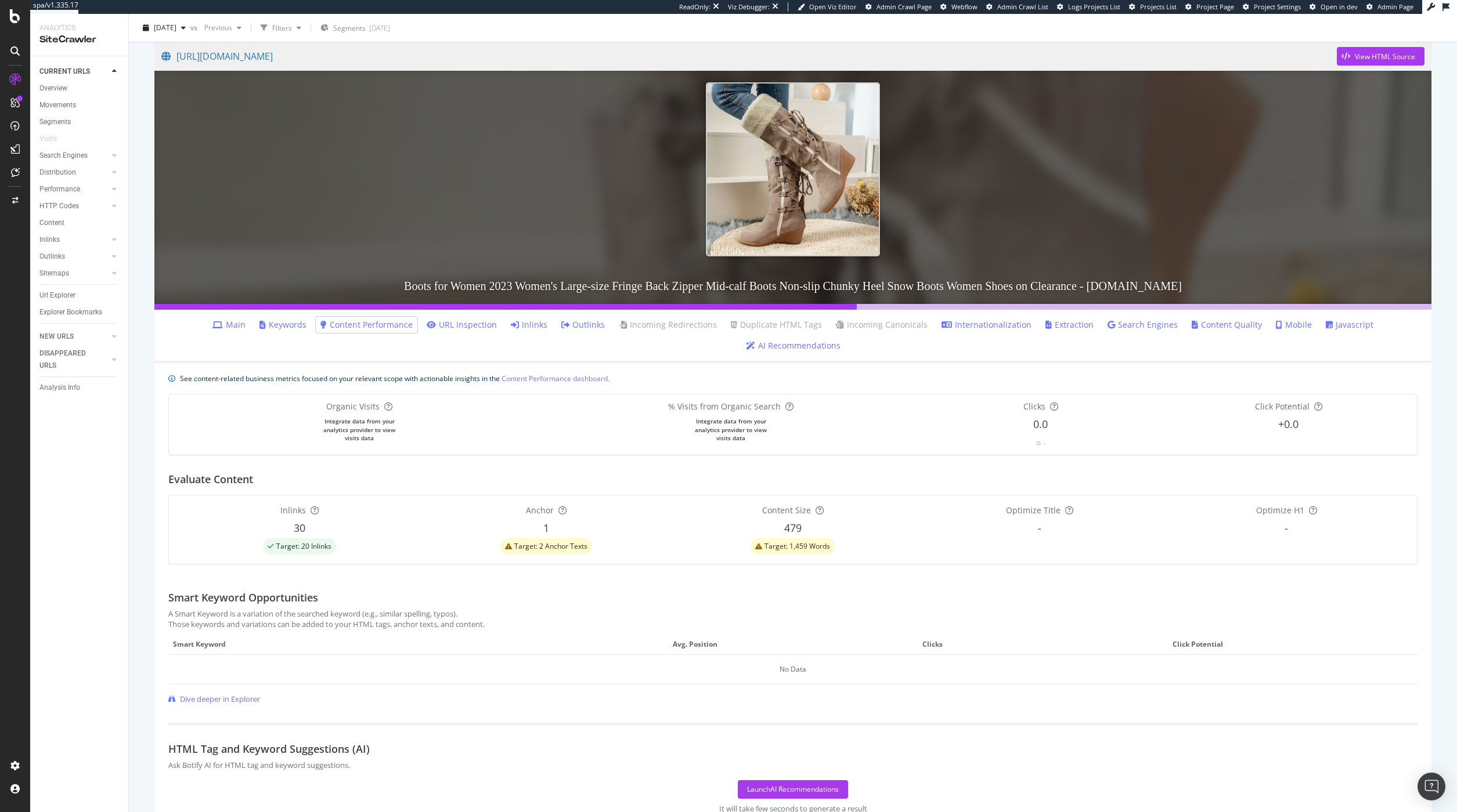
scroll to position [49, 0]
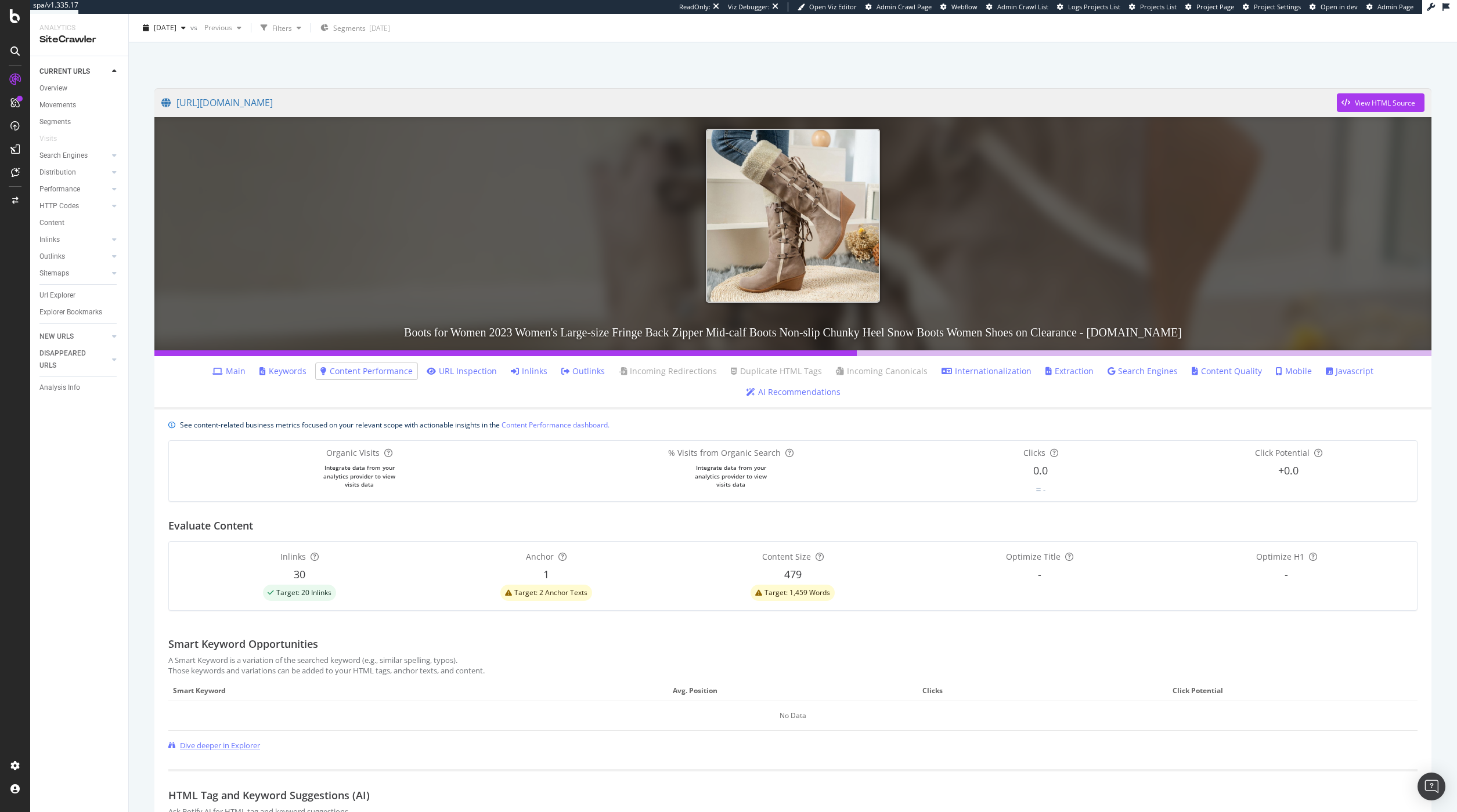
click at [245, 741] on span "Dive deeper in Explorer" at bounding box center [220, 746] width 80 height 11
